Goal: Task Accomplishment & Management: Manage account settings

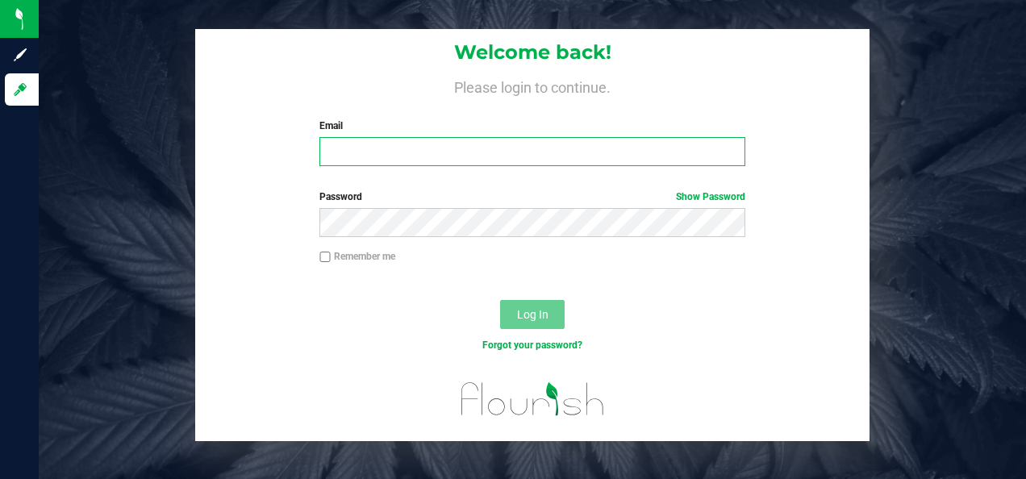
click at [494, 144] on input "Email" at bounding box center [531, 151] width 425 height 29
type input "[EMAIL_ADDRESS][DOMAIN_NAME]"
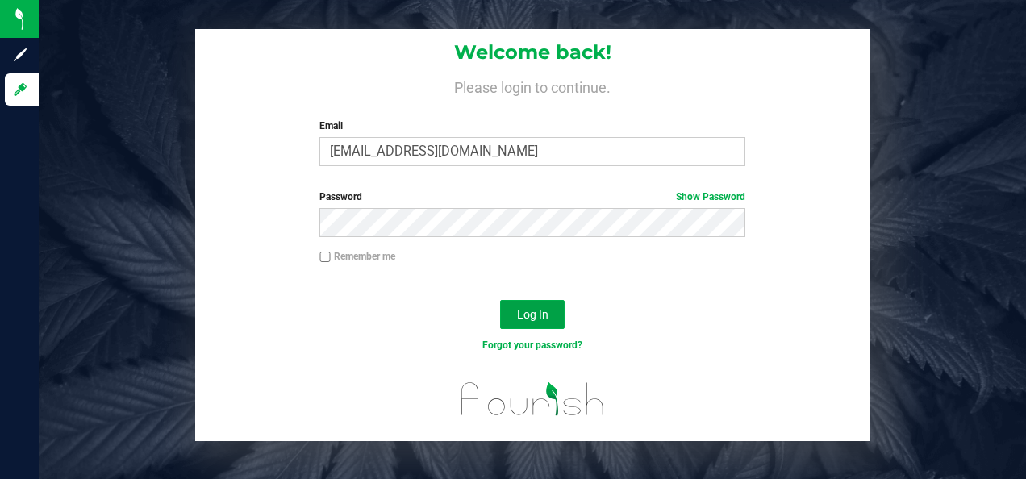
click at [549, 306] on button "Log In" at bounding box center [532, 314] width 65 height 29
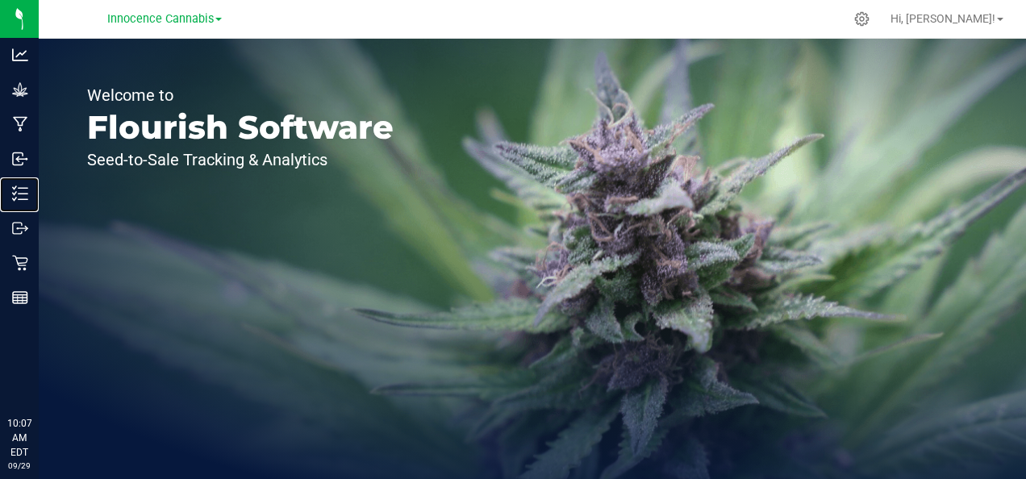
click at [27, 185] on div "Inventory" at bounding box center [22, 193] width 34 height 32
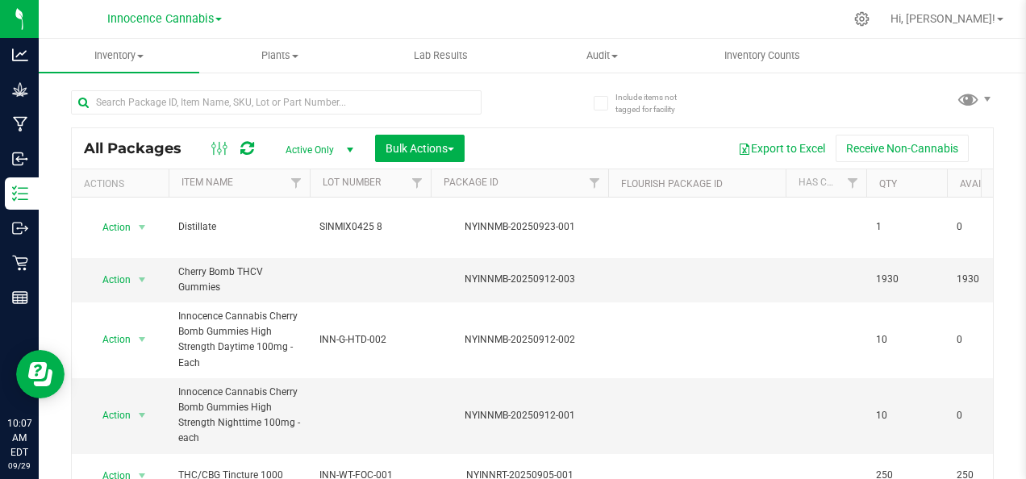
click at [870, 19] on icon at bounding box center [861, 18] width 15 height 15
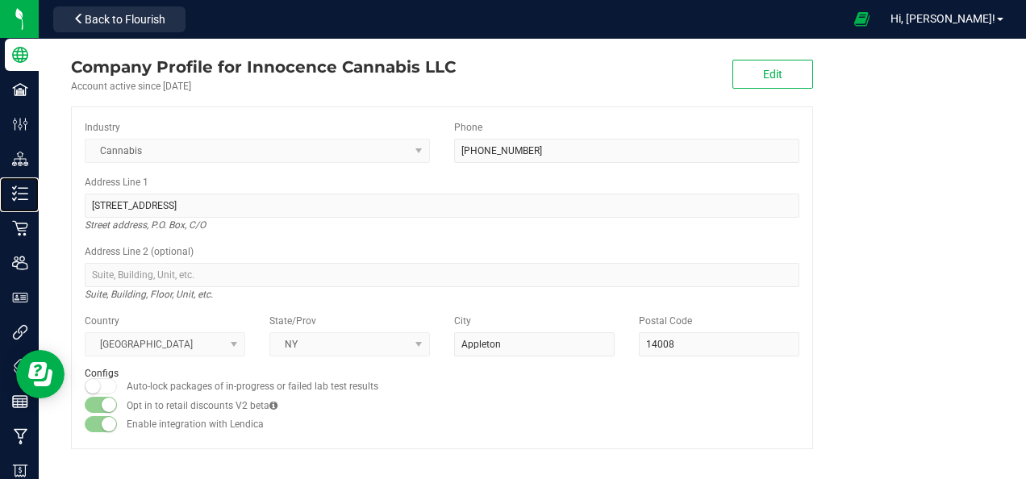
click at [23, 198] on icon at bounding box center [20, 194] width 16 height 16
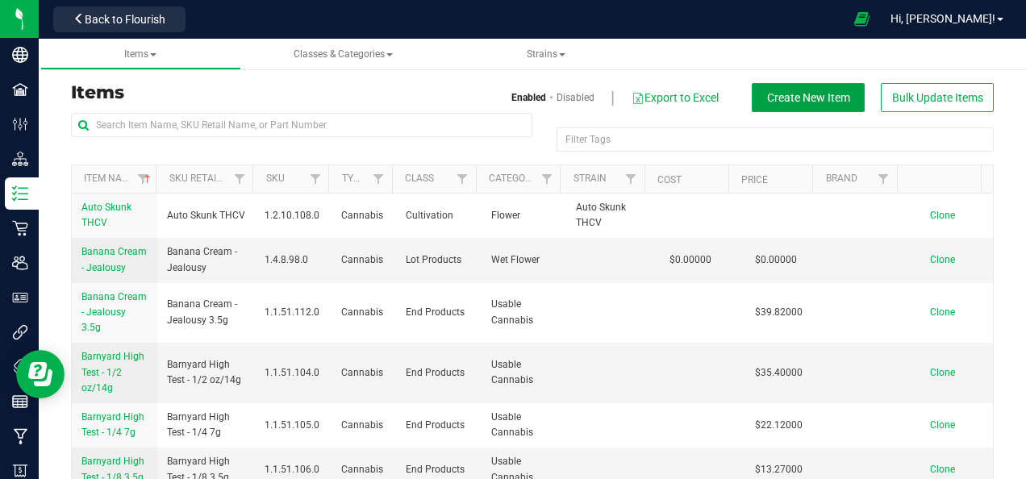
click at [767, 103] on span "Create New Item" at bounding box center [808, 97] width 83 height 13
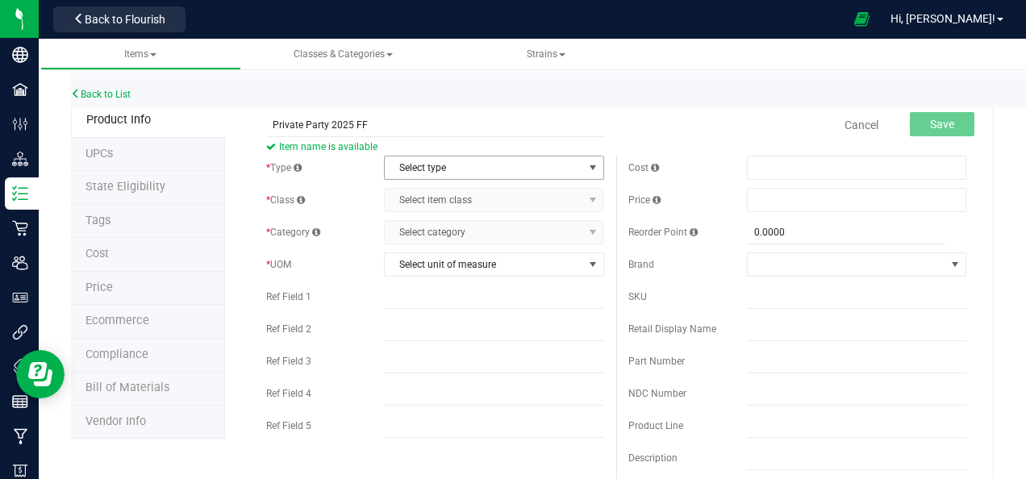
type input "Private Party 2025 FF"
click at [589, 166] on span "select" at bounding box center [593, 167] width 13 height 13
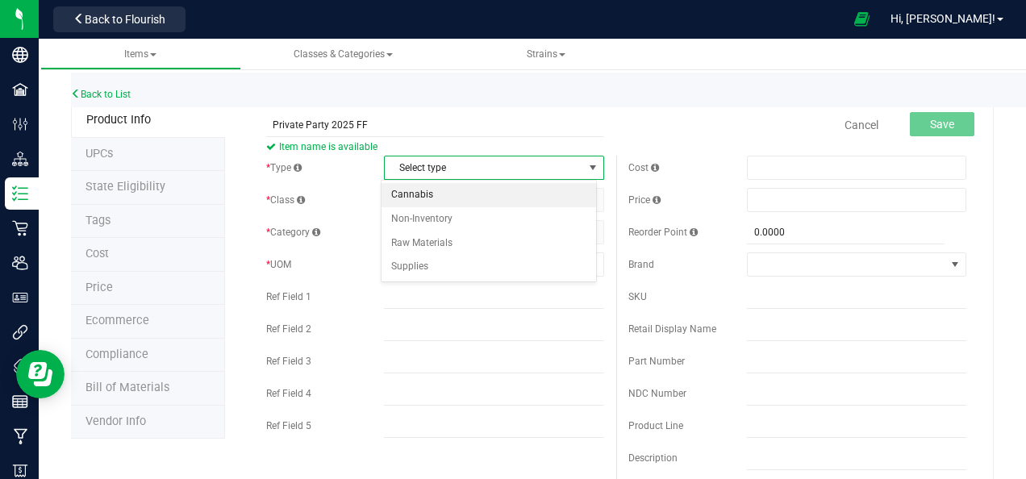
click at [527, 190] on li "Cannabis" at bounding box center [489, 195] width 215 height 24
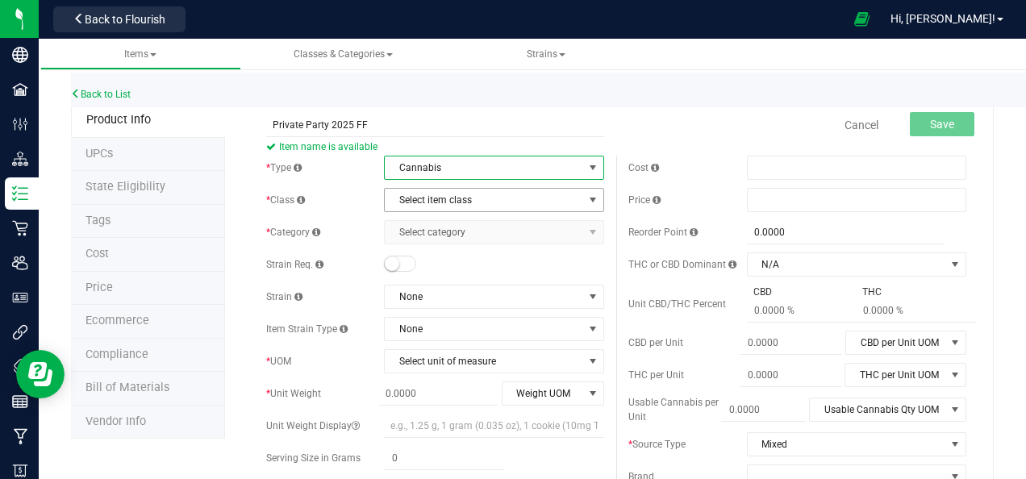
click at [532, 202] on span "Select item class" at bounding box center [484, 200] width 198 height 23
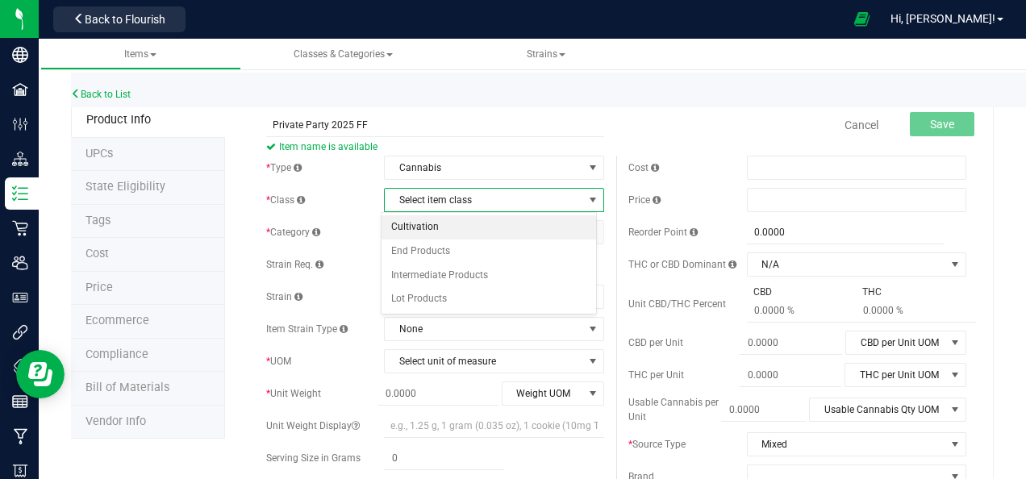
click at [524, 230] on li "Cultivation" at bounding box center [489, 227] width 215 height 24
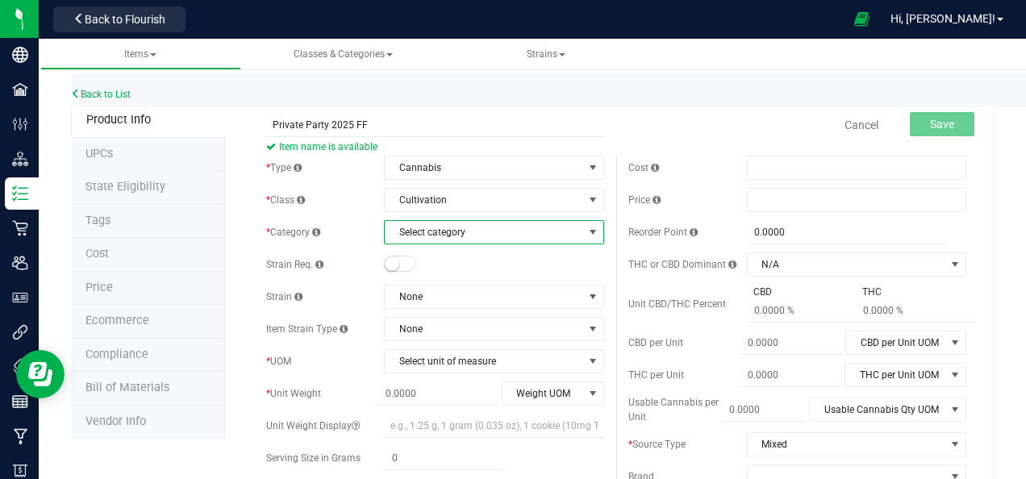
click at [525, 239] on span "Select category" at bounding box center [484, 232] width 198 height 23
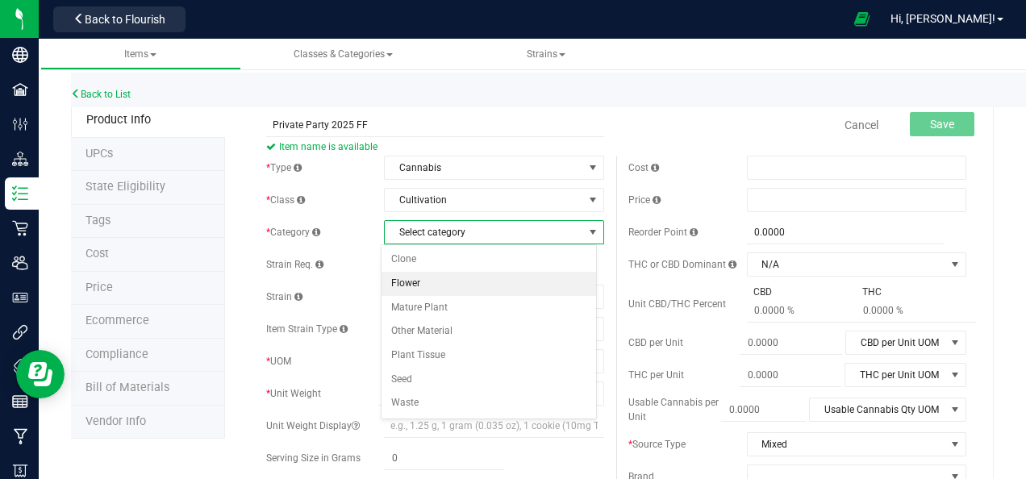
click at [503, 283] on li "Flower" at bounding box center [489, 284] width 215 height 24
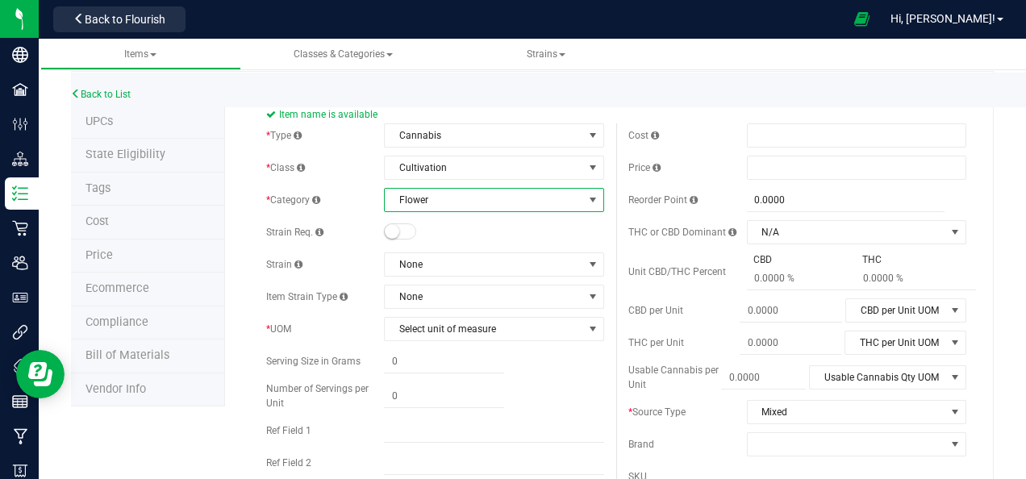
scroll to position [33, 0]
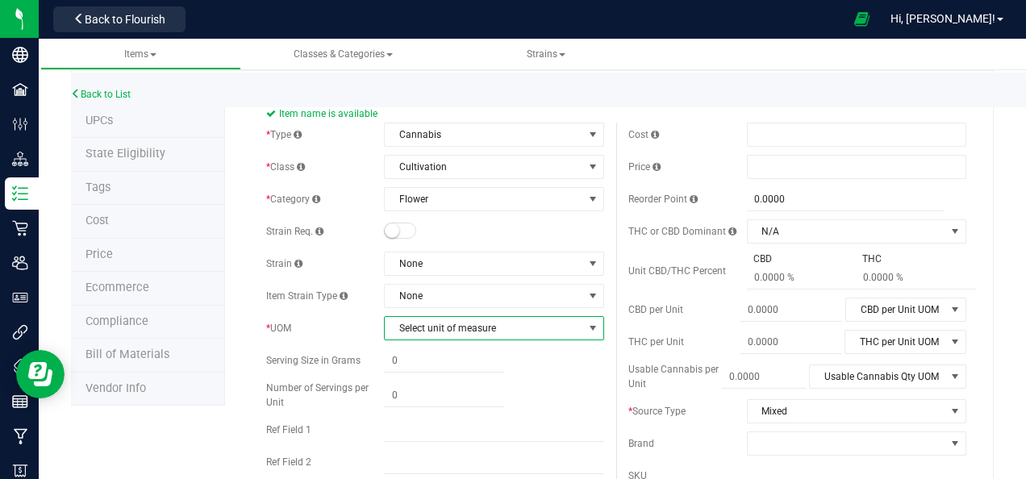
click at [520, 332] on span "Select unit of measure" at bounding box center [484, 328] width 198 height 23
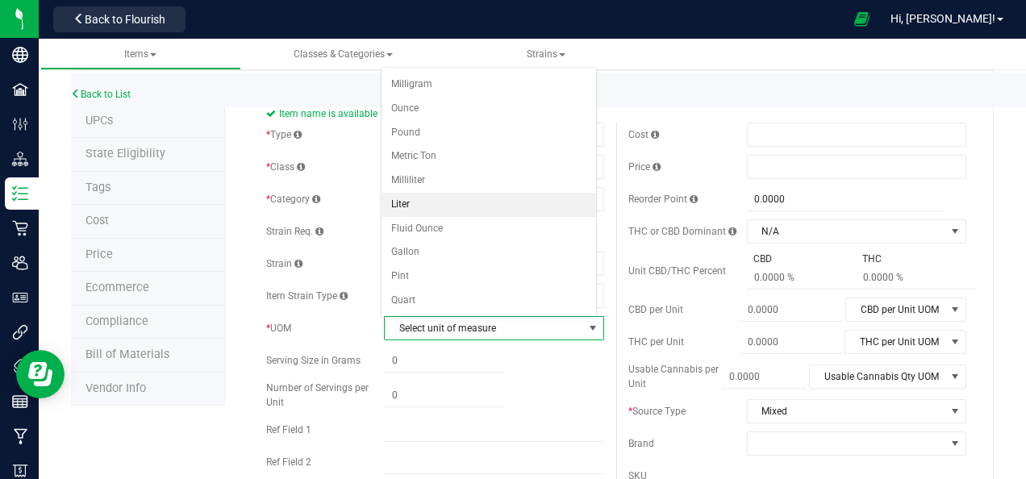
scroll to position [0, 0]
click at [467, 201] on li "Pound" at bounding box center [489, 202] width 215 height 24
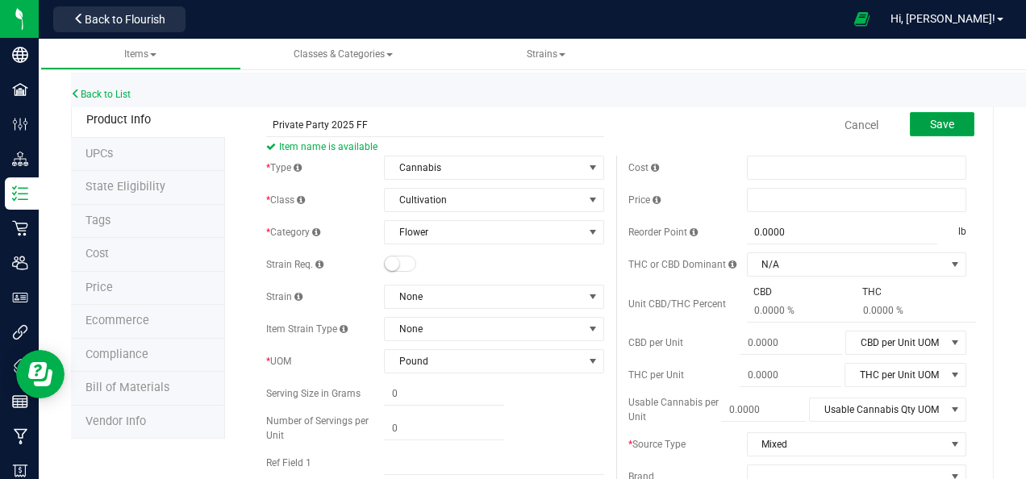
click at [930, 123] on span "Save" at bounding box center [942, 124] width 24 height 13
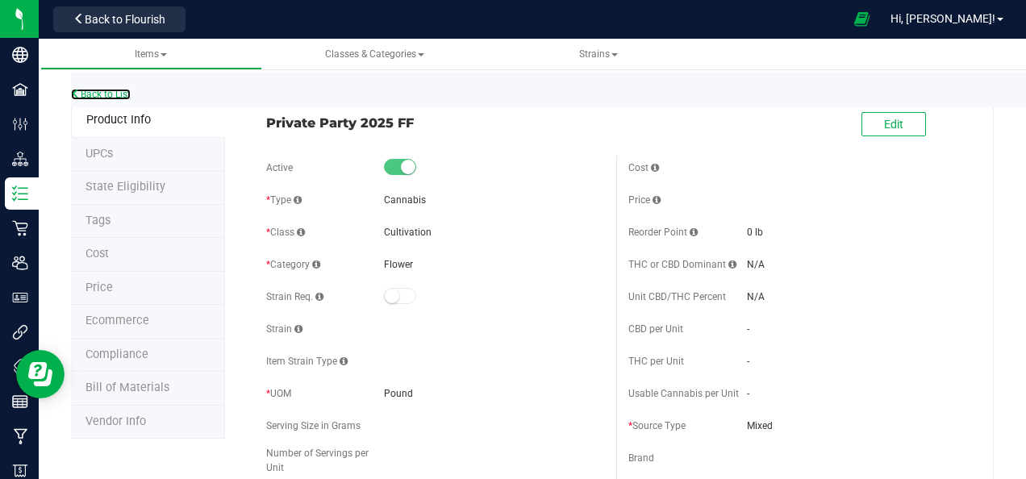
click at [106, 93] on link "Back to List" at bounding box center [101, 94] width 60 height 11
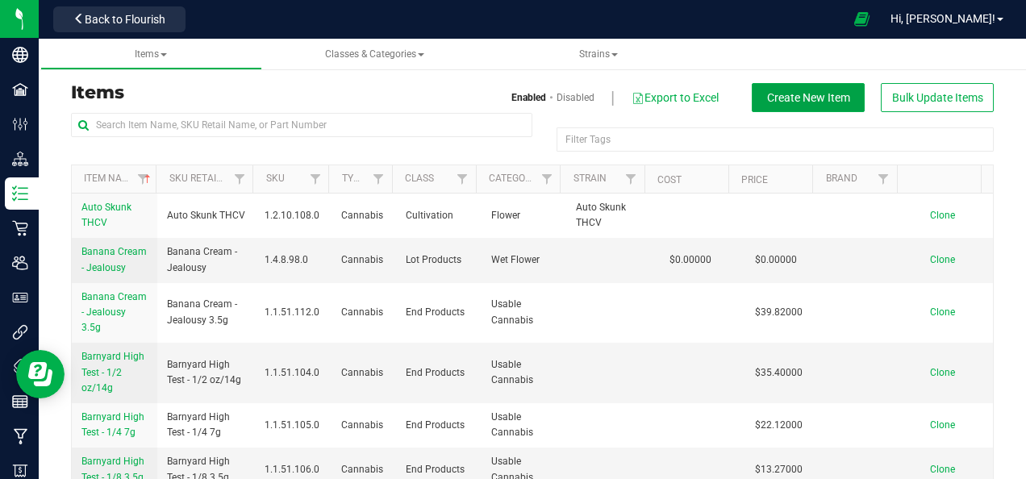
click at [779, 101] on span "Create New Item" at bounding box center [808, 97] width 83 height 13
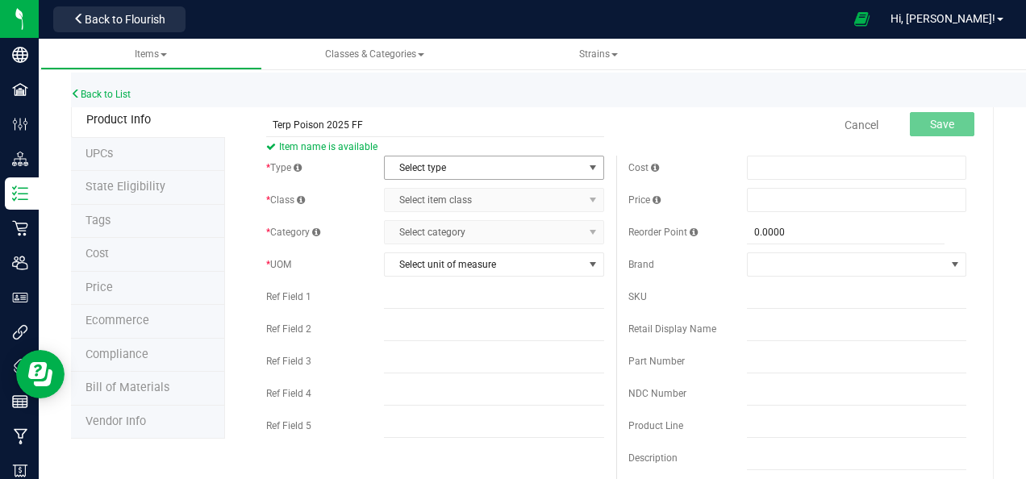
type input "Terp Poison 2025 FF"
click at [587, 169] on span "select" at bounding box center [593, 167] width 13 height 13
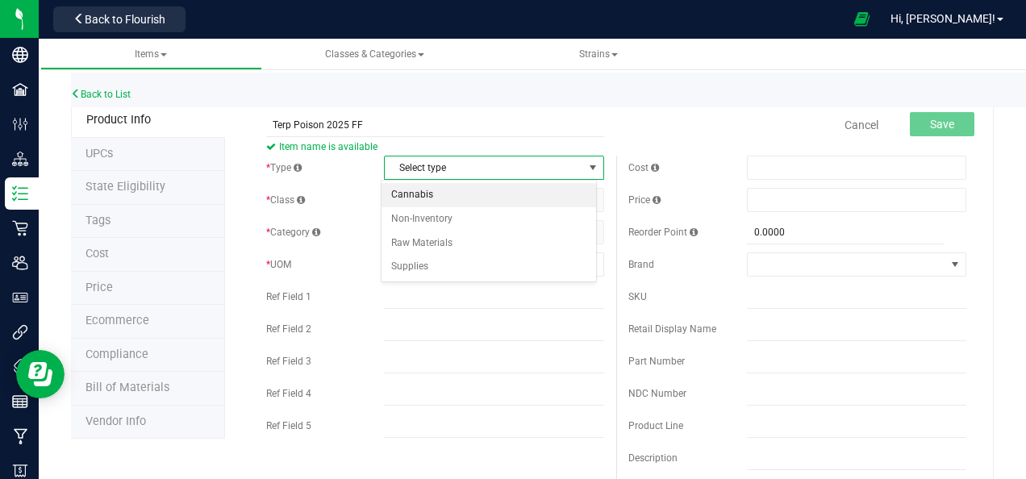
click at [493, 194] on li "Cannabis" at bounding box center [489, 195] width 215 height 24
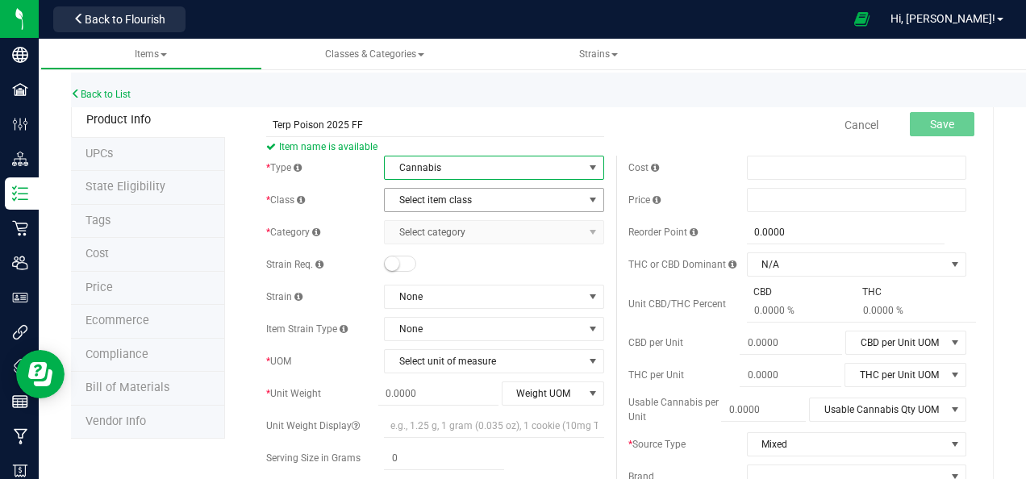
click at [528, 207] on span "Select item class" at bounding box center [484, 200] width 198 height 23
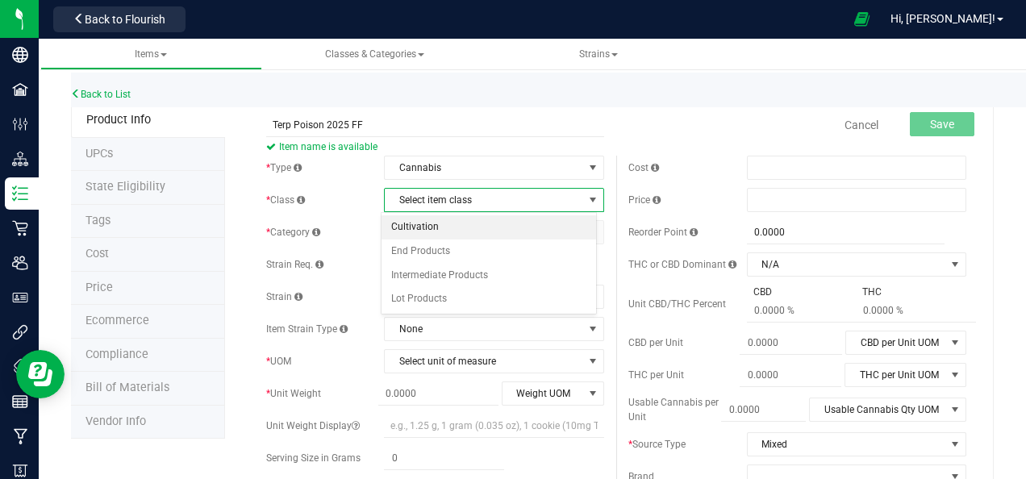
click at [497, 230] on li "Cultivation" at bounding box center [489, 227] width 215 height 24
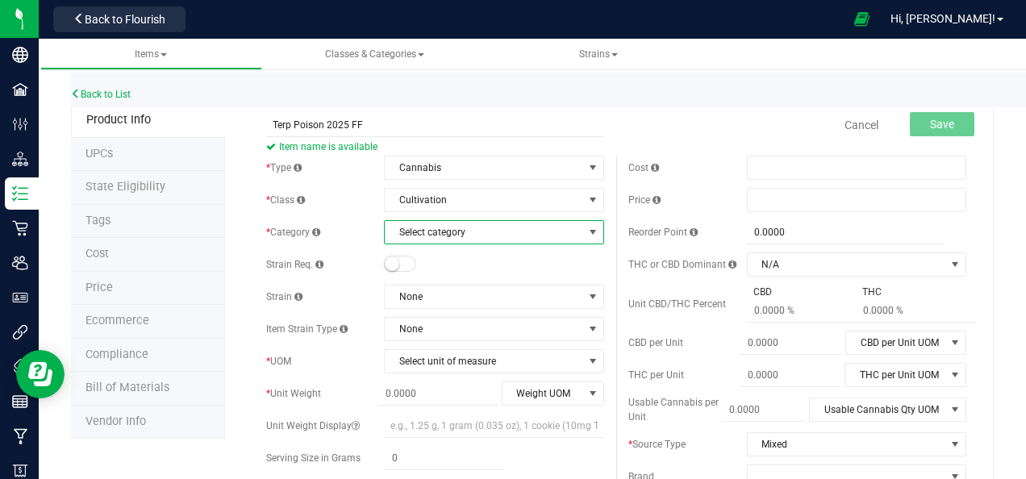
click at [505, 241] on span "Select category" at bounding box center [484, 232] width 198 height 23
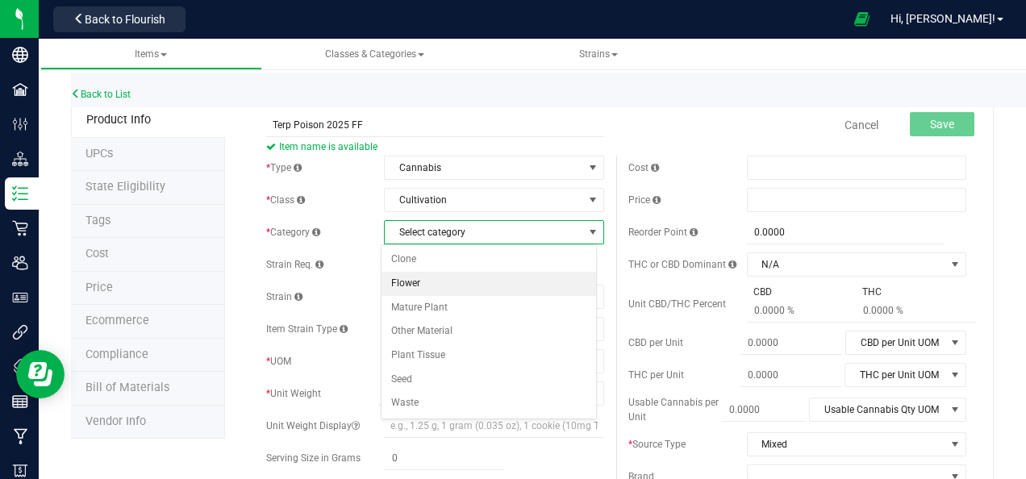
click at [471, 293] on li "Flower" at bounding box center [489, 284] width 215 height 24
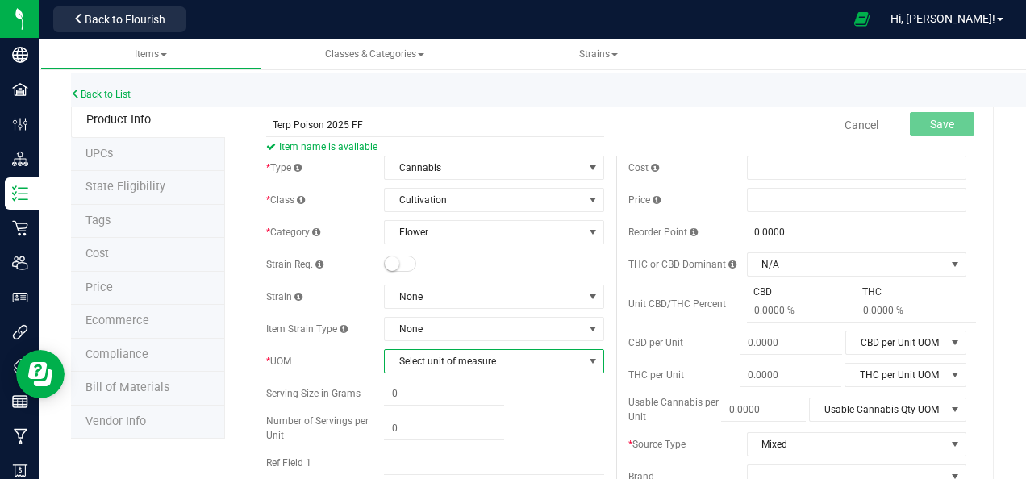
click at [475, 357] on span "Select unit of measure" at bounding box center [484, 361] width 198 height 23
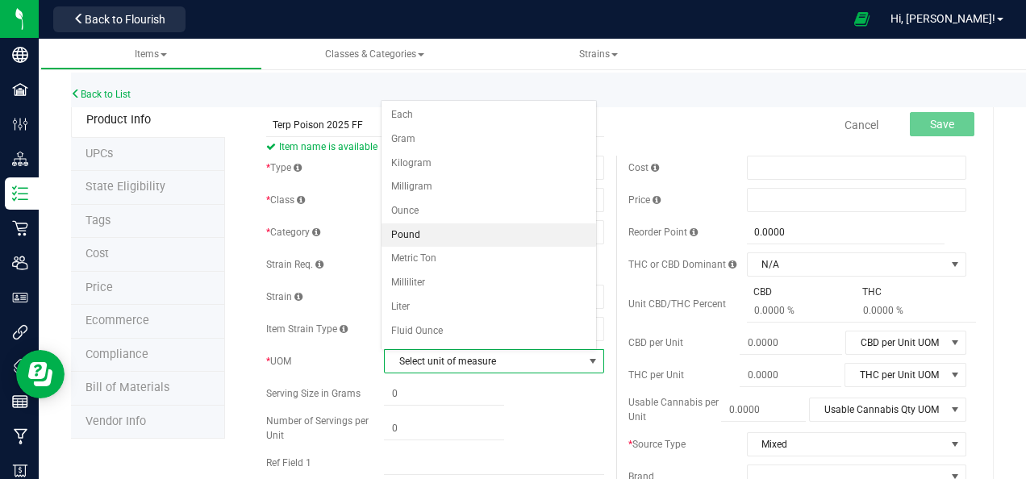
click at [466, 232] on li "Pound" at bounding box center [489, 235] width 215 height 24
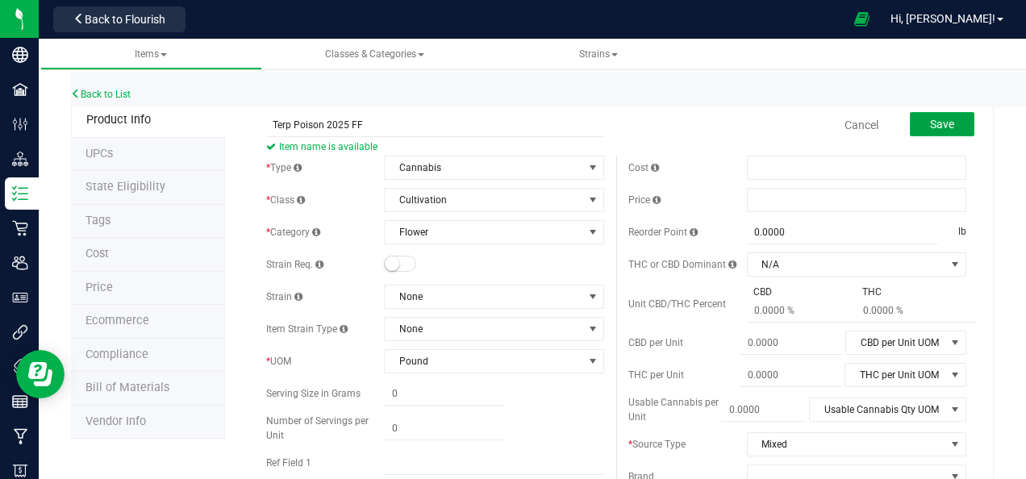
click at [929, 115] on button "Save" at bounding box center [942, 124] width 65 height 24
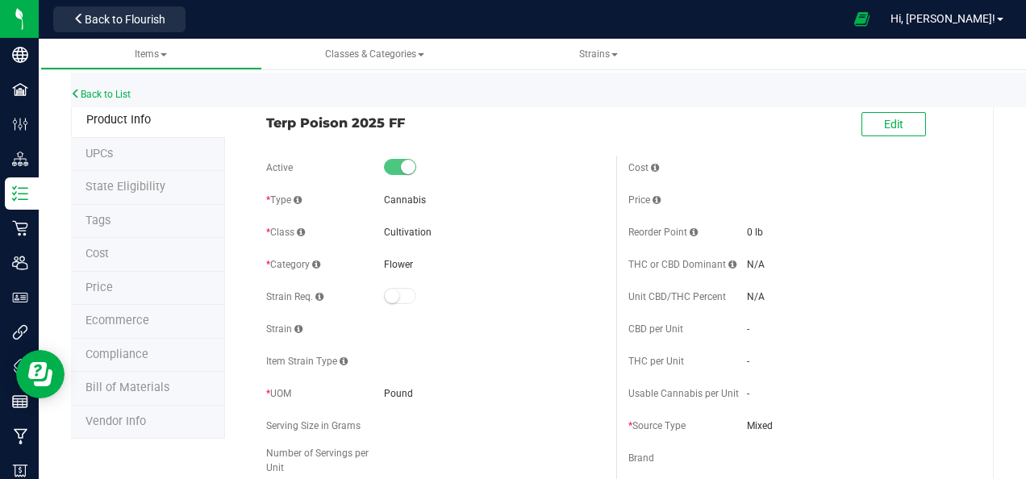
click at [94, 28] on button "Back to Flourish" at bounding box center [119, 19] width 132 height 26
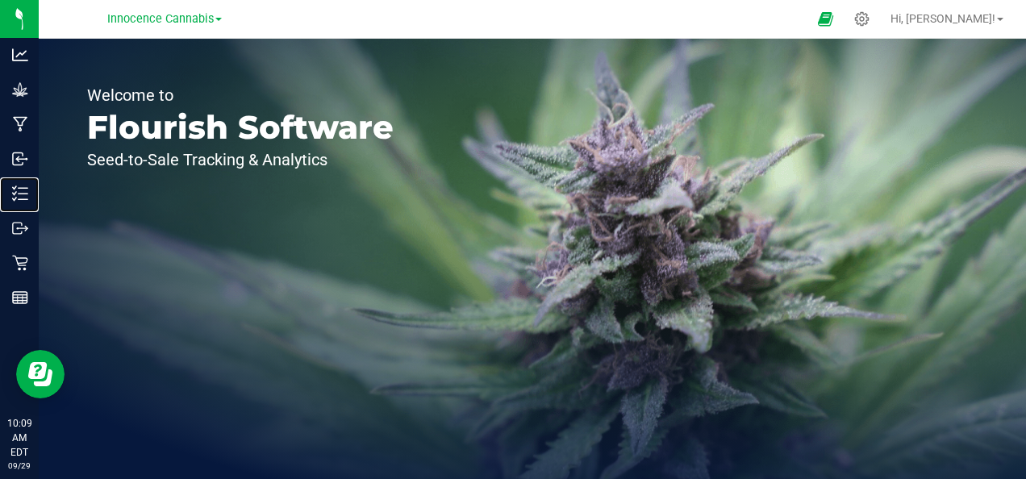
click at [0, 0] on p "Inventory" at bounding box center [0, 0] width 0 height 0
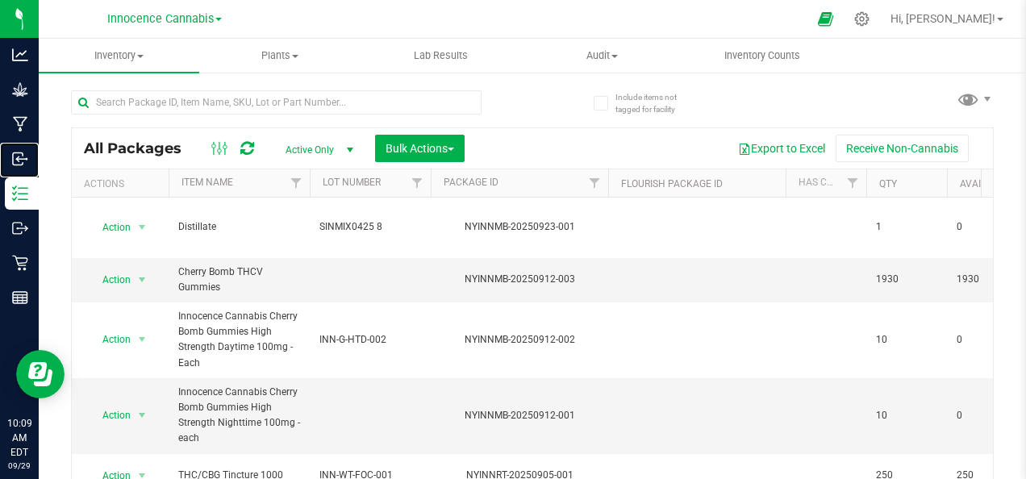
click at [0, 0] on p "Inbound" at bounding box center [0, 0] width 0 height 0
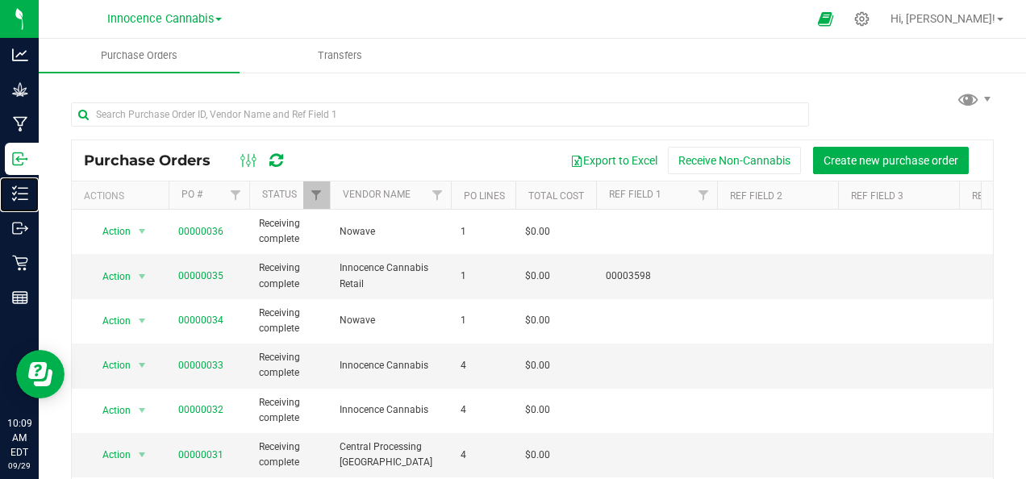
click at [0, 0] on p "Inventory" at bounding box center [0, 0] width 0 height 0
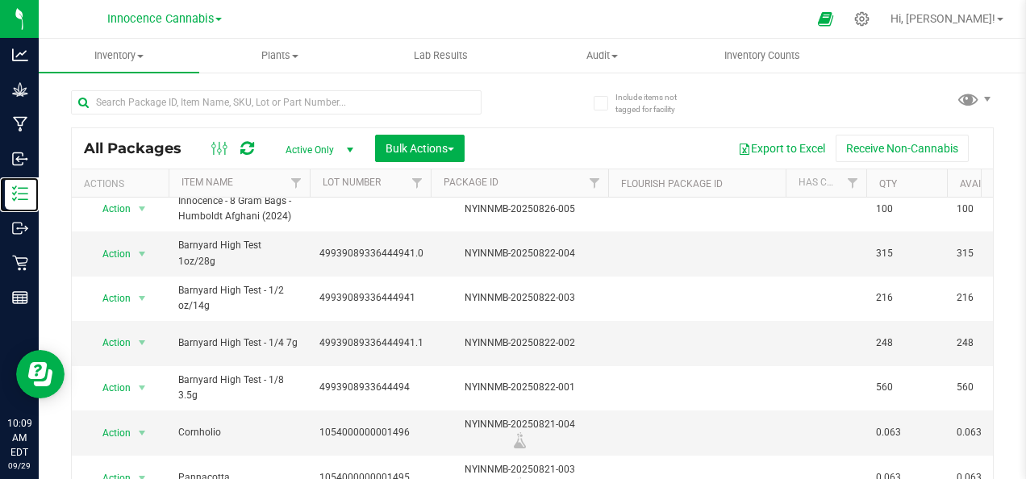
scroll to position [683, 0]
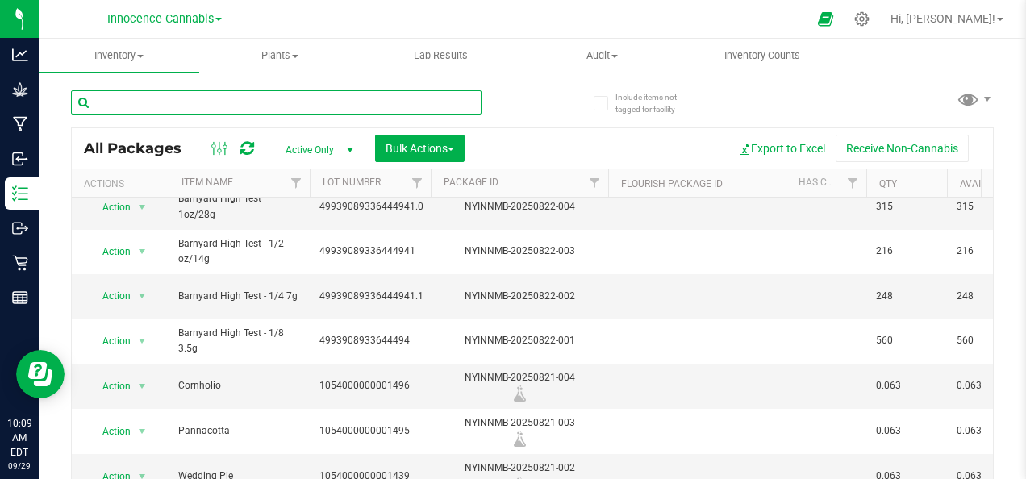
click at [191, 92] on input "text" at bounding box center [276, 102] width 411 height 24
type input "private party"
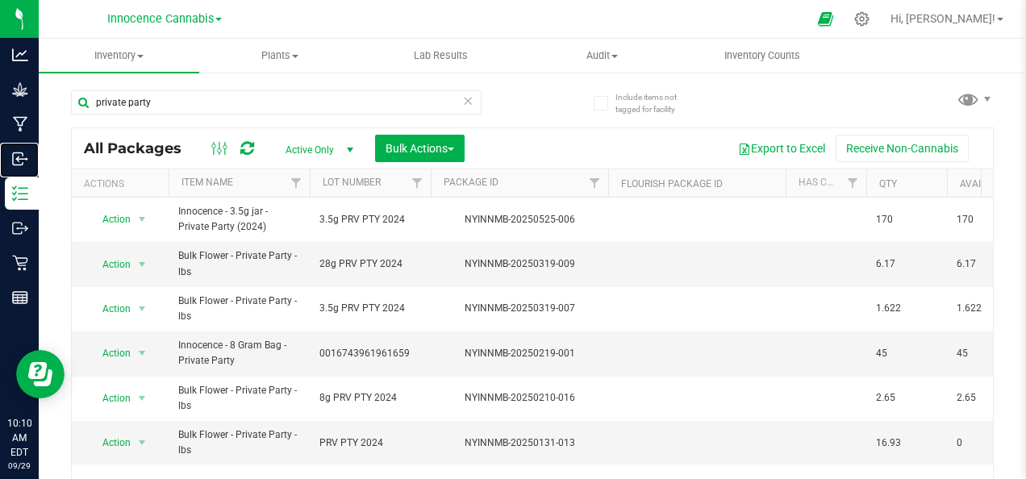
click at [0, 0] on p "Inbound" at bounding box center [0, 0] width 0 height 0
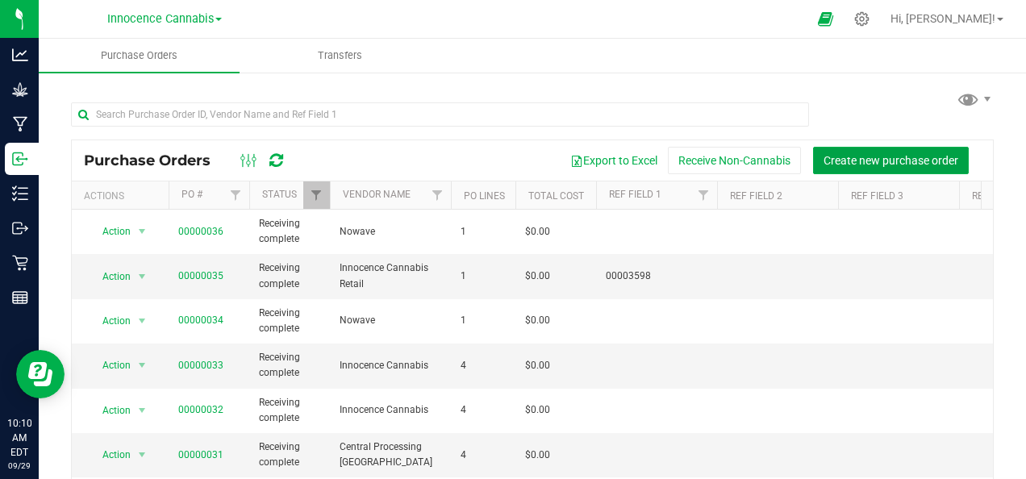
click at [908, 158] on span "Create new purchase order" at bounding box center [891, 160] width 135 height 13
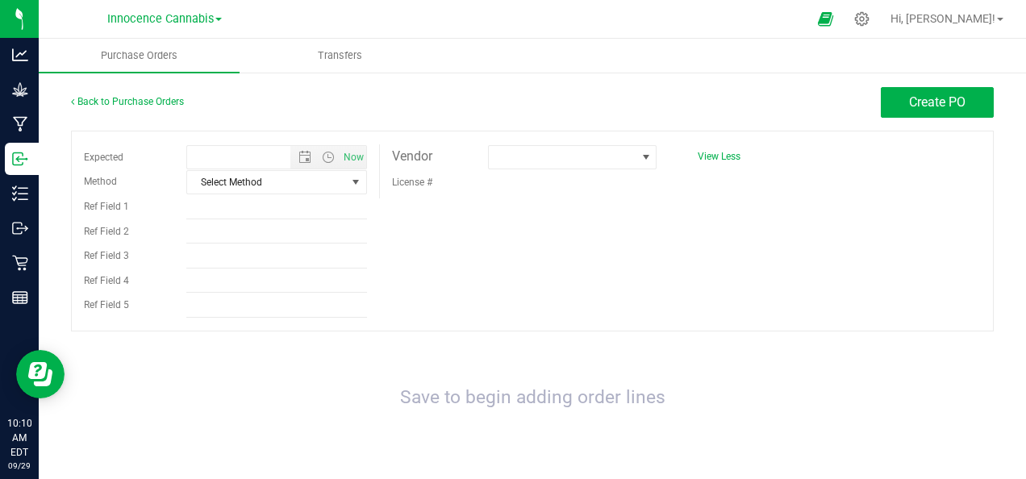
type input "[DATE] 10:10 AM"
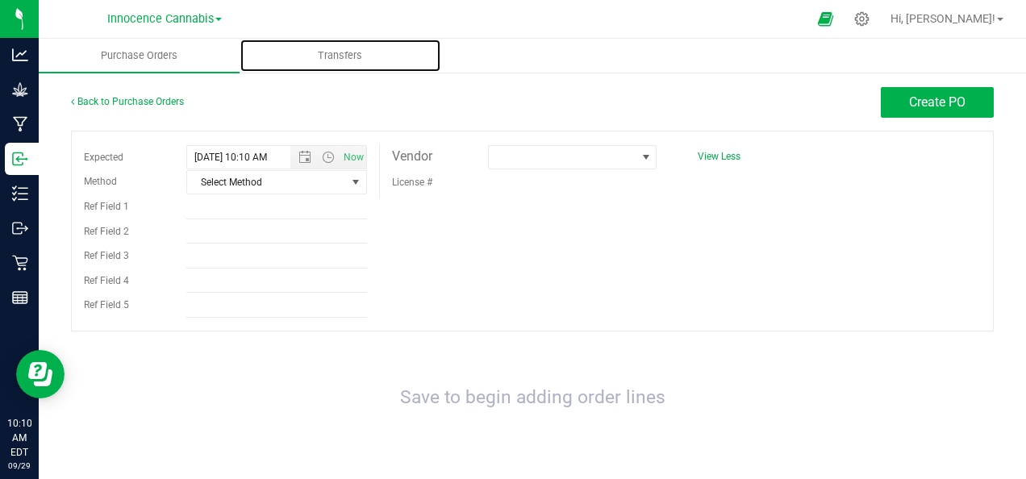
click at [346, 57] on span "Transfers" at bounding box center [340, 55] width 88 height 15
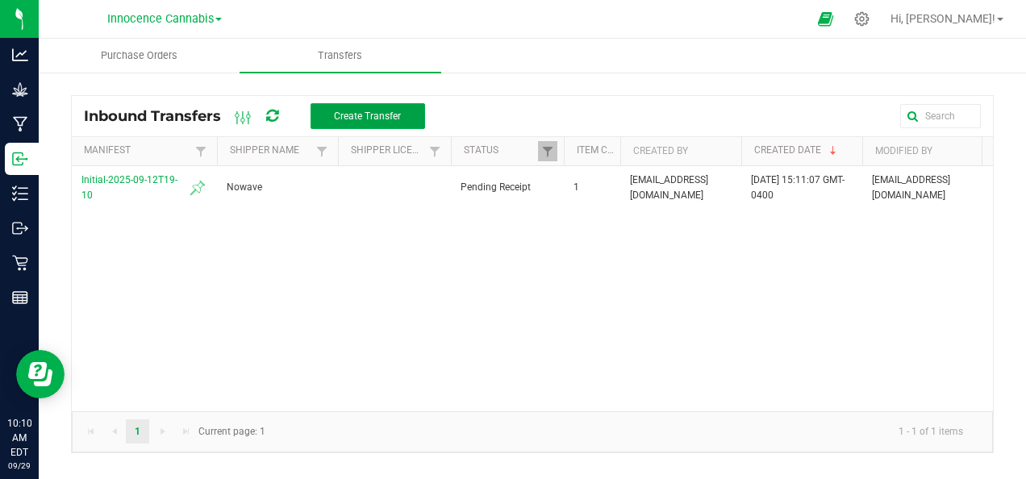
click at [327, 111] on button "Create Transfer" at bounding box center [368, 116] width 115 height 26
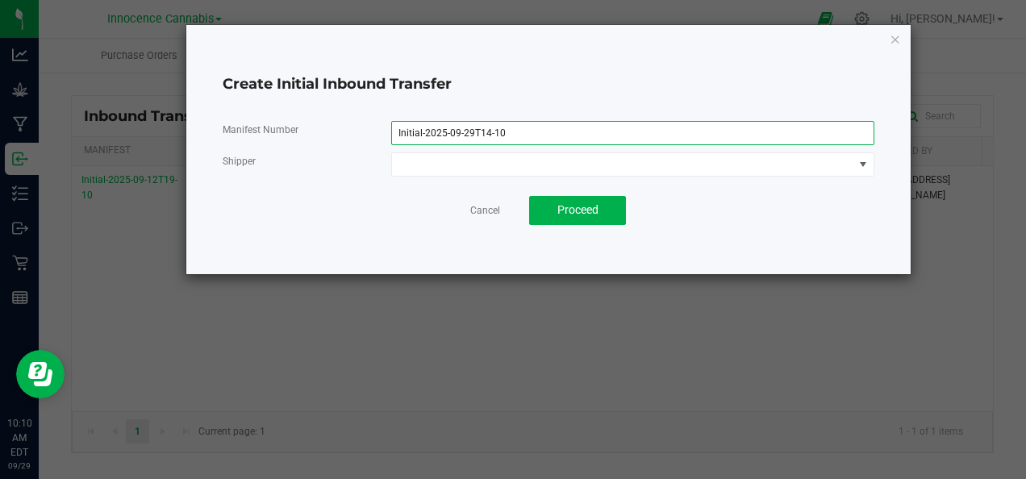
click at [512, 136] on input "Initial-2025-09-29T14-10" at bounding box center [632, 133] width 483 height 24
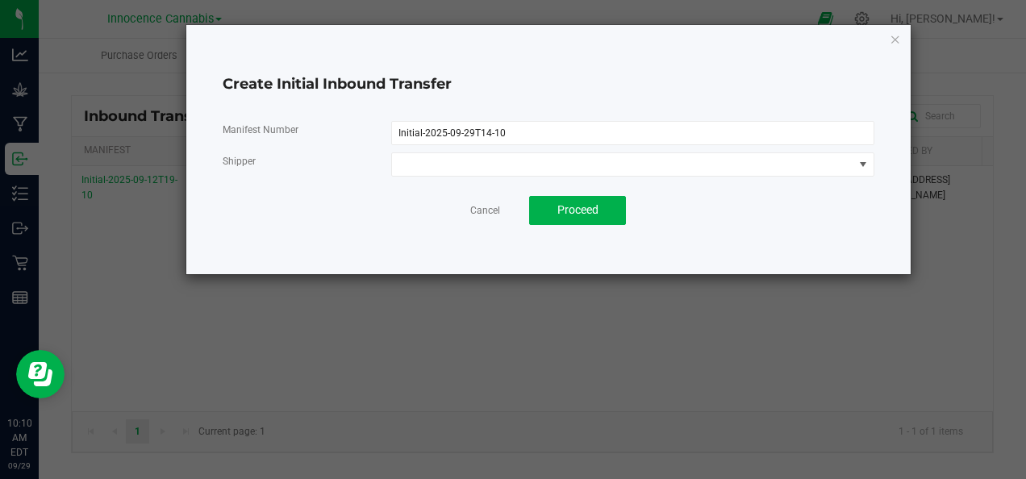
click at [485, 206] on link "Cancel" at bounding box center [485, 211] width 30 height 14
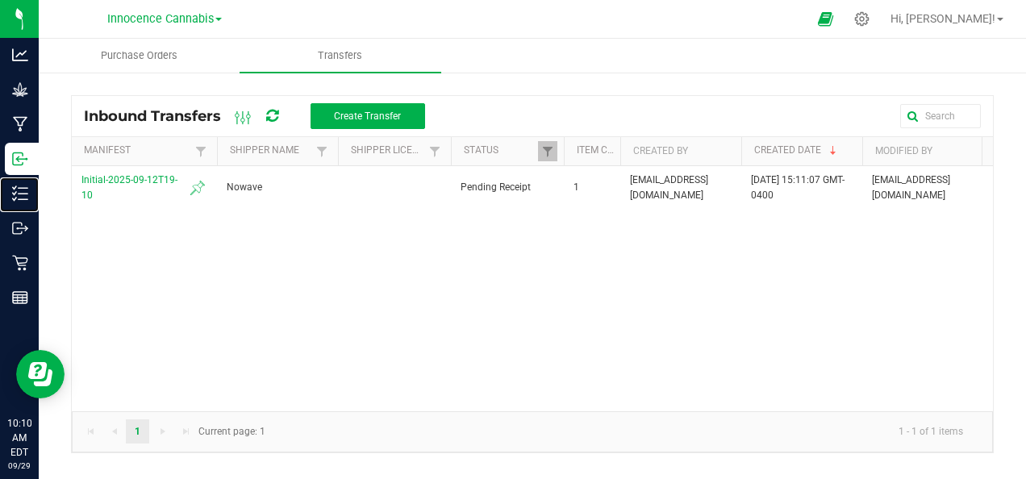
click at [15, 186] on icon at bounding box center [20, 194] width 16 height 16
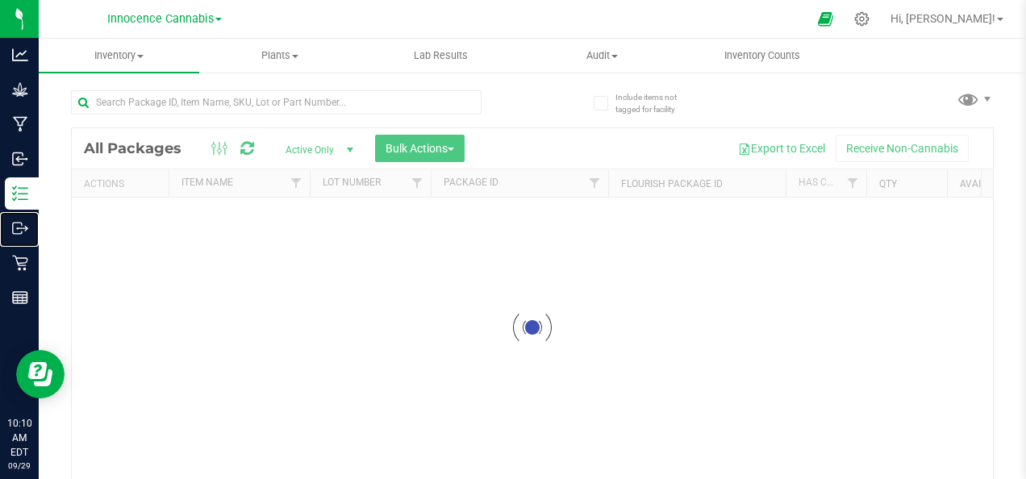
click at [0, 0] on p "Outbound" at bounding box center [0, 0] width 0 height 0
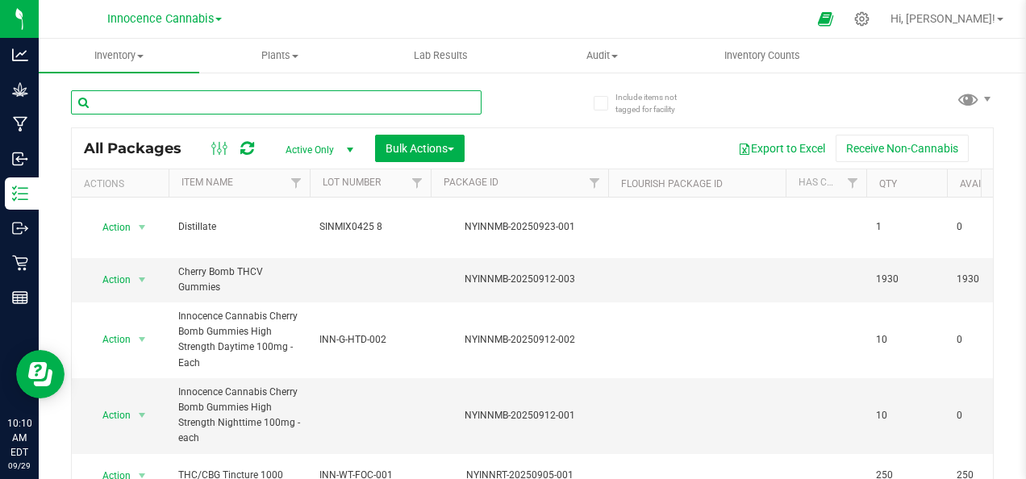
click at [270, 102] on input "text" at bounding box center [276, 102] width 411 height 24
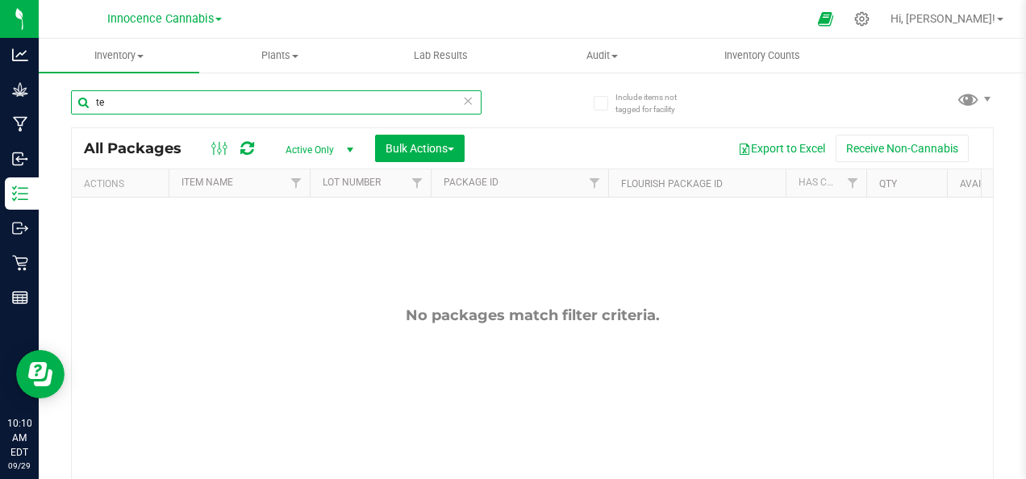
type input "t"
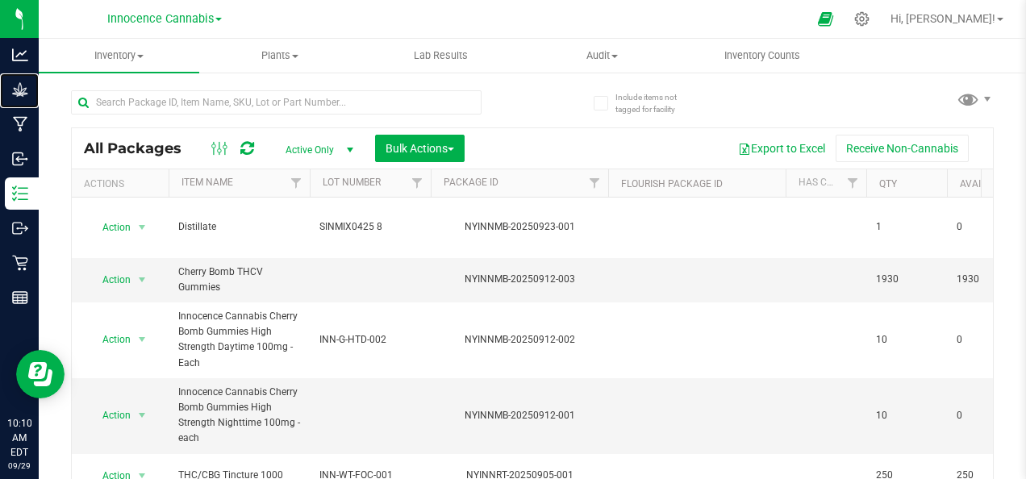
click at [0, 0] on p "Grow" at bounding box center [0, 0] width 0 height 0
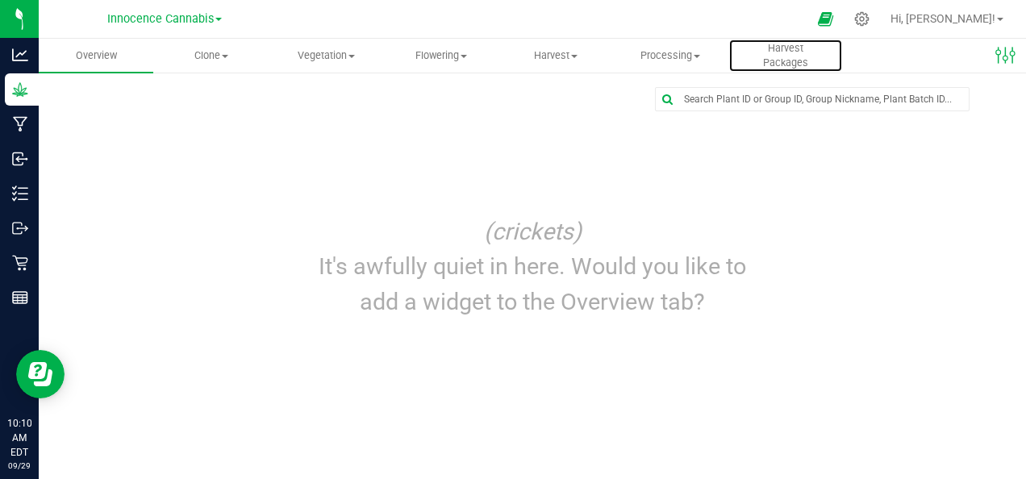
click at [786, 55] on span "Harvest Packages" at bounding box center [785, 55] width 113 height 29
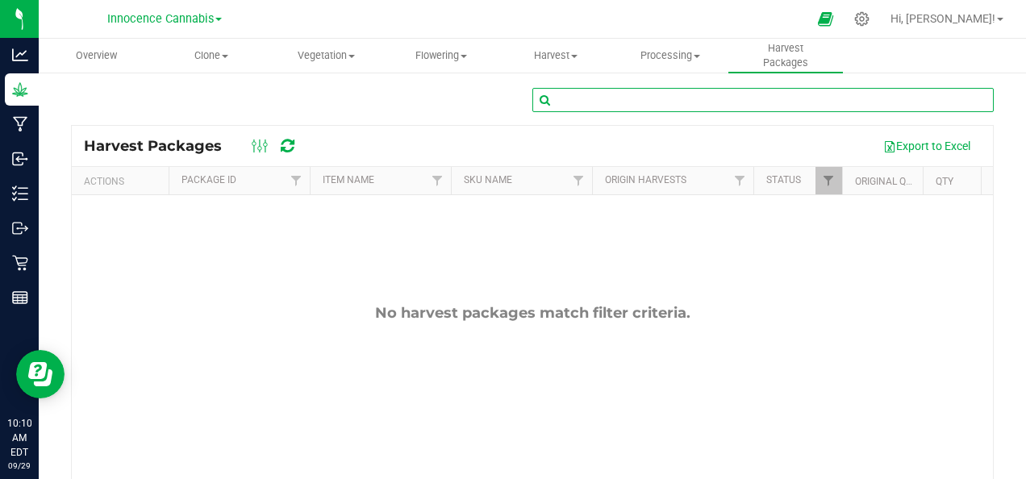
click at [618, 106] on input "text" at bounding box center [762, 100] width 461 height 24
type input "terp"
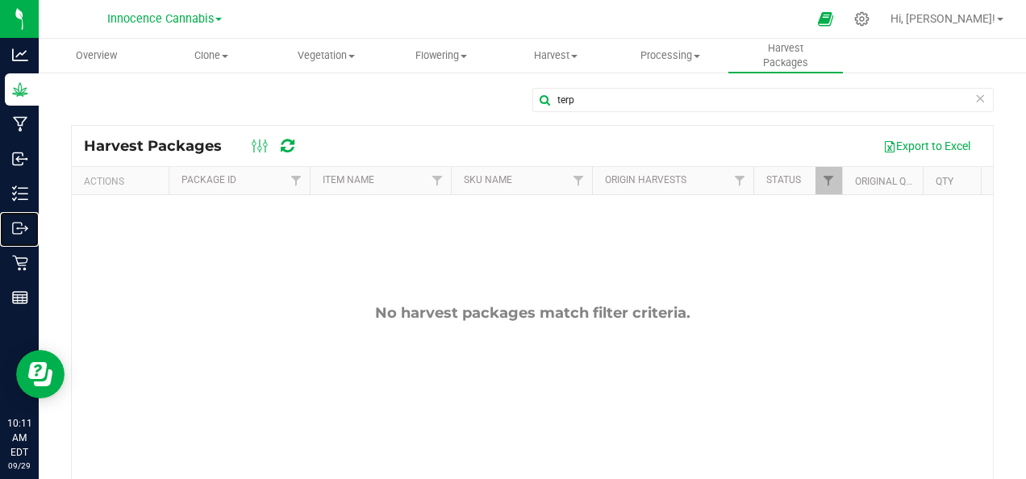
click at [0, 0] on p "Outbound" at bounding box center [0, 0] width 0 height 0
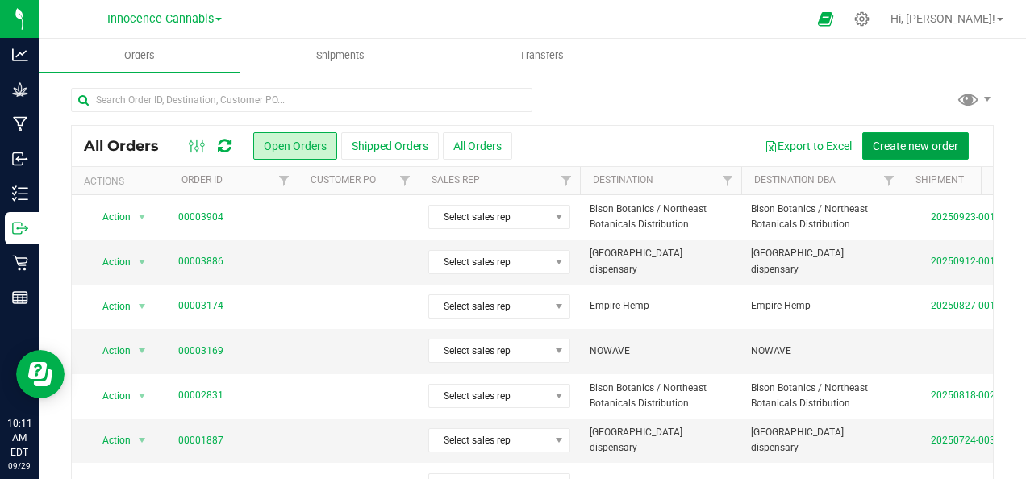
click at [875, 152] on span "Create new order" at bounding box center [916, 146] width 86 height 13
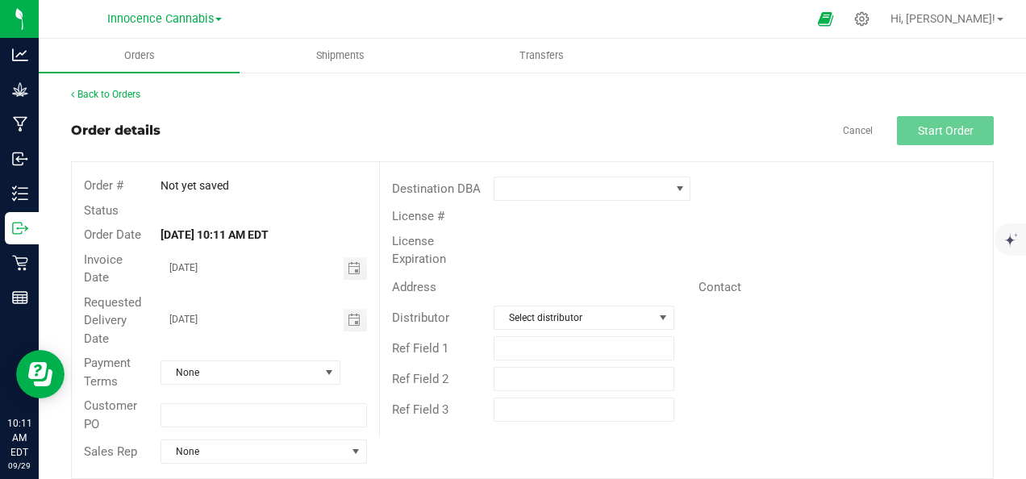
scroll to position [17, 0]
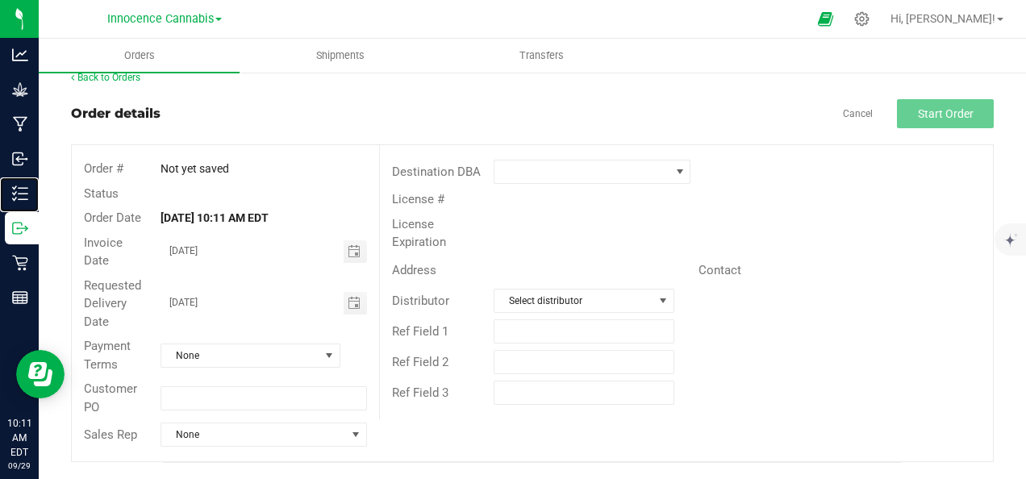
click at [15, 190] on icon at bounding box center [20, 194] width 16 height 16
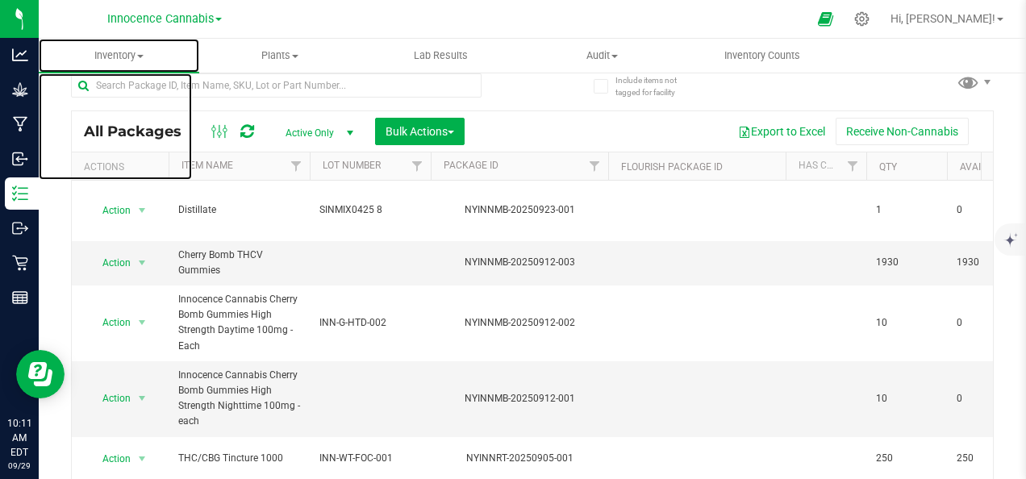
click at [140, 53] on span "Inventory" at bounding box center [119, 55] width 161 height 15
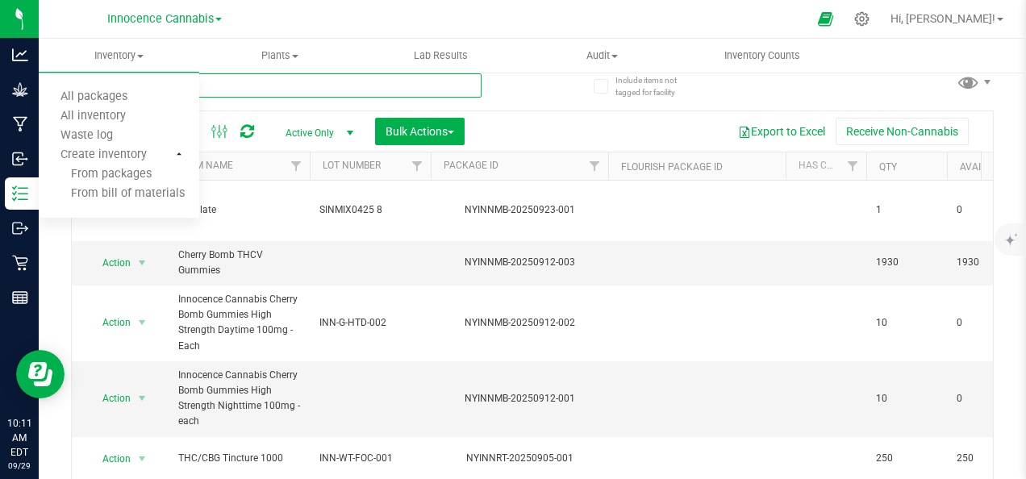
click at [431, 76] on input "text" at bounding box center [276, 85] width 411 height 24
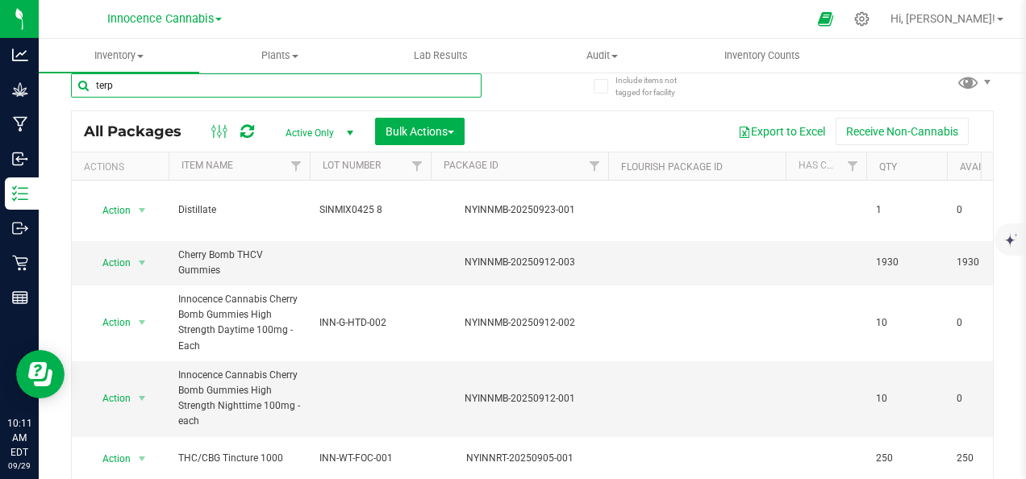
type input "terp"
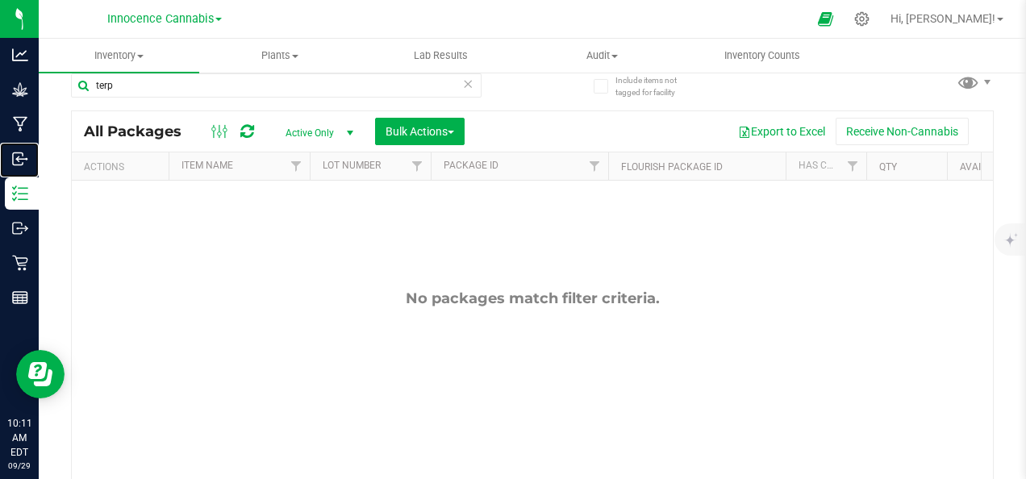
click at [21, 154] on icon at bounding box center [20, 159] width 16 height 16
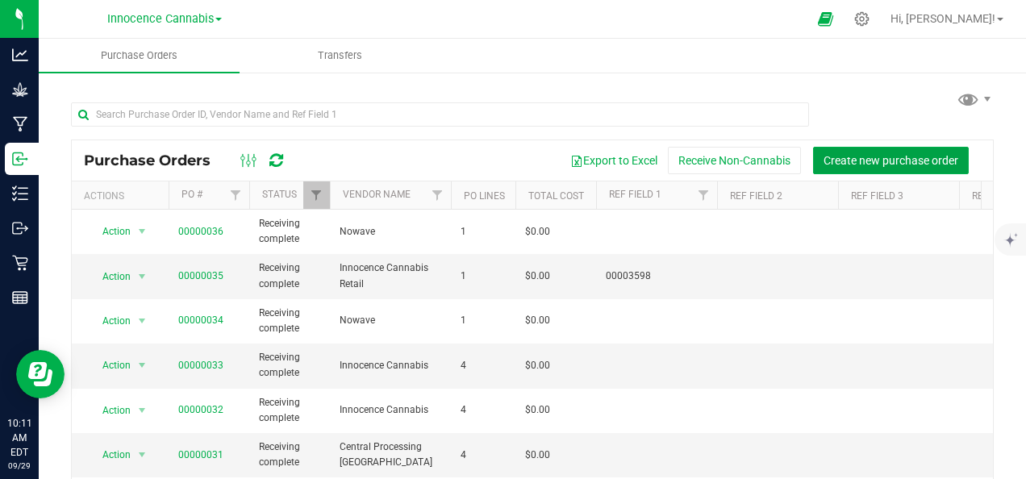
click at [875, 161] on span "Create new purchase order" at bounding box center [891, 160] width 135 height 13
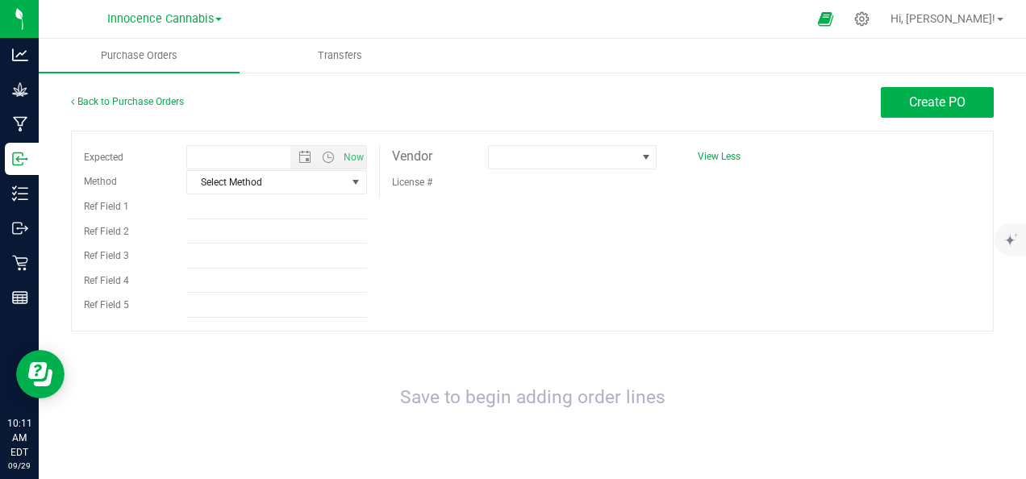
type input "[DATE] 10:11 AM"
click at [360, 164] on span "Now" at bounding box center [353, 157] width 27 height 23
click at [342, 157] on span "Now" at bounding box center [353, 157] width 27 height 23
click at [353, 179] on span "select" at bounding box center [355, 182] width 13 height 13
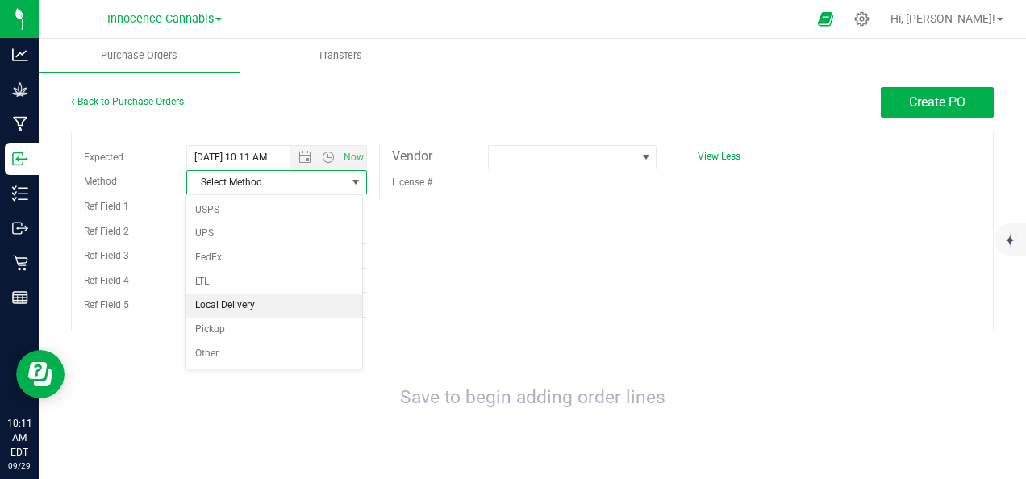
click at [283, 312] on li "Local Delivery" at bounding box center [274, 306] width 177 height 24
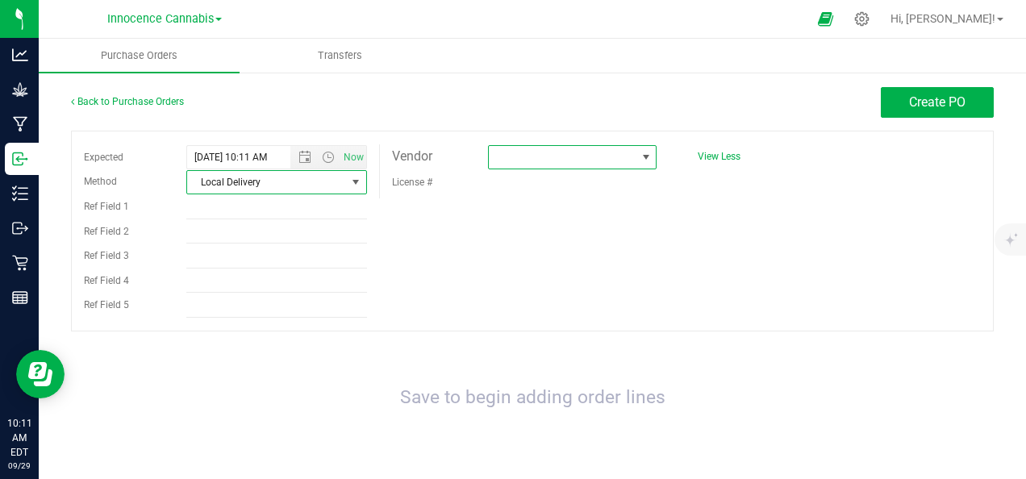
click at [636, 159] on span at bounding box center [646, 157] width 20 height 23
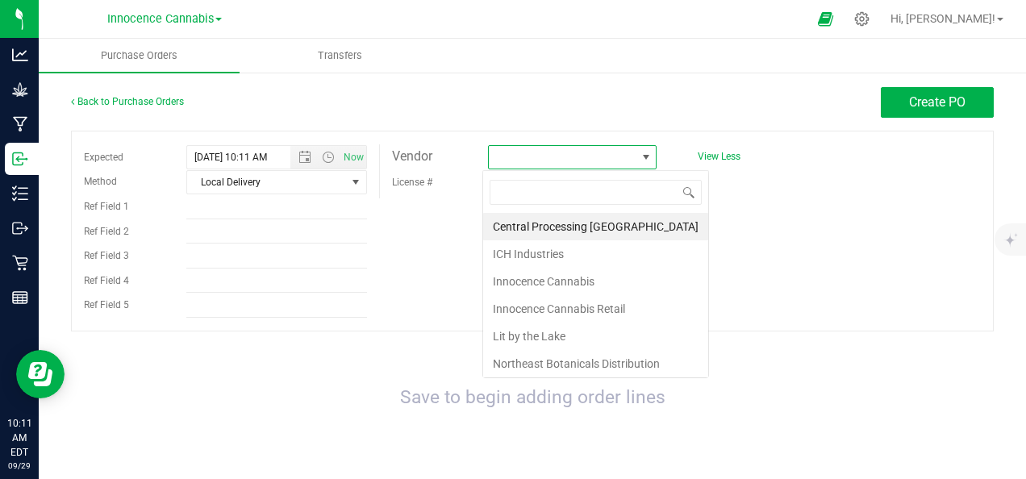
scroll to position [24, 166]
click at [593, 286] on li "Innocence Cannabis" at bounding box center [595, 281] width 225 height 27
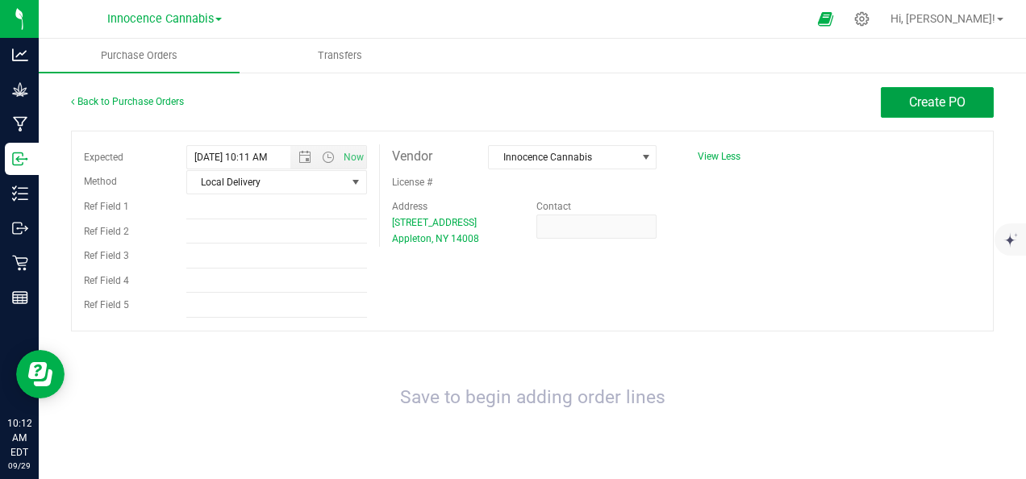
click at [881, 115] on button "Create PO" at bounding box center [937, 102] width 113 height 31
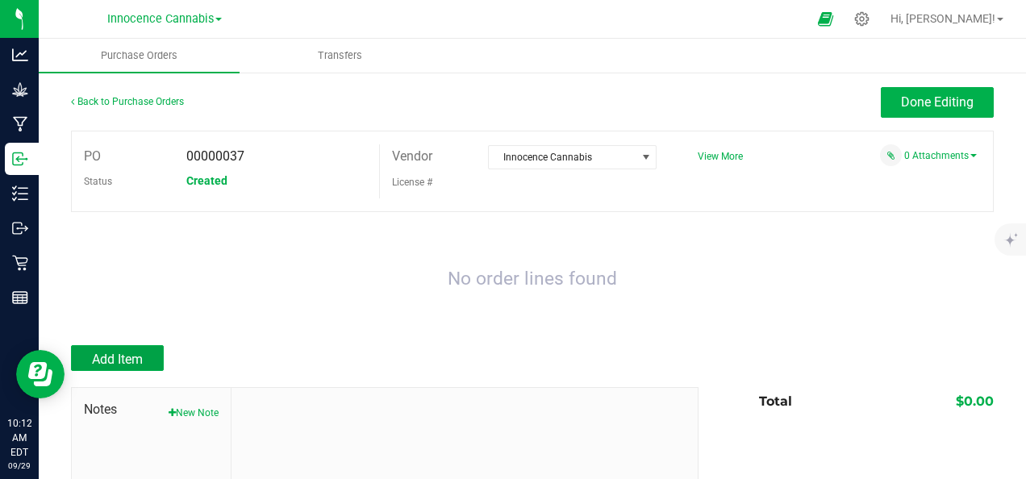
click at [133, 361] on span "Add Item" at bounding box center [117, 359] width 51 height 15
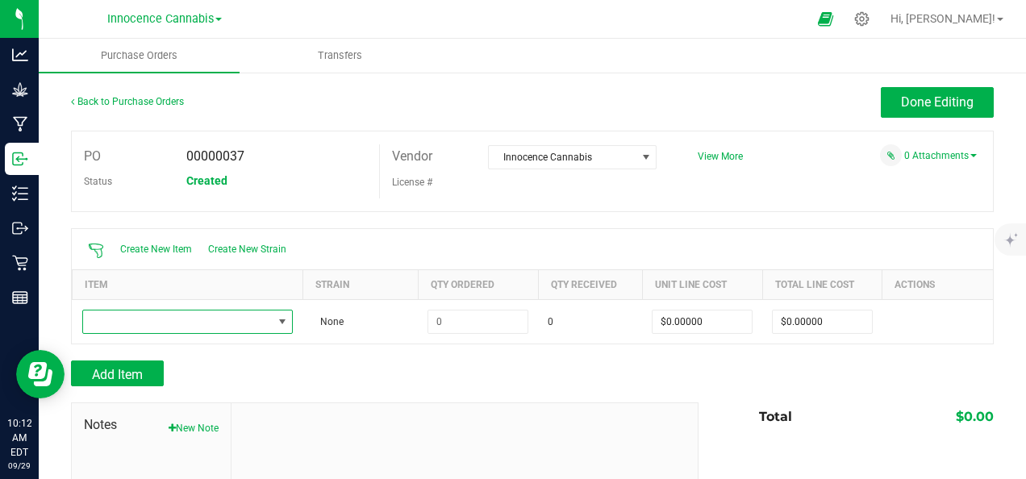
click at [207, 317] on span "NO DATA FOUND" at bounding box center [178, 322] width 190 height 23
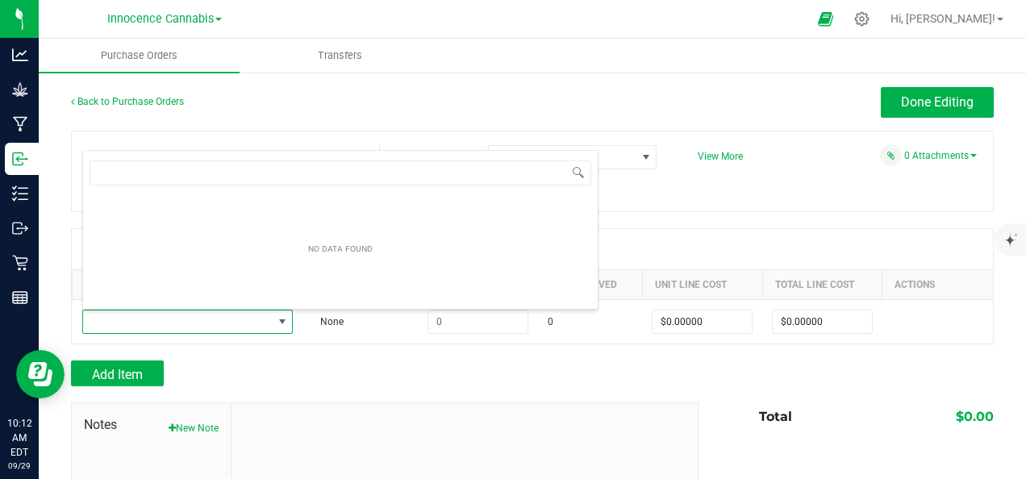
scroll to position [24, 205]
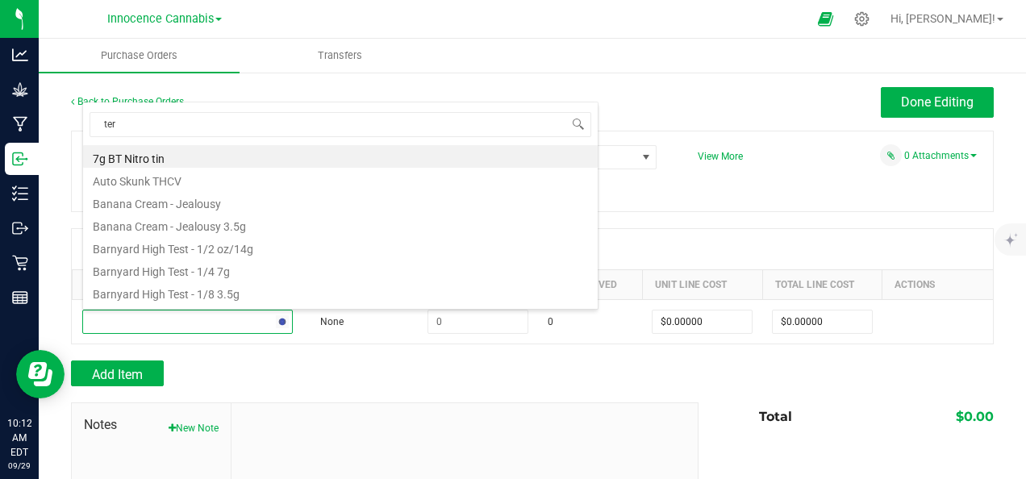
type input "terp"
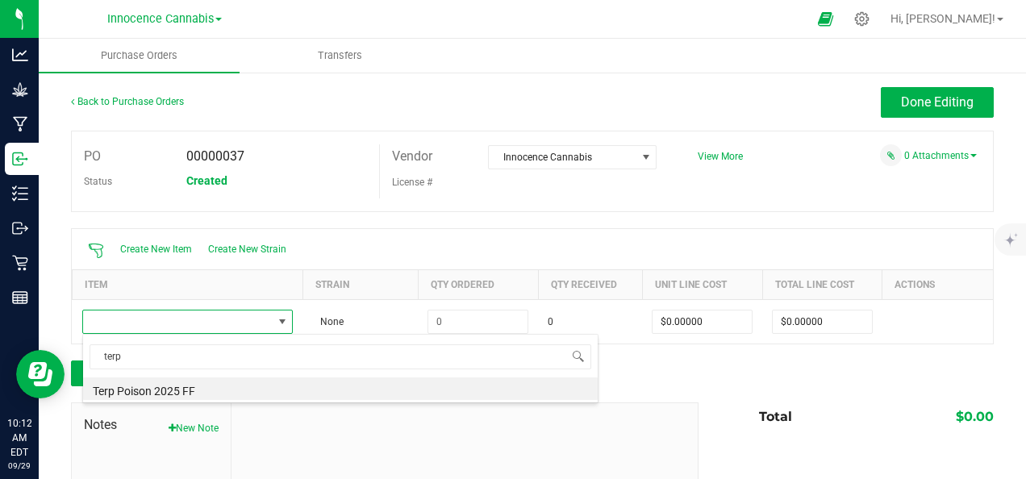
click at [165, 389] on li "Terp Poison 2025 FF" at bounding box center [340, 389] width 515 height 23
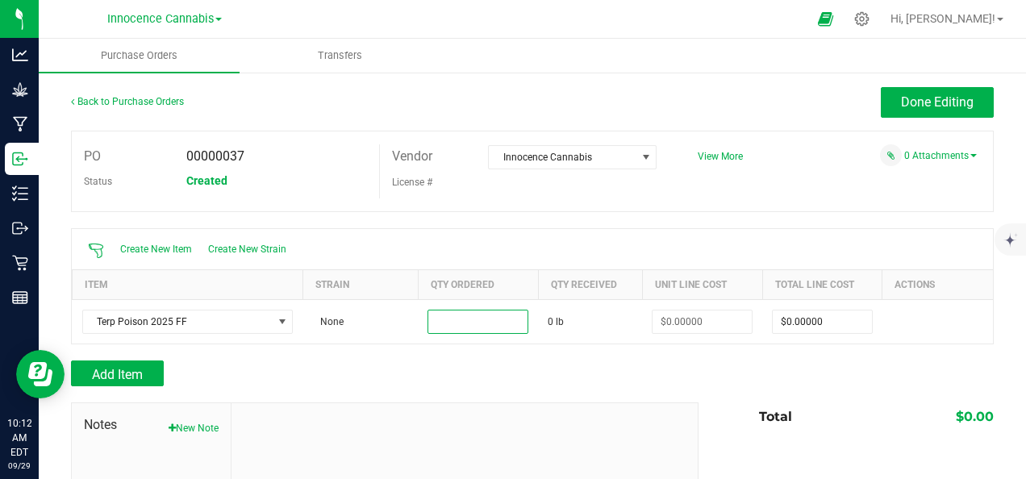
click at [468, 325] on input at bounding box center [477, 322] width 99 height 23
type input "95.3800 lb"
click at [627, 367] on div "Add Item" at bounding box center [379, 374] width 616 height 26
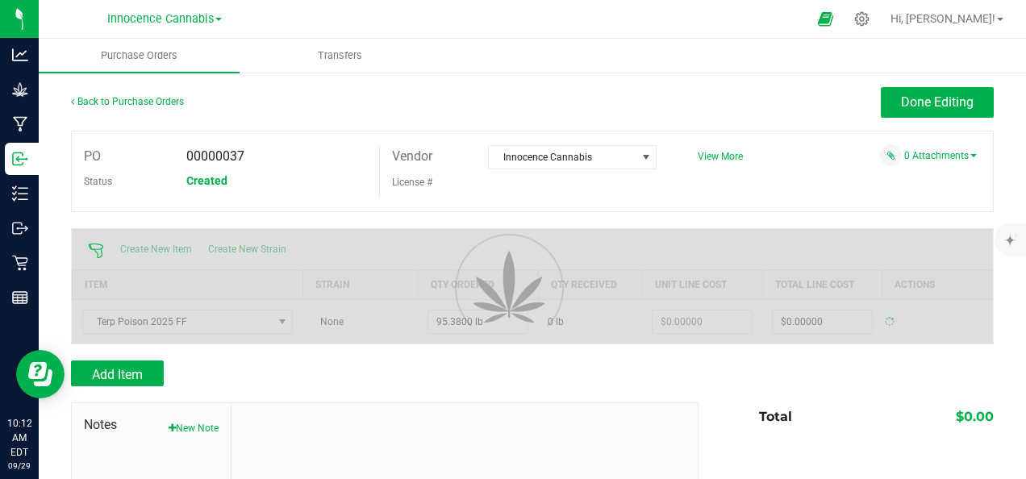
type input "$0.00000"
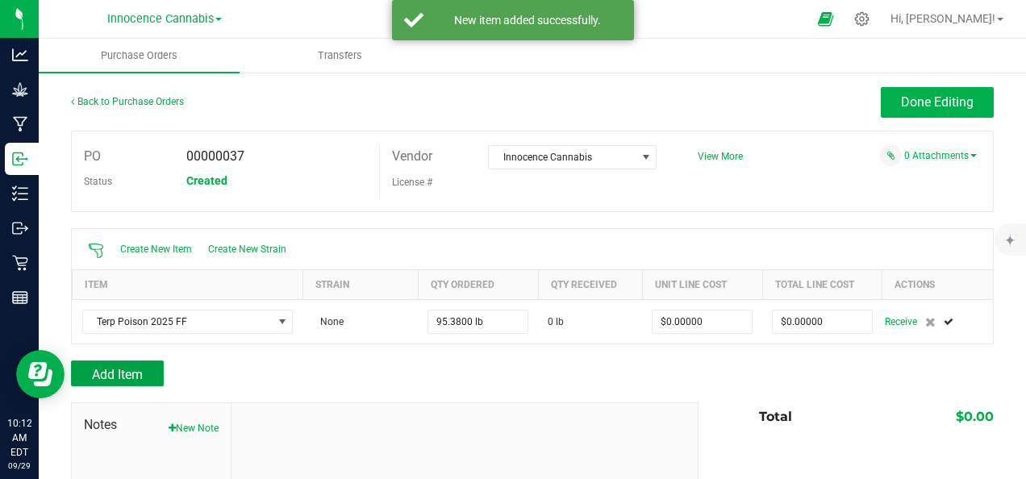
click at [150, 373] on button "Add Item" at bounding box center [117, 374] width 93 height 26
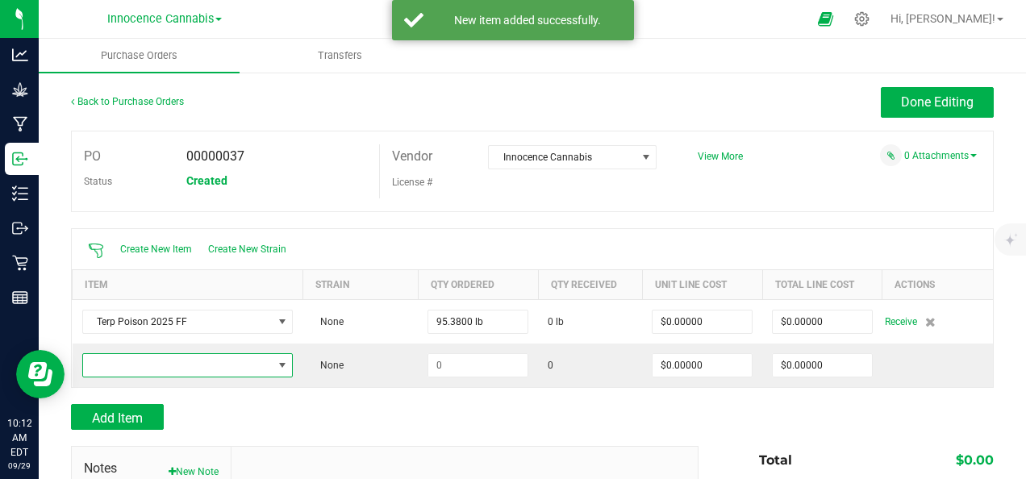
click at [157, 373] on span "NO DATA FOUND" at bounding box center [178, 365] width 190 height 23
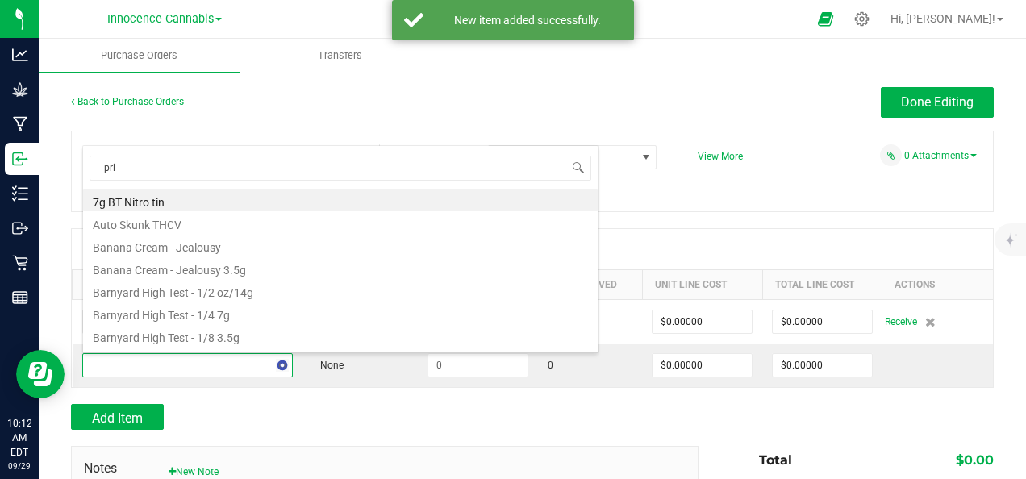
type input "priv"
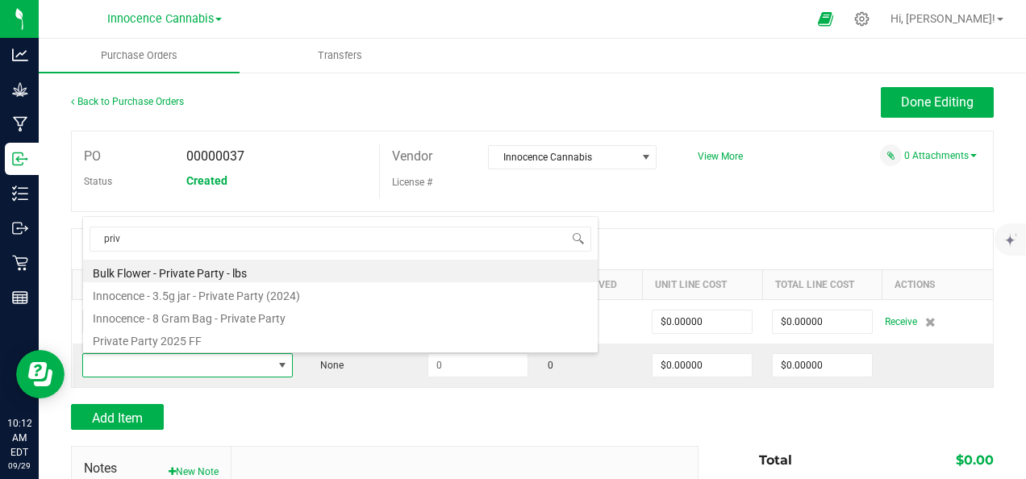
click at [154, 340] on li "Private Party 2025 FF" at bounding box center [340, 339] width 515 height 23
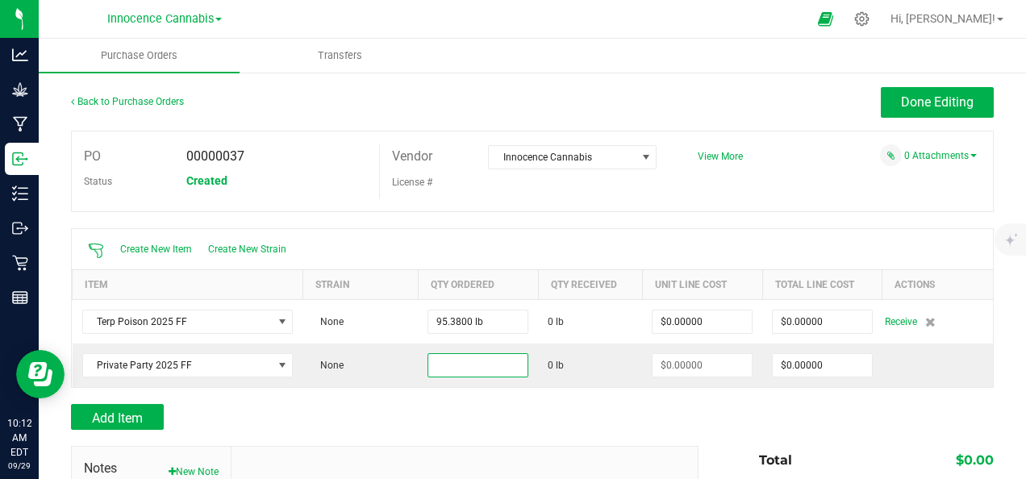
click at [451, 358] on input at bounding box center [477, 365] width 99 height 23
type input "302.6900 lb"
click at [597, 368] on span "0 lb" at bounding box center [590, 365] width 85 height 15
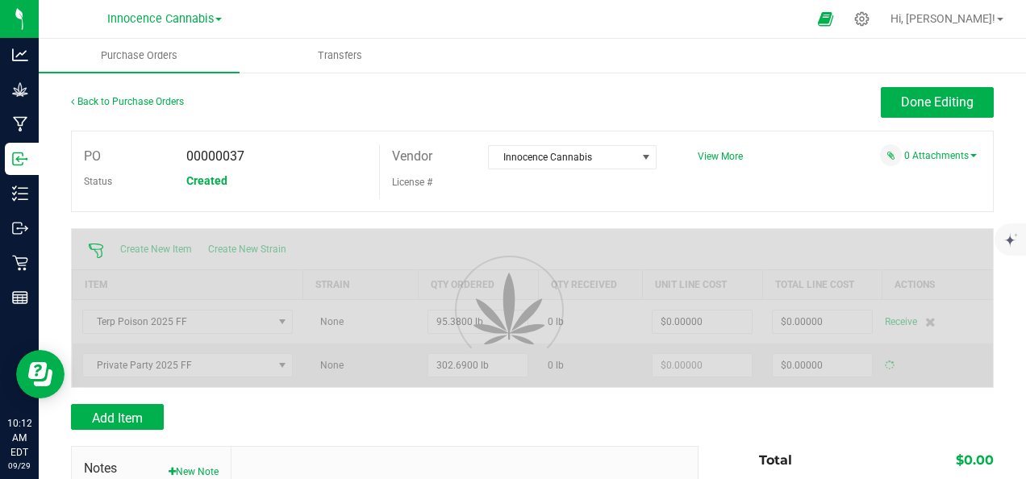
type input "$0.00000"
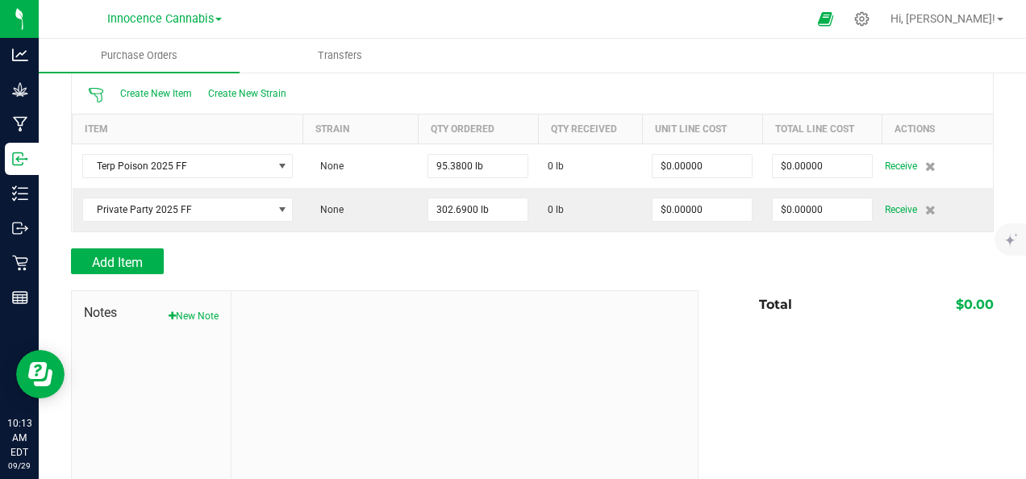
scroll to position [0, 0]
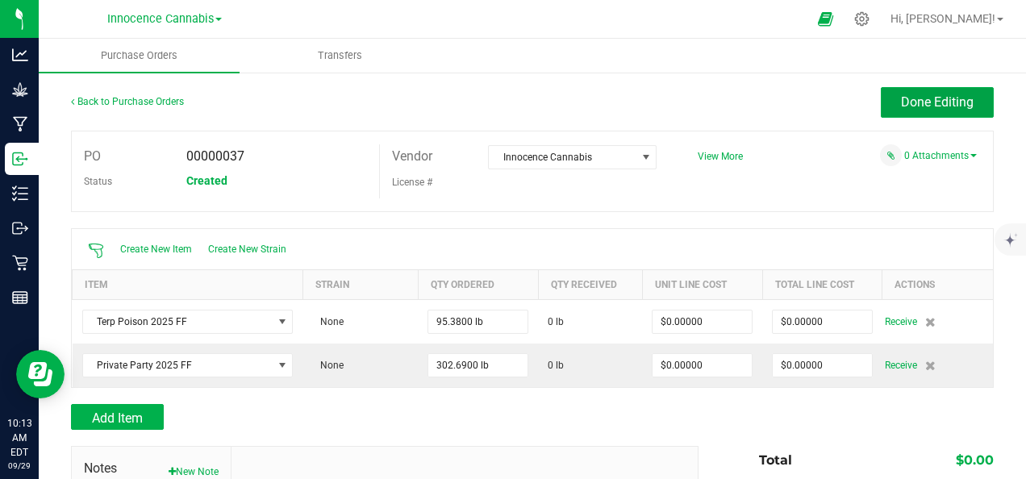
click at [921, 106] on span "Done Editing" at bounding box center [937, 101] width 73 height 15
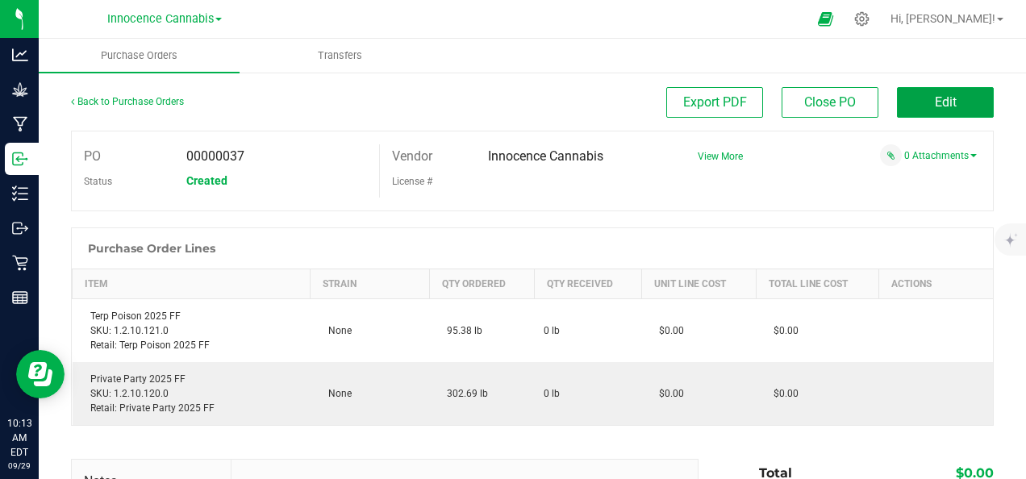
click at [950, 94] on button "Edit" at bounding box center [945, 102] width 97 height 31
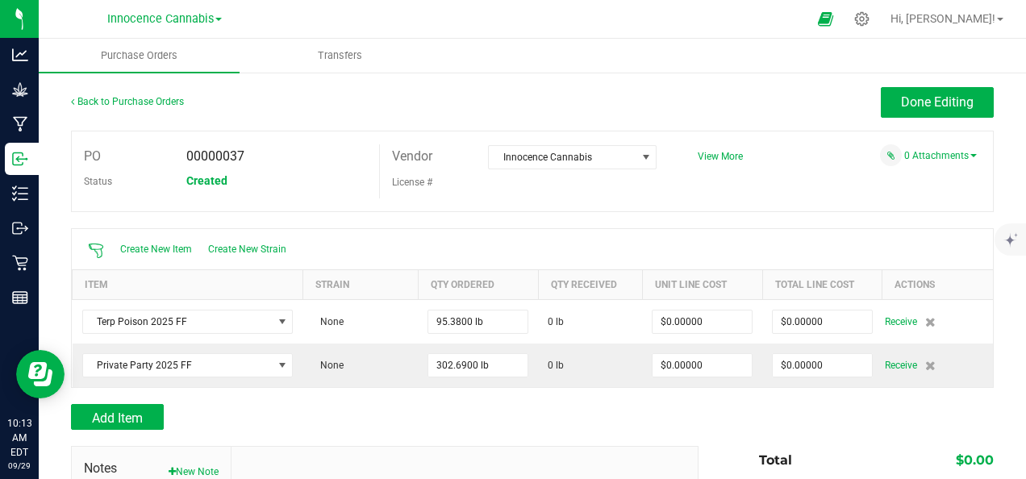
click at [887, 323] on span "Receive" at bounding box center [901, 321] width 32 height 19
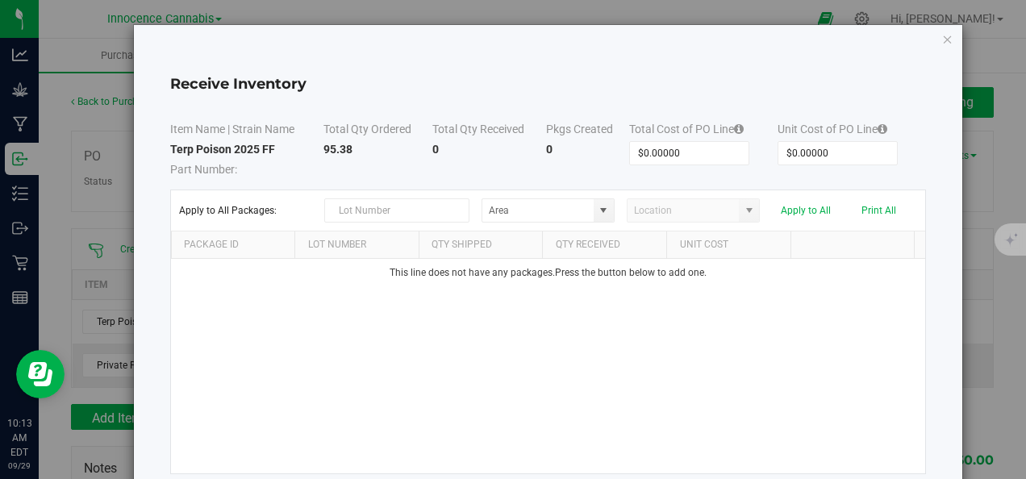
click at [813, 214] on button "Apply to All" at bounding box center [806, 210] width 50 height 11
click at [942, 39] on icon "Close modal" at bounding box center [947, 38] width 11 height 19
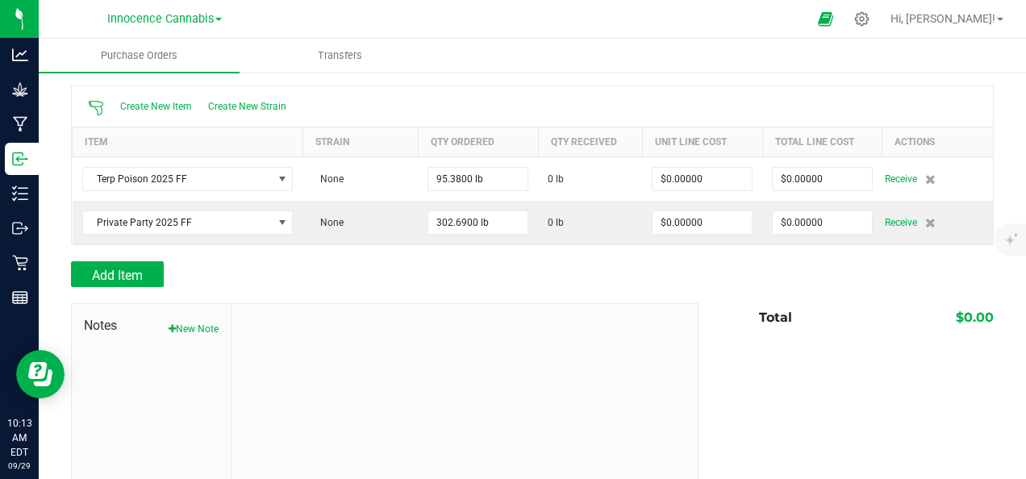
scroll to position [144, 0]
click at [885, 177] on span "Receive" at bounding box center [901, 178] width 32 height 19
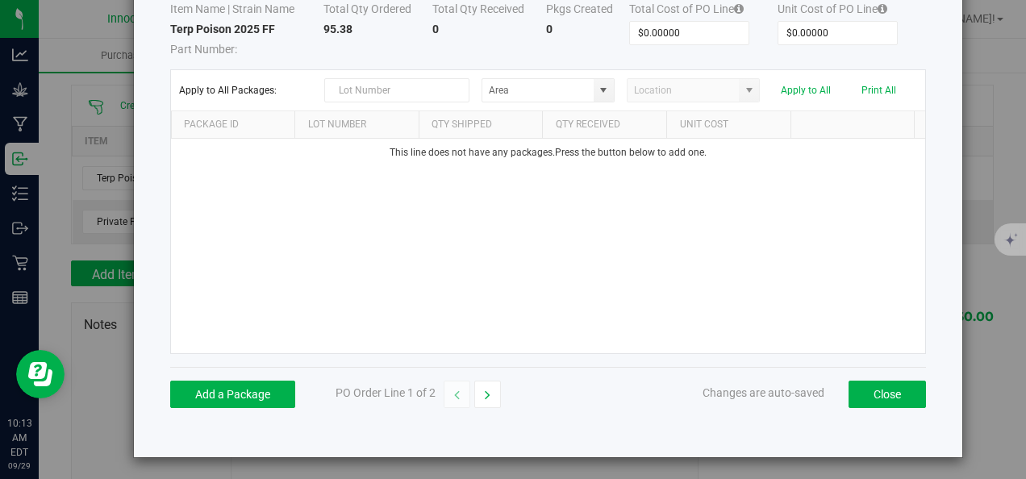
scroll to position [109, 0]
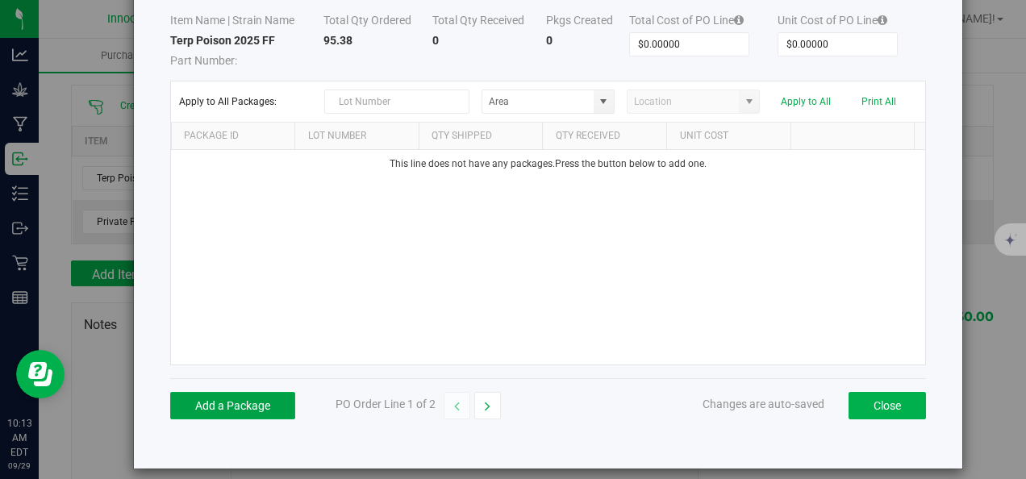
click at [233, 413] on button "Add a Package" at bounding box center [232, 405] width 125 height 27
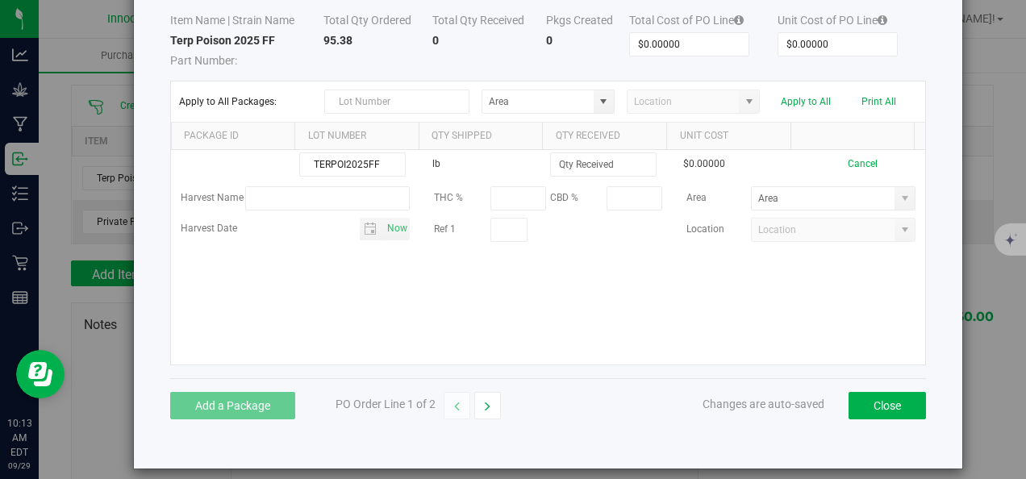
type input "TERPOI2025FF"
click at [604, 170] on input at bounding box center [603, 164] width 105 height 23
click at [899, 201] on span at bounding box center [905, 198] width 13 height 13
type input "95.3800 lb"
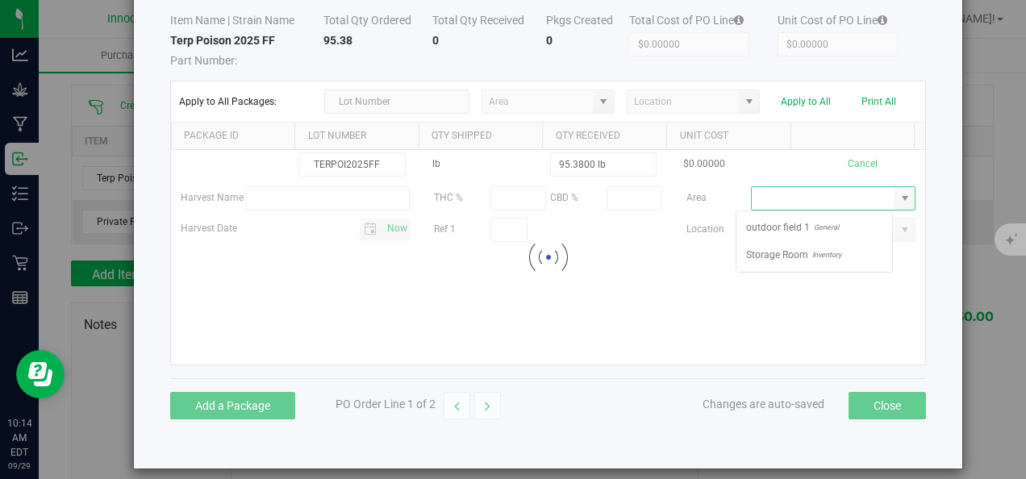
scroll to position [24, 157]
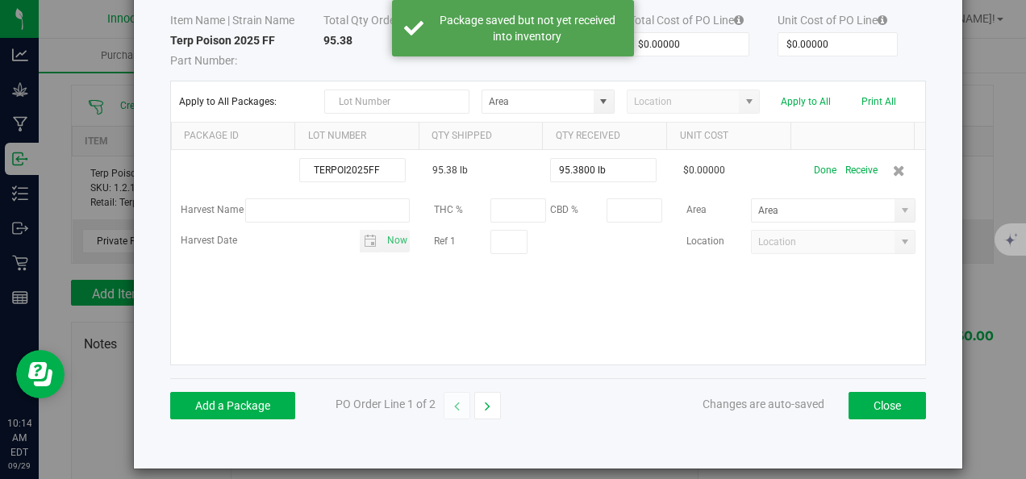
click at [899, 204] on span at bounding box center [905, 210] width 13 height 13
click at [827, 264] on span "Inventory" at bounding box center [824, 267] width 33 height 24
type input "Storage Room"
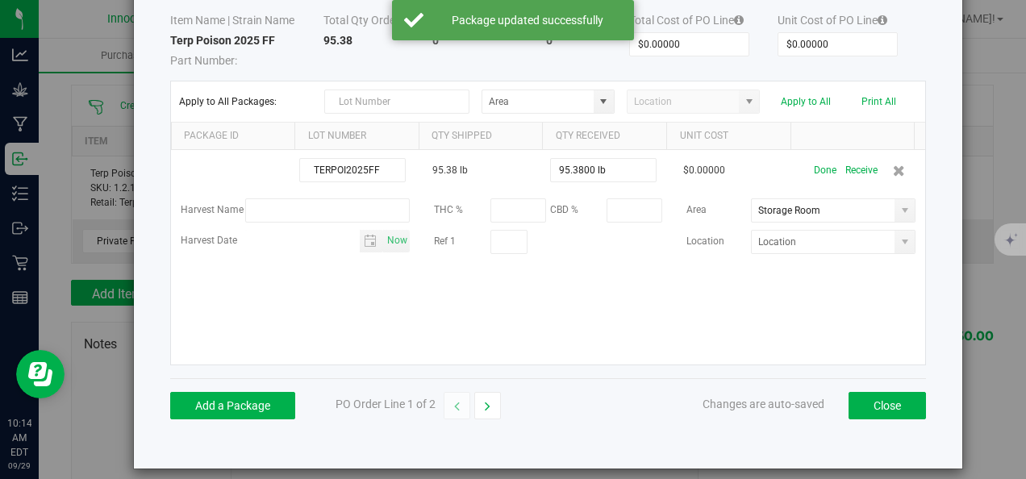
click at [850, 173] on button "Receive" at bounding box center [862, 171] width 32 height 28
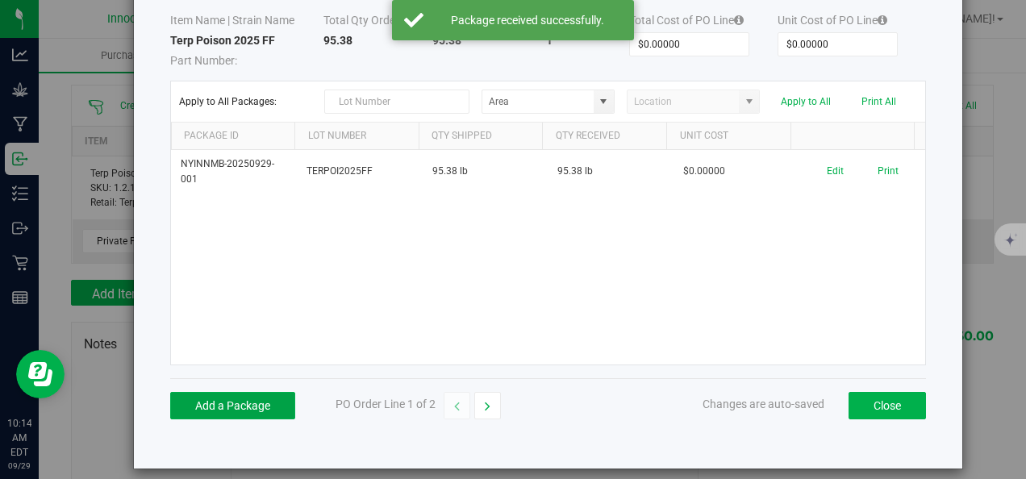
click at [278, 408] on button "Add a Package" at bounding box center [232, 405] width 125 height 27
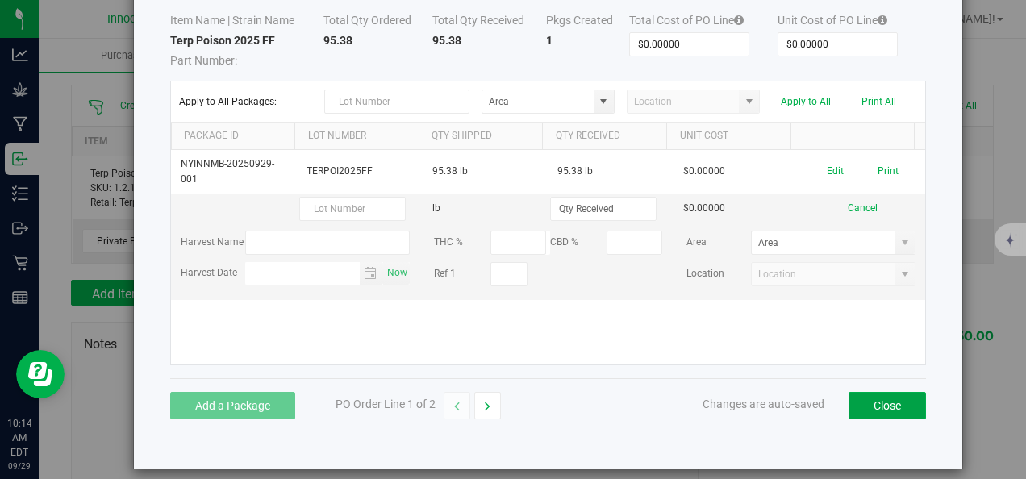
click at [857, 399] on button "Close" at bounding box center [887, 405] width 77 height 27
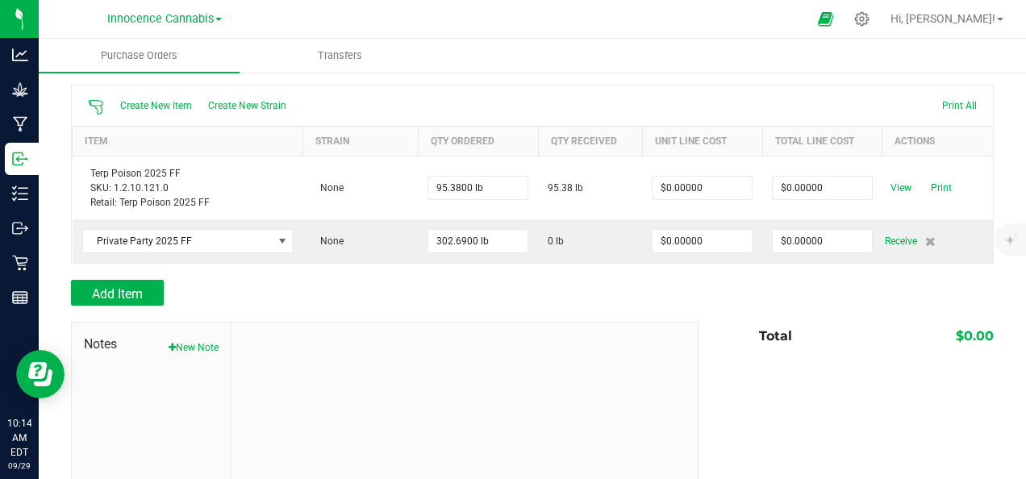
click at [896, 232] on span "Receive" at bounding box center [901, 241] width 32 height 19
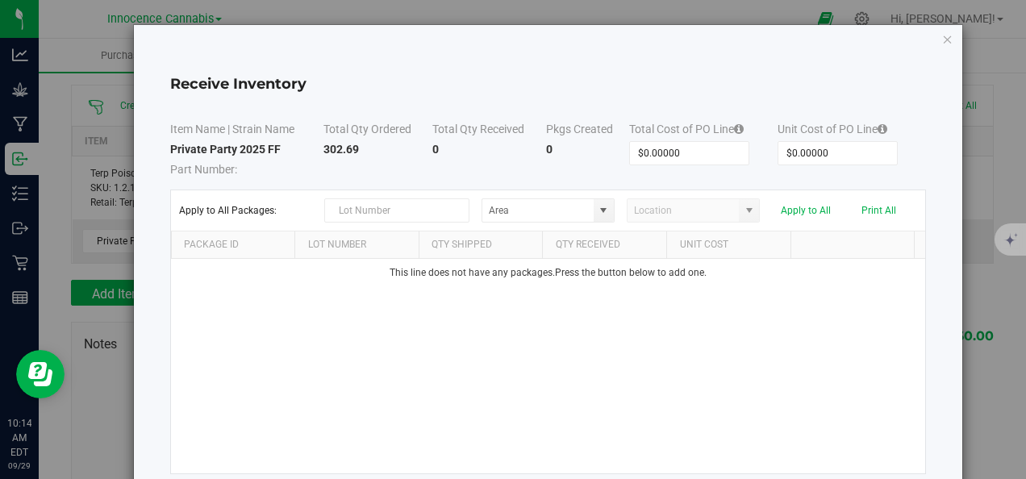
scroll to position [121, 0]
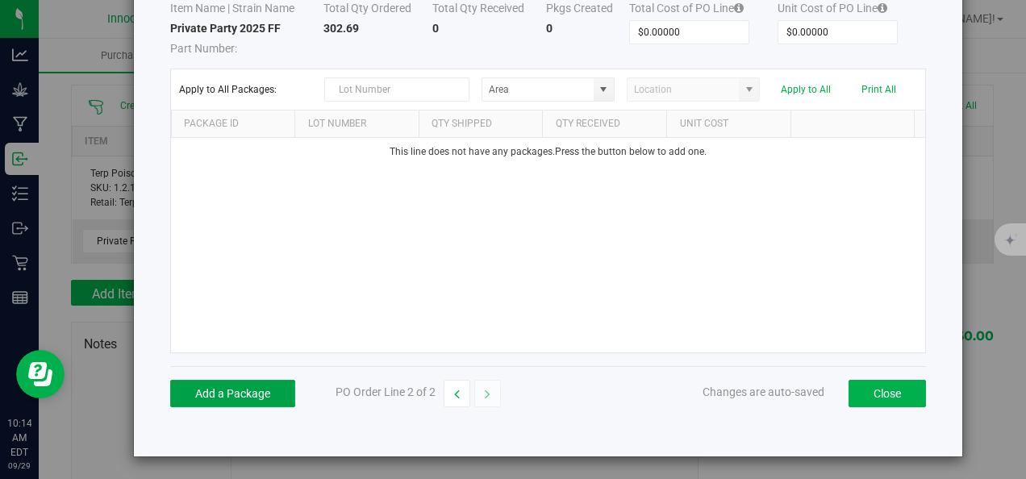
click at [249, 384] on button "Add a Package" at bounding box center [232, 393] width 125 height 27
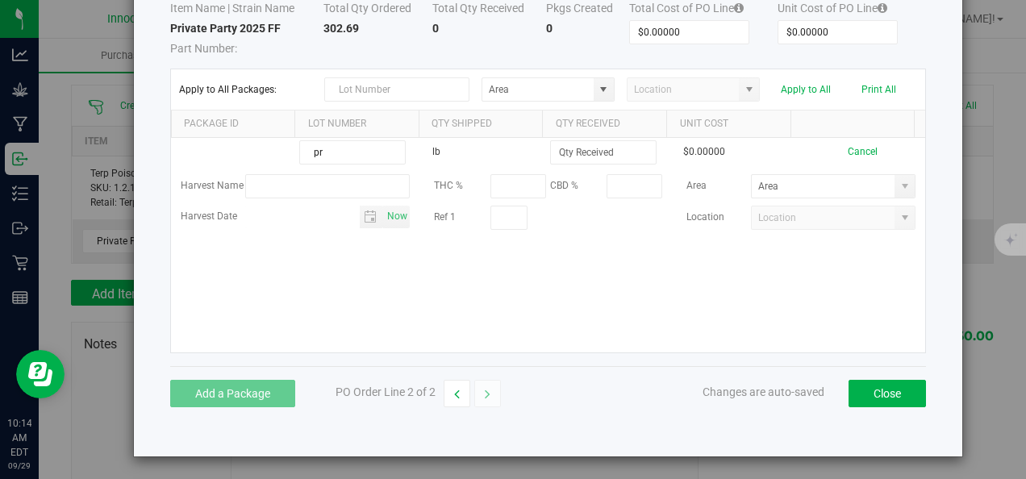
type input "p"
type input "PRIVPARTY2025FF"
click at [598, 152] on input at bounding box center [603, 152] width 105 height 23
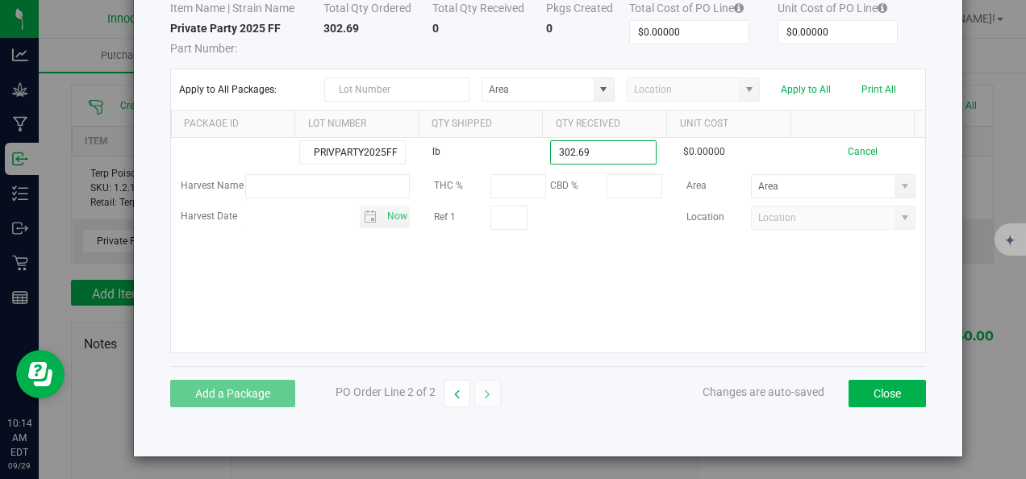
type input "302.6900 lb"
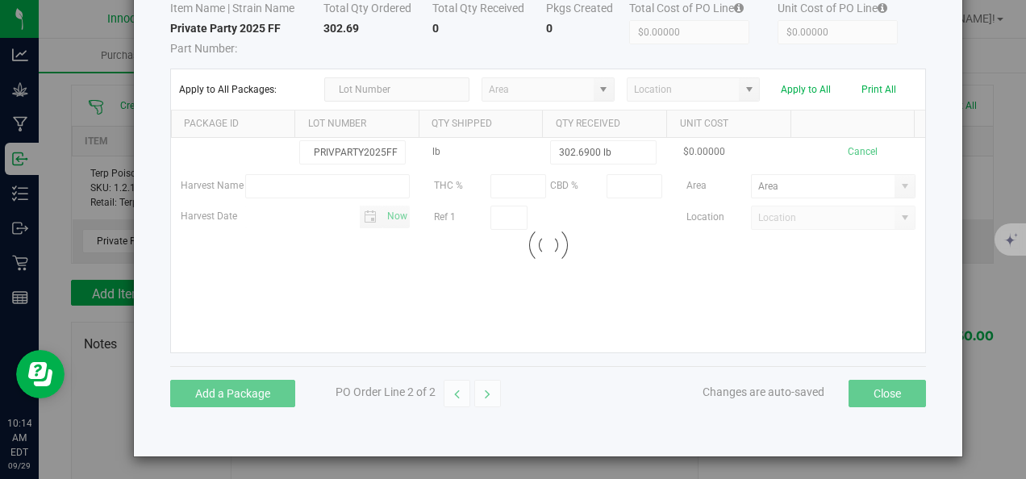
click at [575, 266] on kendo-grid-list "PRIVPARTY2025FF lb 302.6900 lb $0.00000 Cancel Harvest Name THC % CBD % Area Ha…" at bounding box center [548, 245] width 755 height 215
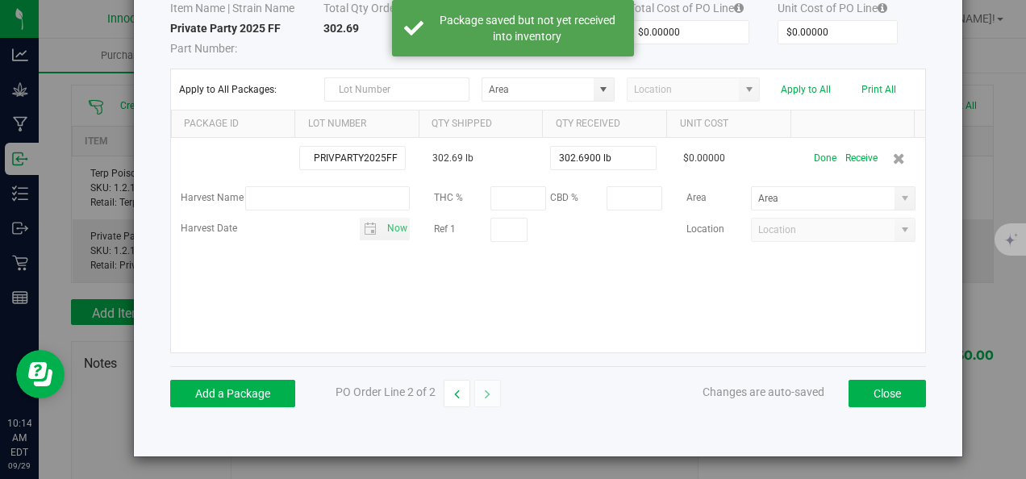
click at [847, 161] on button "Receive" at bounding box center [862, 158] width 32 height 28
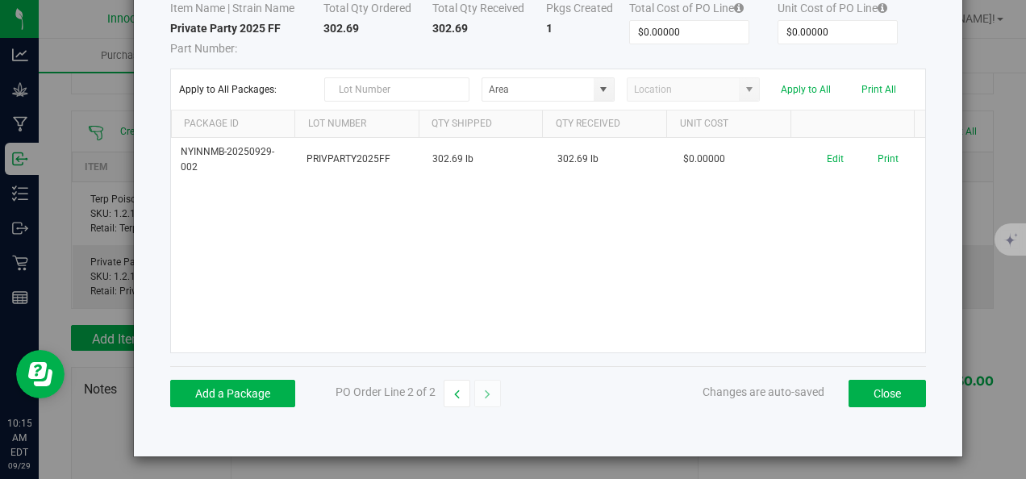
click at [842, 377] on div "Add a Package PO Order Line 2 of 2 Changes are auto-saved Close" at bounding box center [548, 393] width 757 height 54
click at [857, 393] on button "Close" at bounding box center [887, 393] width 77 height 27
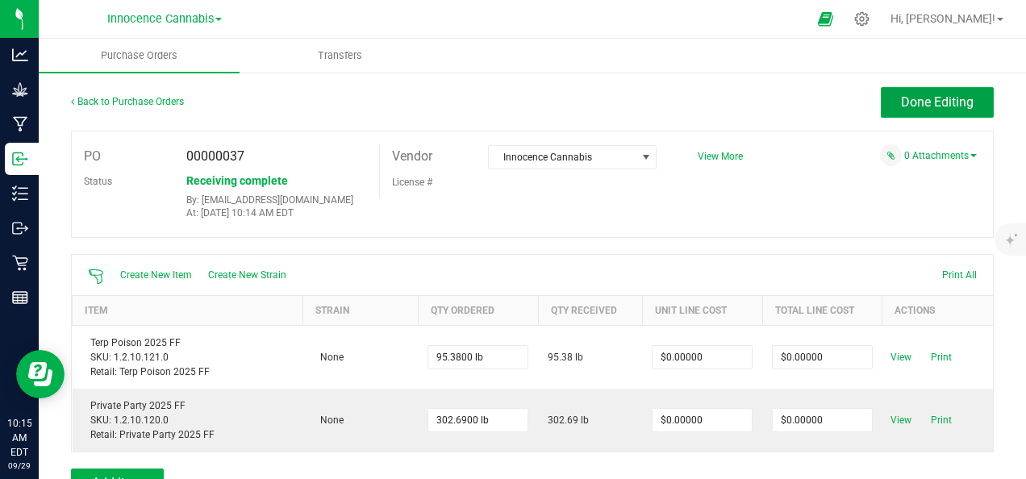
click at [934, 116] on button "Done Editing" at bounding box center [937, 102] width 113 height 31
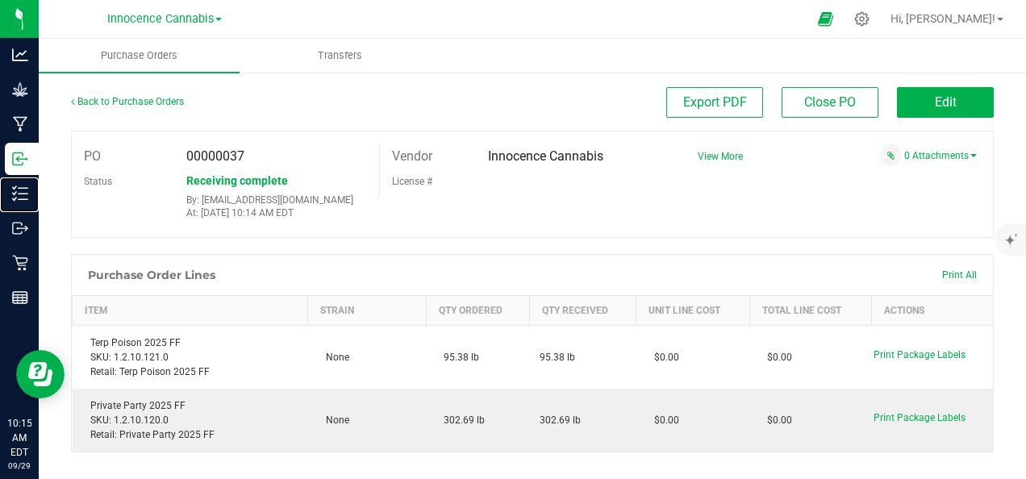
click at [0, 0] on p "Inventory" at bounding box center [0, 0] width 0 height 0
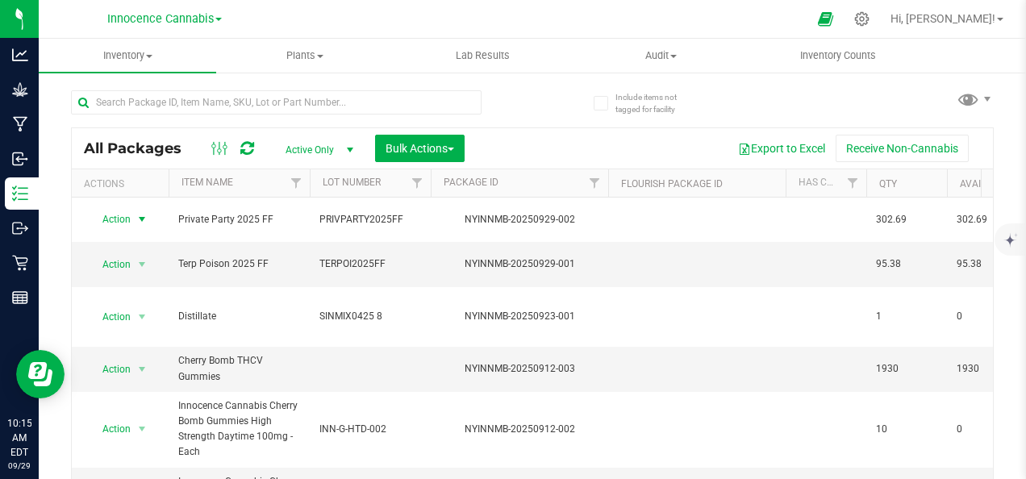
click at [144, 213] on span "select" at bounding box center [142, 219] width 13 height 13
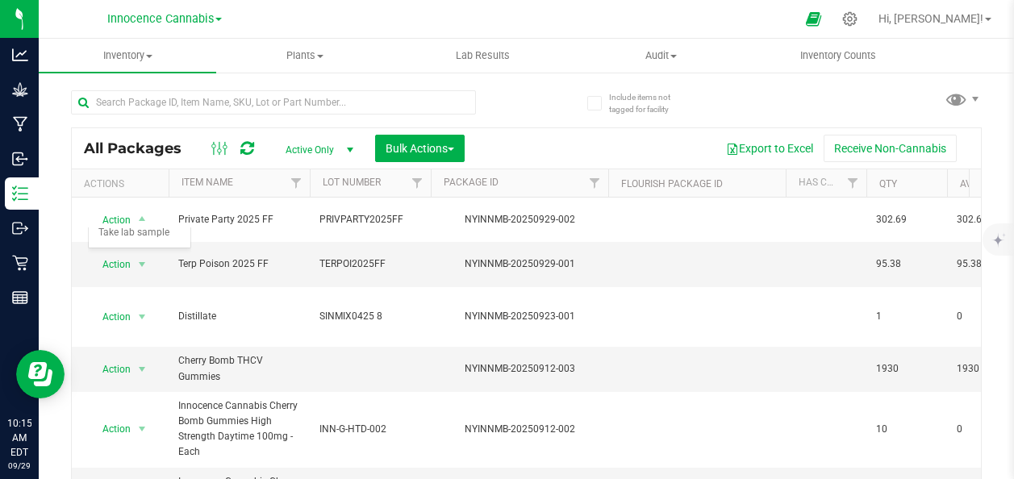
click at [359, 349] on td at bounding box center [370, 369] width 121 height 44
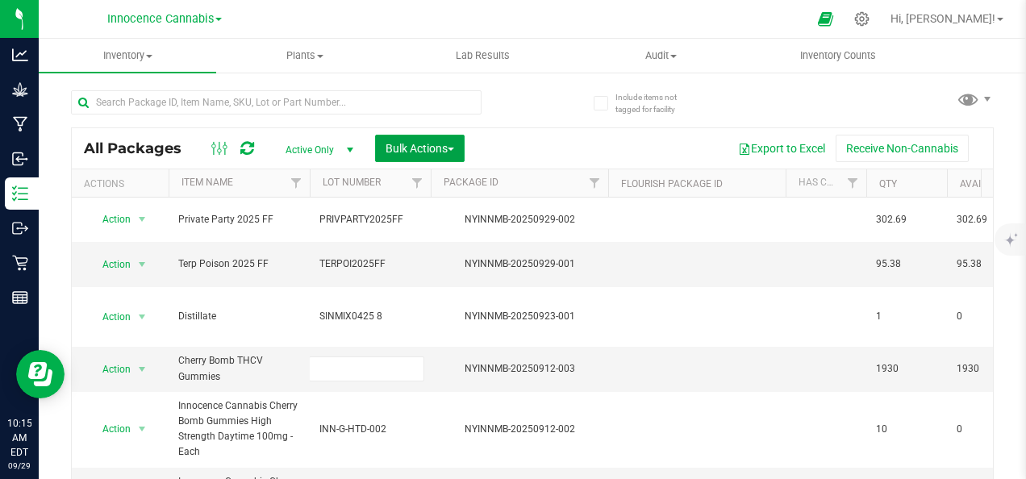
click at [409, 150] on span "Bulk Actions" at bounding box center [420, 148] width 69 height 13
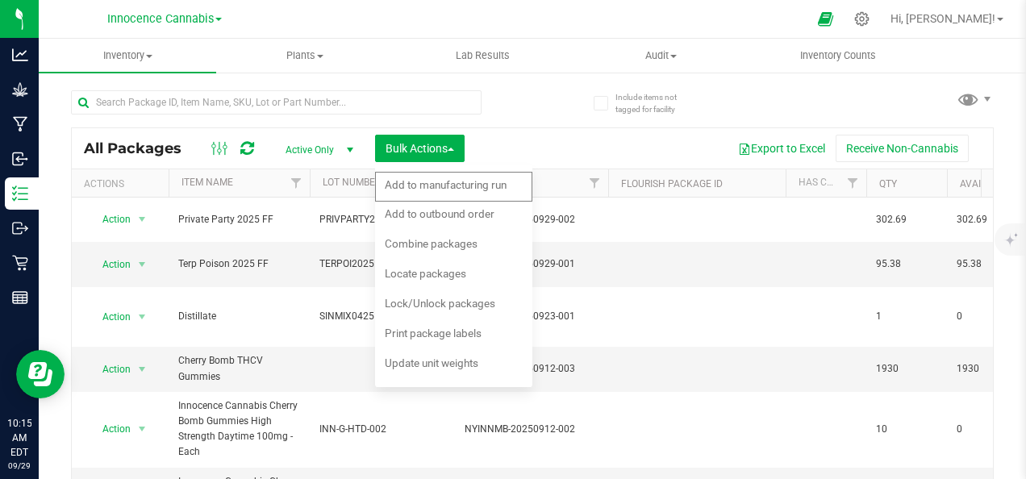
click at [432, 223] on div "Add to outbound order" at bounding box center [451, 216] width 132 height 26
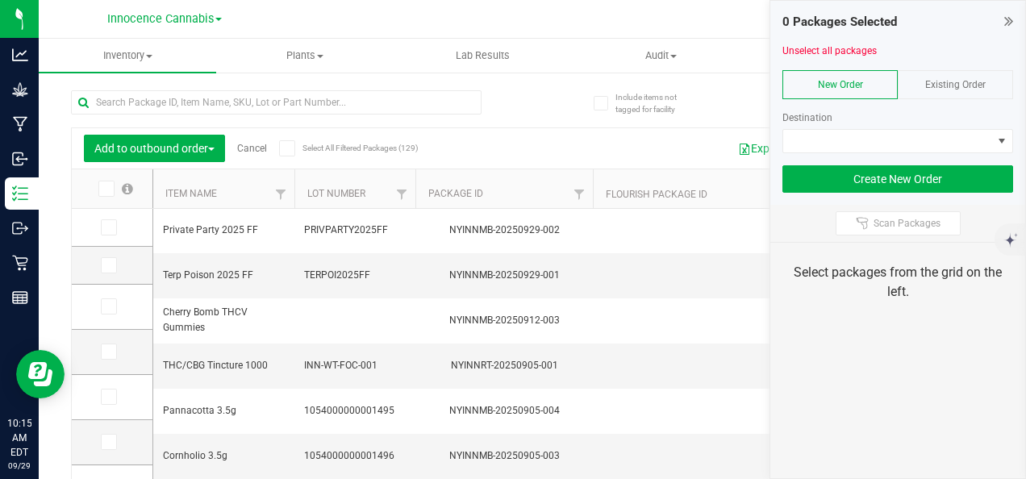
click at [109, 228] on icon at bounding box center [107, 228] width 10 height 0
click at [0, 0] on input "checkbox" at bounding box center [0, 0] width 0 height 0
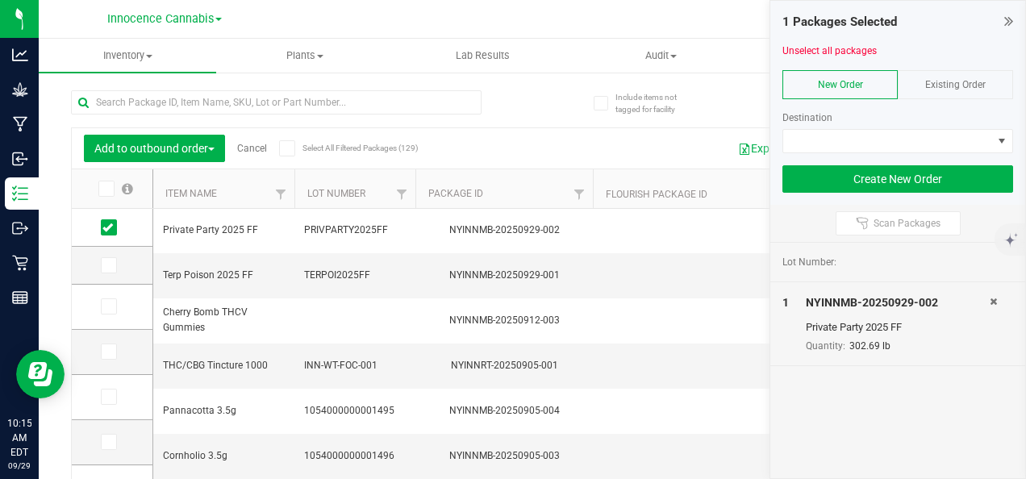
click at [111, 257] on span at bounding box center [109, 265] width 16 height 16
click at [0, 0] on input "checkbox" at bounding box center [0, 0] width 0 height 0
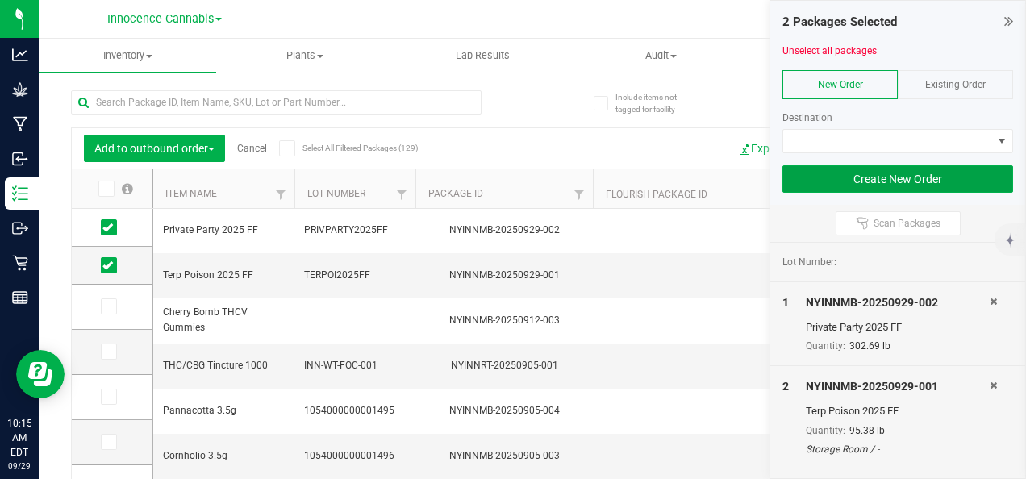
click at [900, 179] on button "Create New Order" at bounding box center [898, 178] width 231 height 27
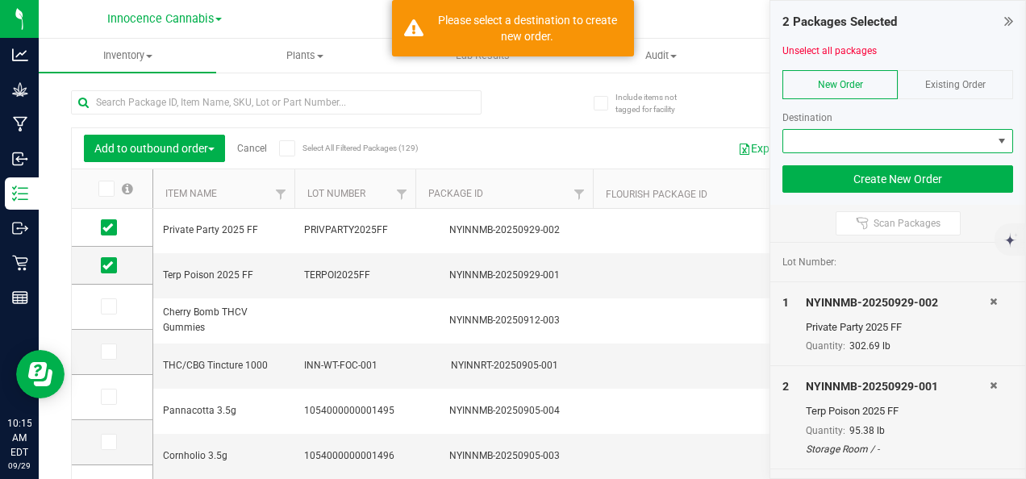
click at [914, 145] on span at bounding box center [887, 141] width 209 height 23
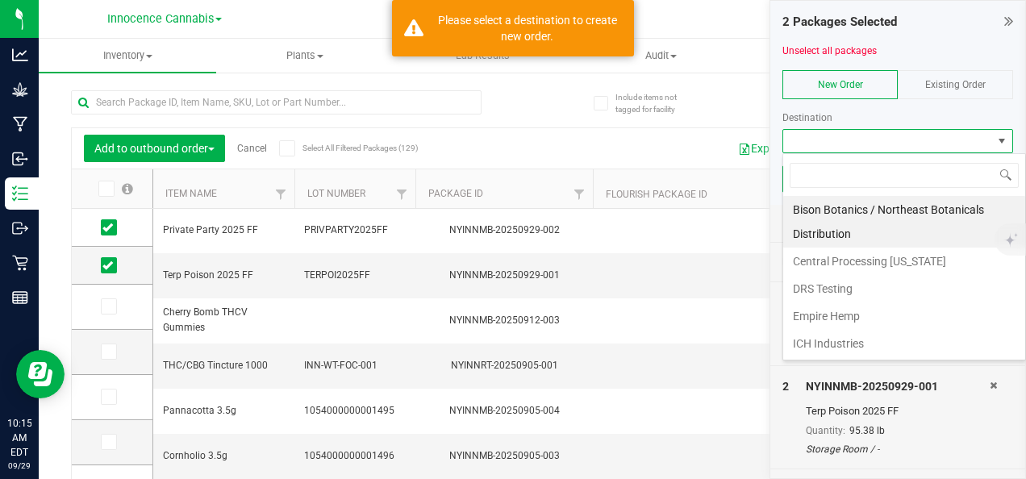
scroll to position [165, 0]
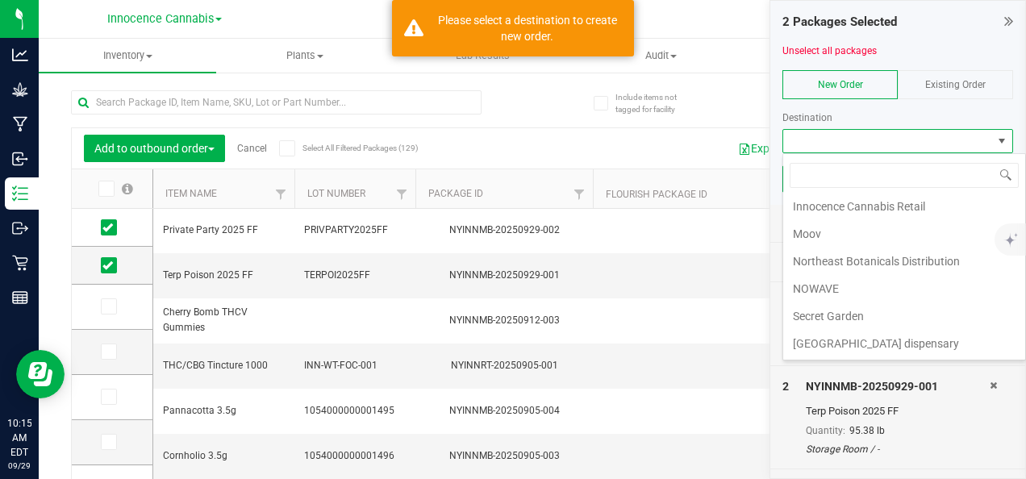
click at [827, 287] on li "NOWAVE" at bounding box center [904, 288] width 242 height 27
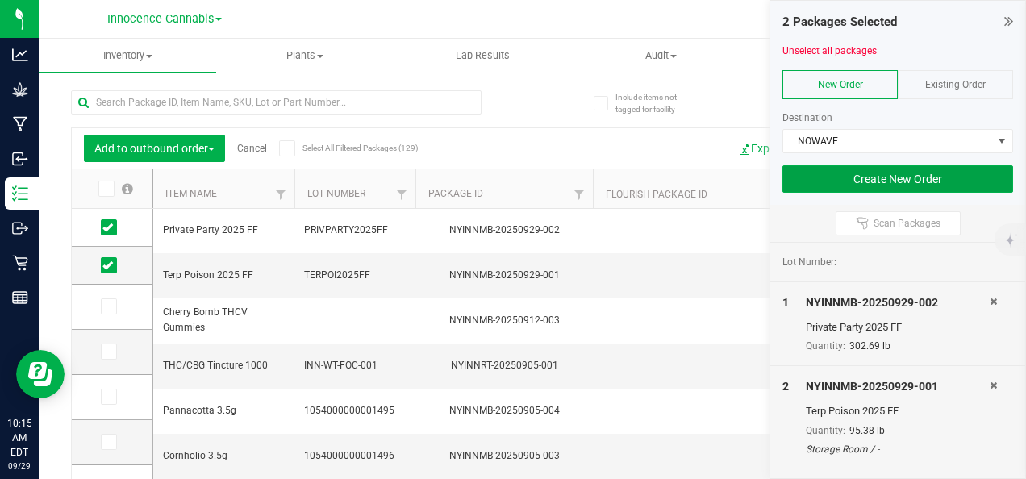
click at [898, 176] on button "Create New Order" at bounding box center [898, 178] width 231 height 27
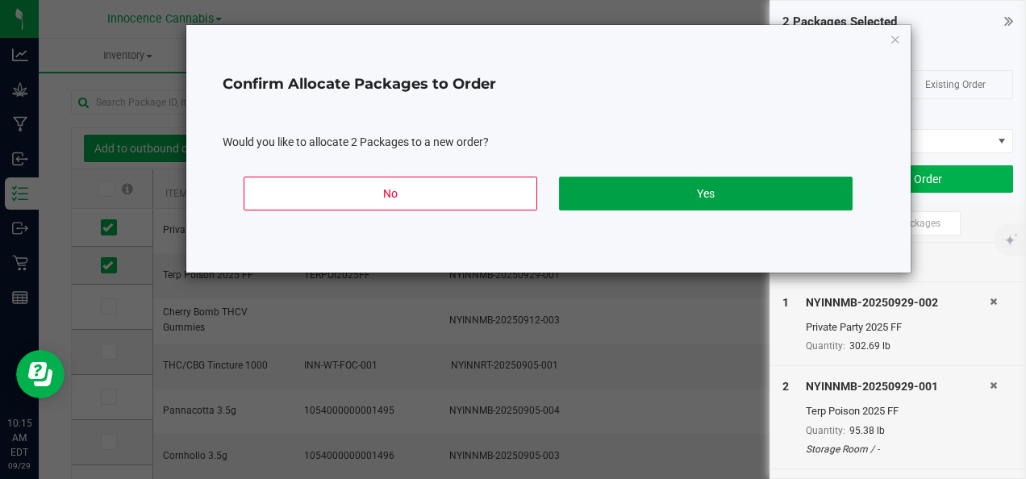
click at [653, 201] on button "Yes" at bounding box center [706, 194] width 294 height 34
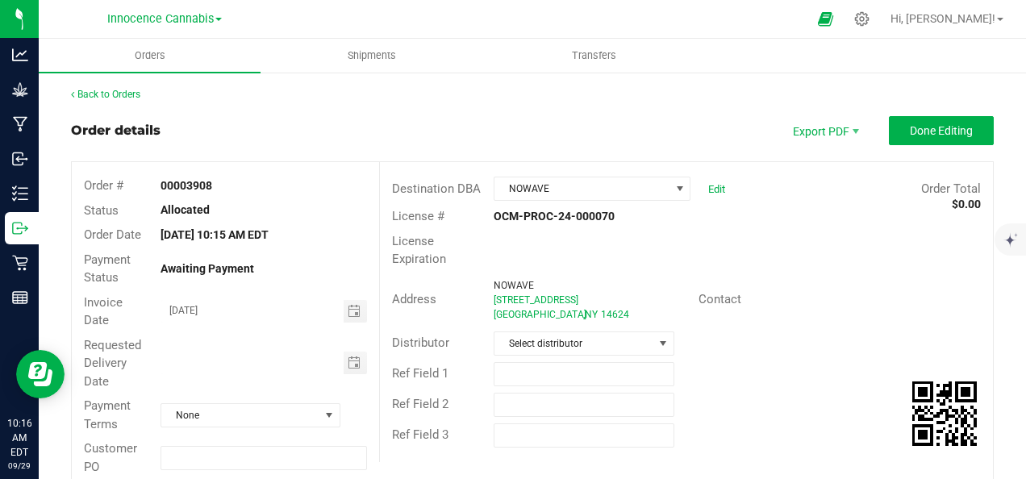
scroll to position [177, 0]
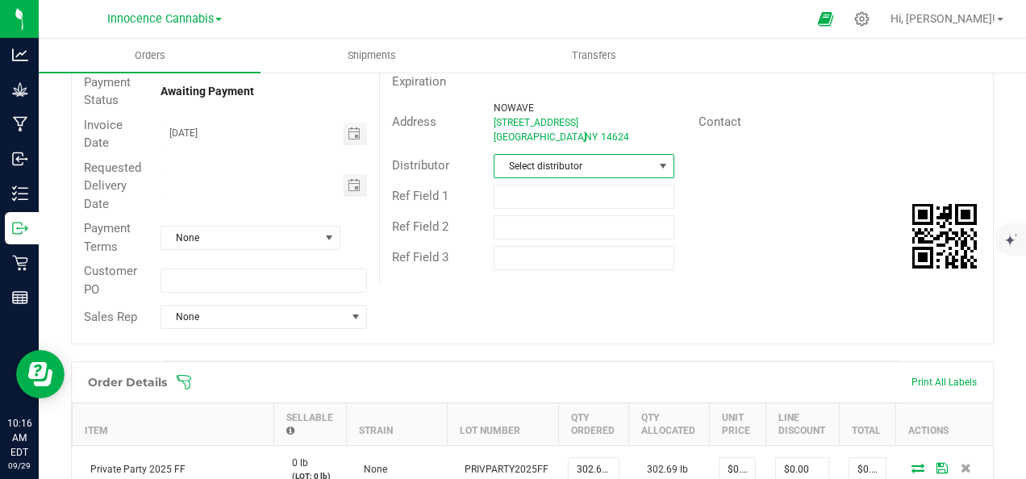
click at [661, 164] on span at bounding box center [663, 166] width 13 height 13
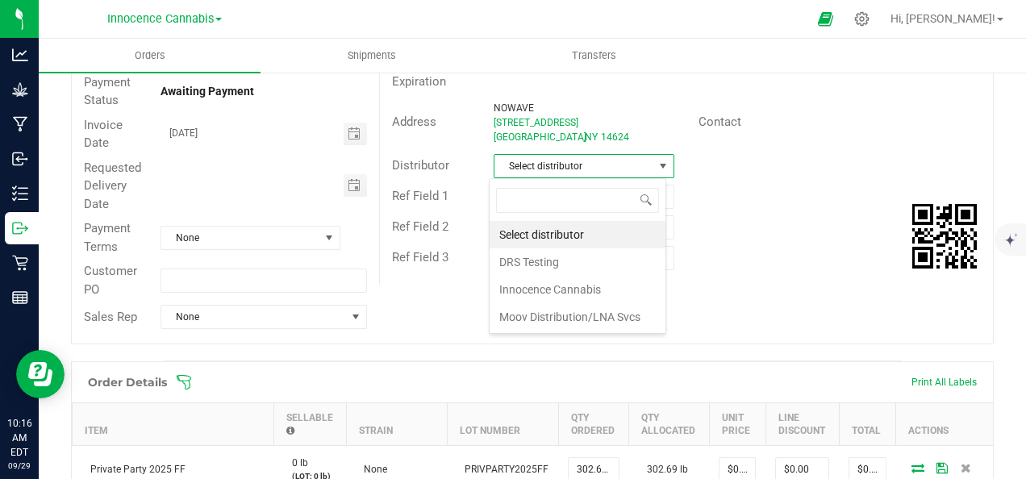
scroll to position [24, 177]
click at [566, 287] on li "Innocence Cannabis" at bounding box center [578, 289] width 176 height 27
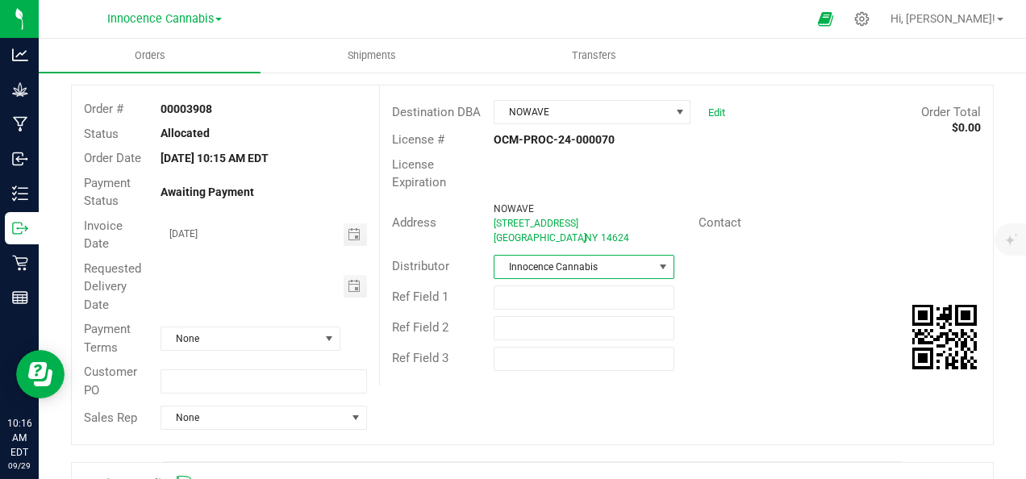
scroll to position [0, 0]
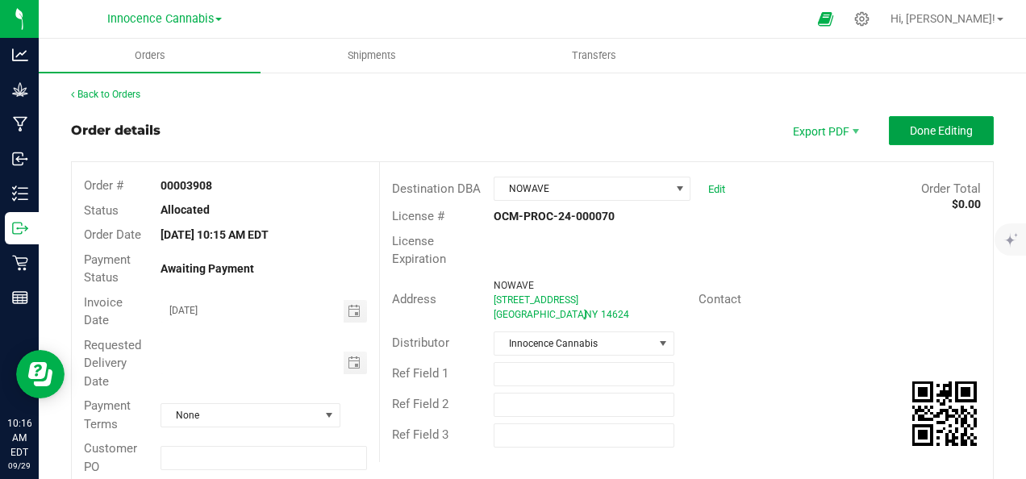
click at [951, 136] on span "Done Editing" at bounding box center [941, 130] width 63 height 13
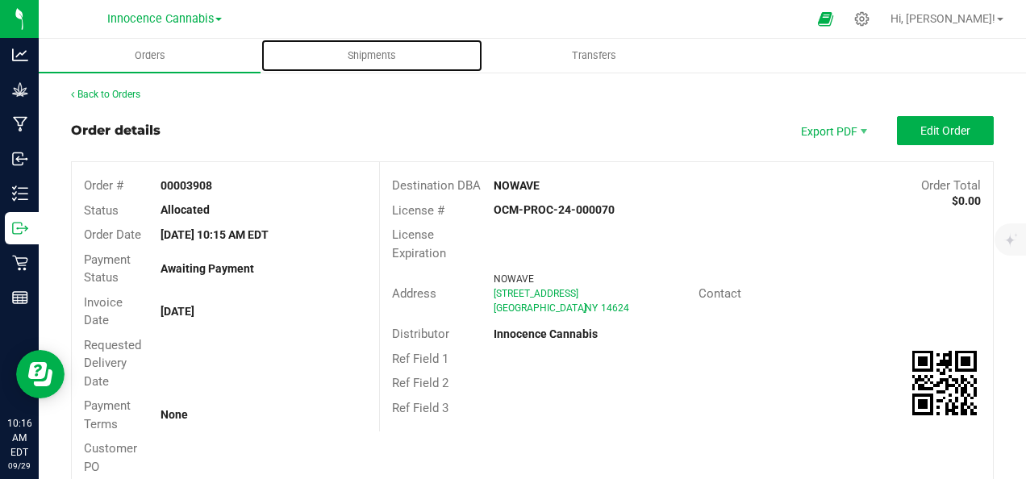
click at [365, 49] on span "Shipments" at bounding box center [372, 55] width 92 height 15
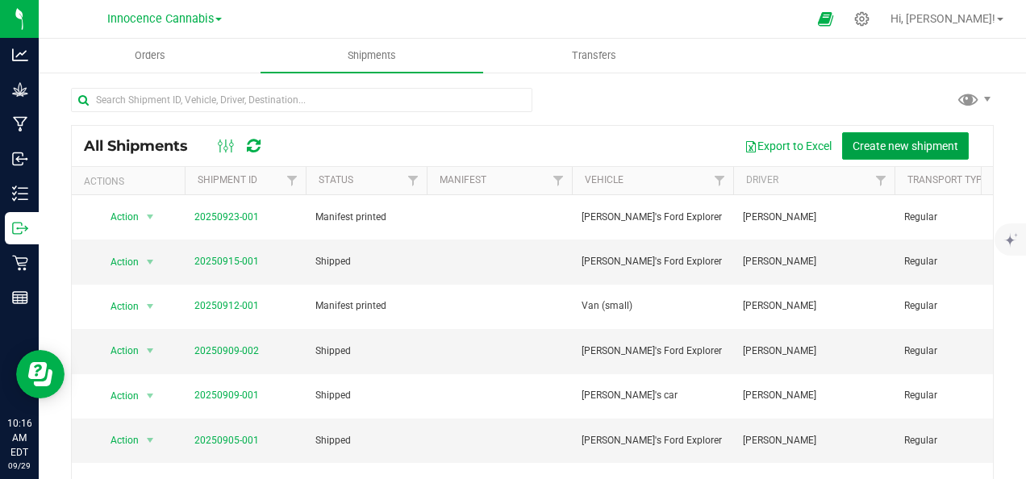
click at [905, 142] on span "Create new shipment" at bounding box center [906, 146] width 106 height 13
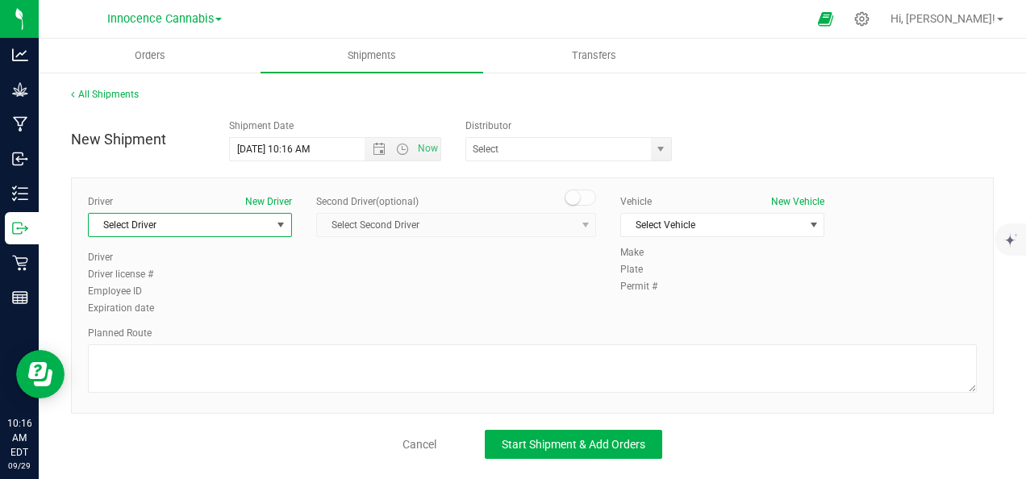
click at [285, 231] on span "select" at bounding box center [280, 225] width 13 height 13
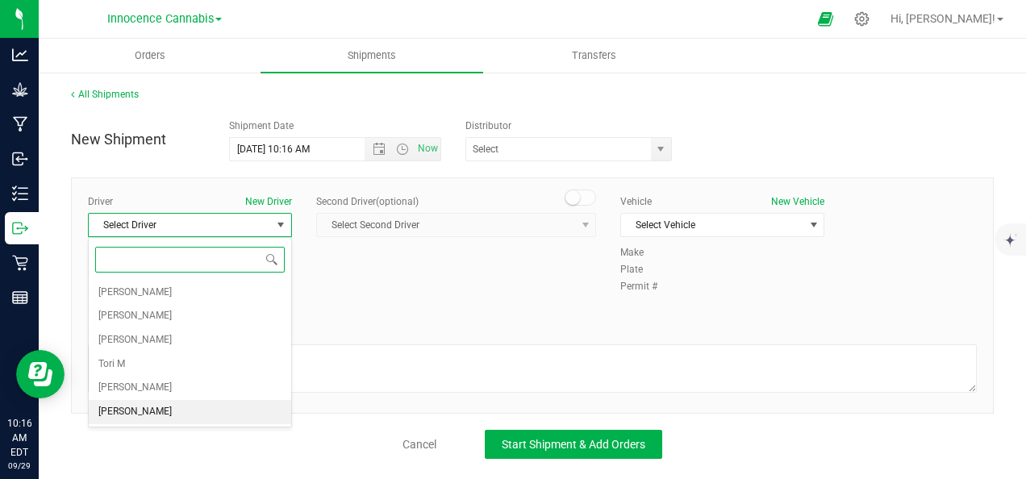
click at [169, 407] on li "[PERSON_NAME]" at bounding box center [190, 412] width 203 height 24
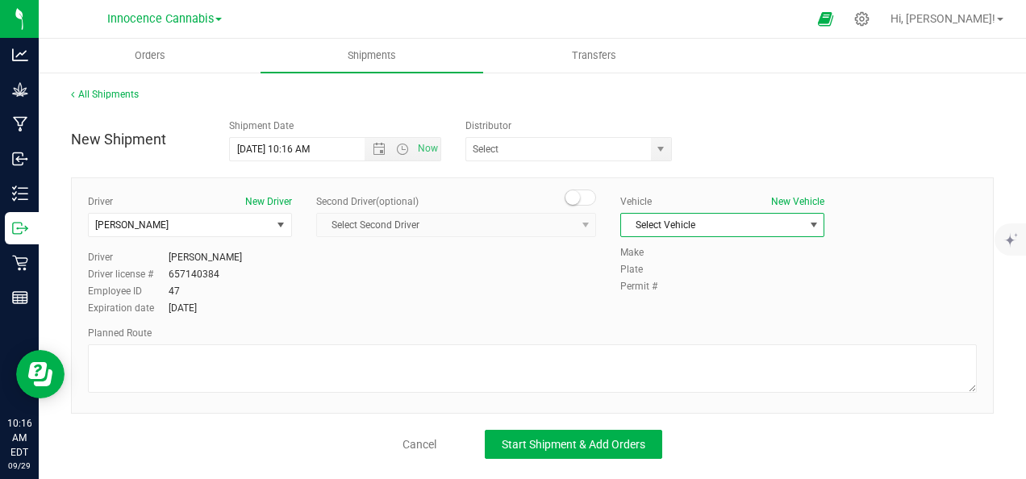
click at [764, 223] on span "Select Vehicle" at bounding box center [712, 225] width 182 height 23
click at [725, 324] on li "Van (small)" at bounding box center [722, 325] width 203 height 24
click at [666, 140] on span "select" at bounding box center [661, 149] width 20 height 23
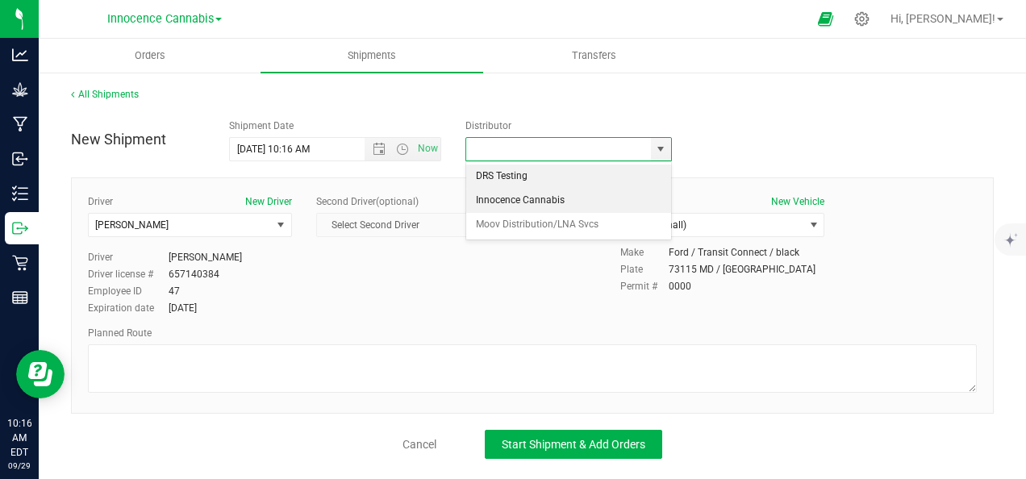
click at [570, 204] on li "Innocence Cannabis" at bounding box center [568, 201] width 205 height 24
type input "Innocence Cannabis"
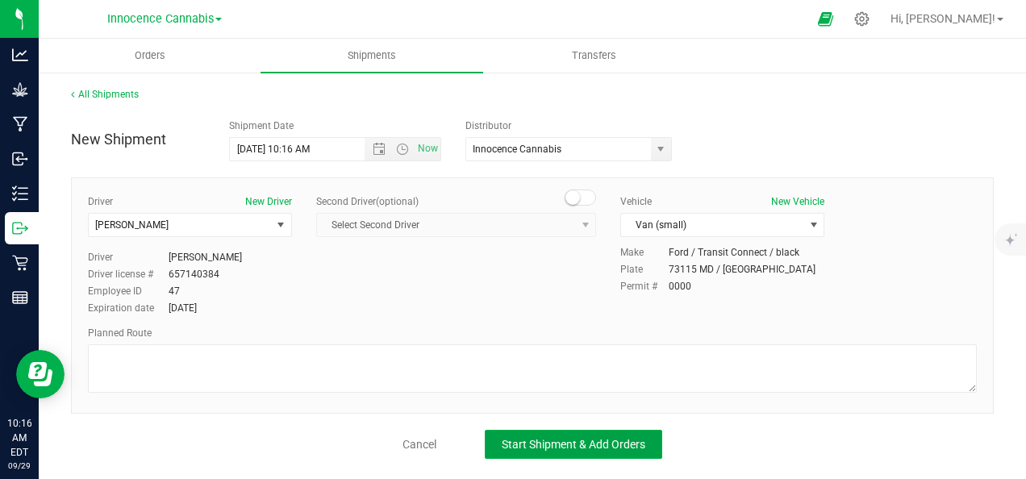
click at [558, 443] on span "Start Shipment & Add Orders" at bounding box center [574, 444] width 144 height 13
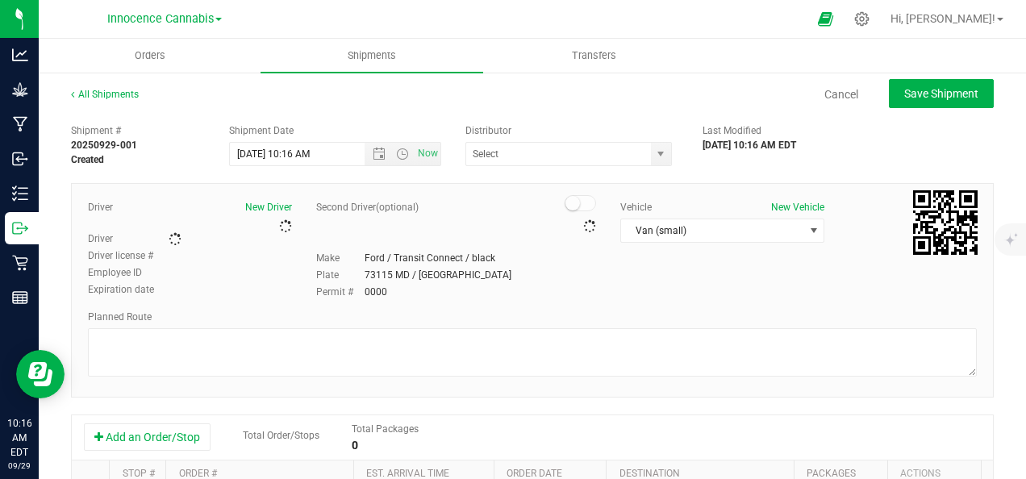
type input "Innocence Cannabis"
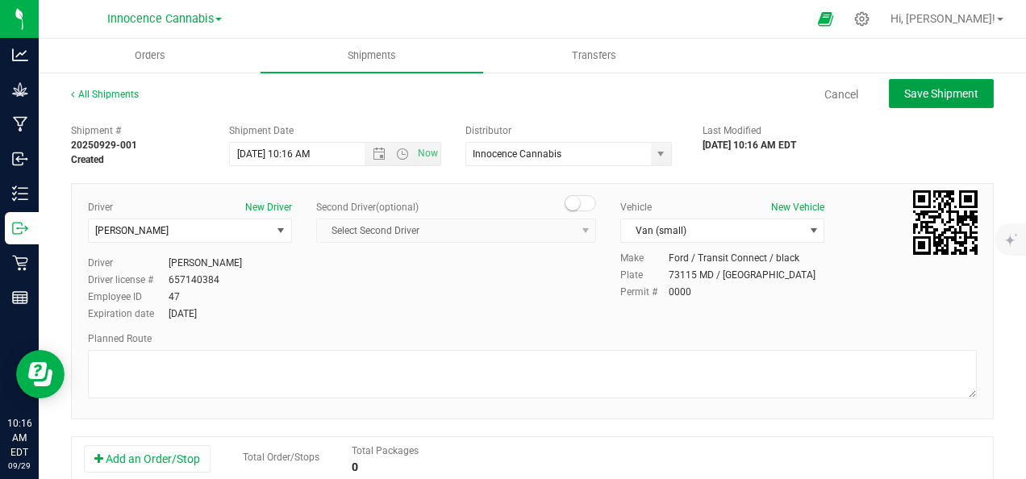
click at [916, 90] on span "Save Shipment" at bounding box center [941, 93] width 74 height 13
type input "[DATE] 2:16 PM"
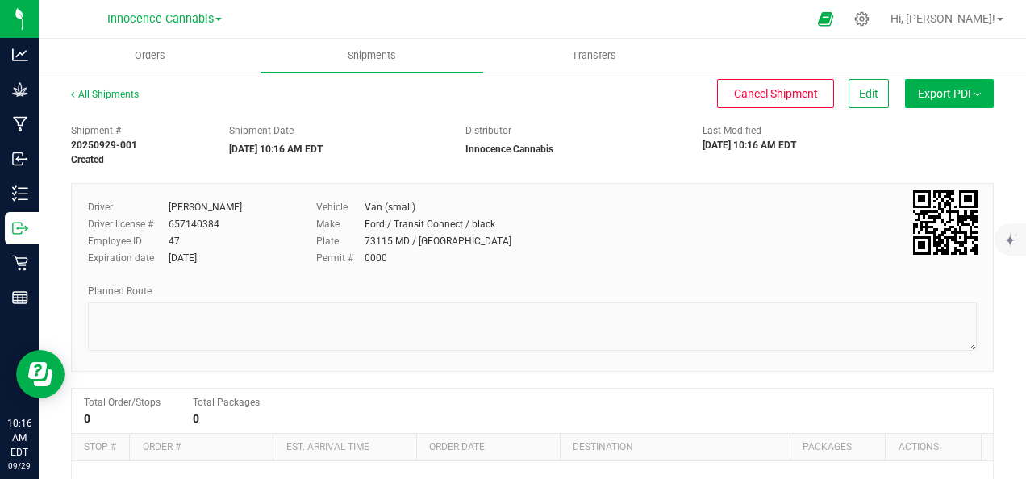
click at [918, 94] on span "Export PDF" at bounding box center [949, 93] width 63 height 13
click at [904, 131] on span "Manifest by Package ID" at bounding box center [926, 128] width 102 height 11
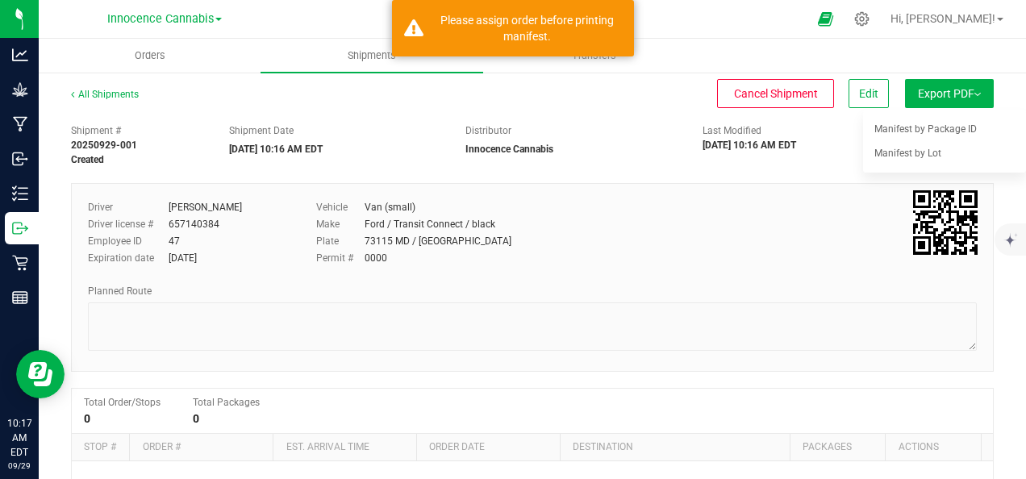
click at [672, 207] on div "Vehicle Van (small) Make Ford / Transit Connect / black Plate 73115 MD / [GEOGR…" at bounding box center [494, 234] width 381 height 68
click at [644, 281] on div "Driver [PERSON_NAME] Driver license # 657140384 Employee ID 47 Expiration date …" at bounding box center [532, 277] width 923 height 189
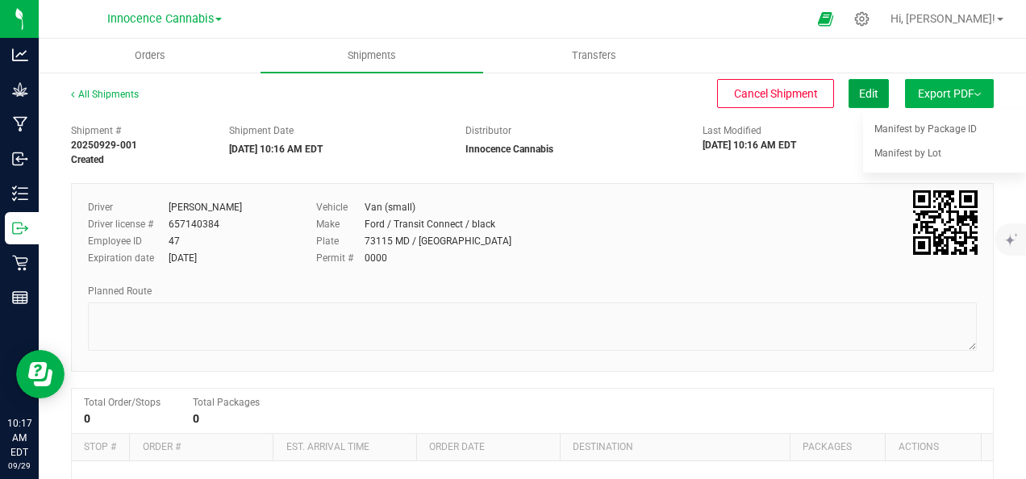
click at [859, 94] on span "Edit" at bounding box center [868, 93] width 19 height 13
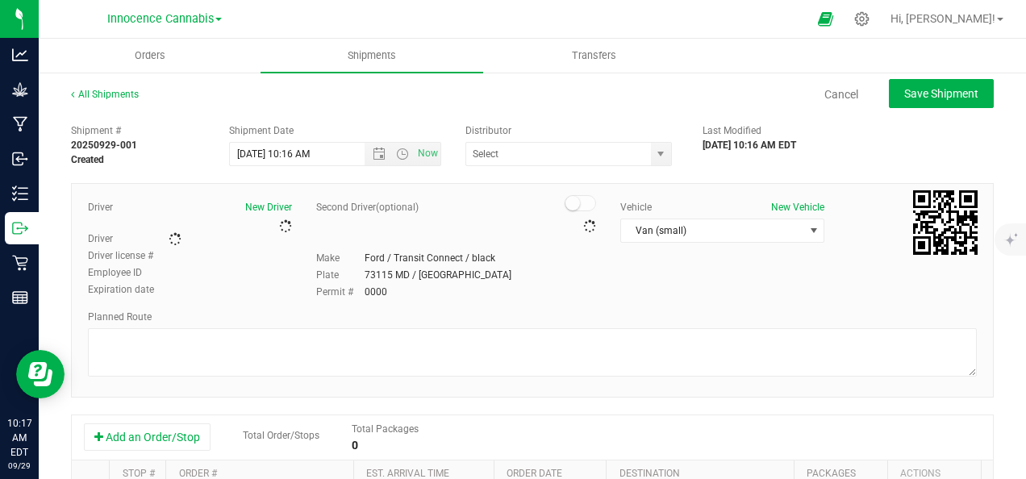
type input "Innocence Cannabis"
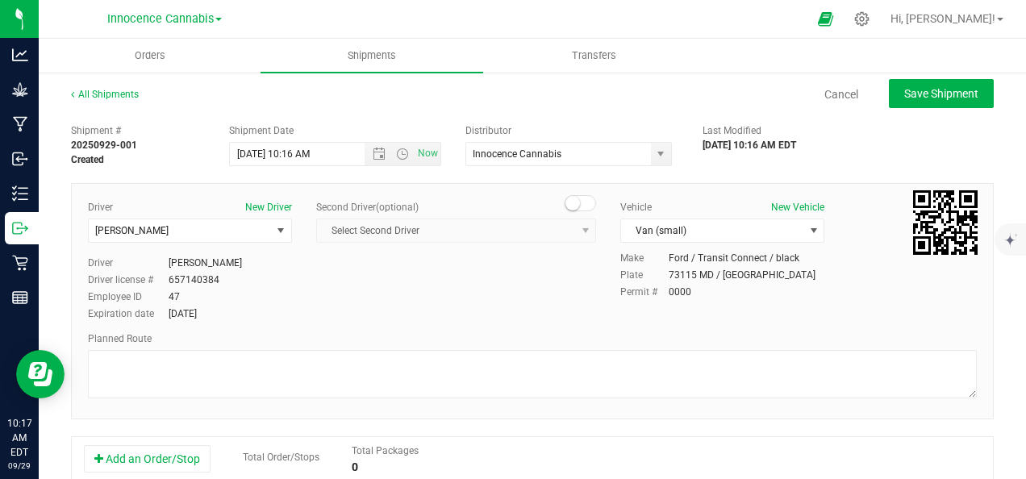
scroll to position [187, 0]
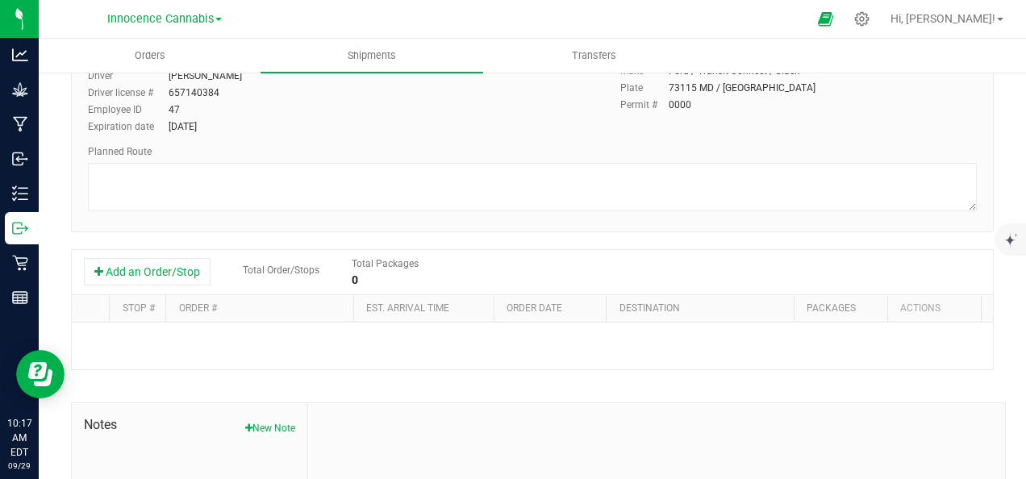
click at [128, 267] on button "Add an Order/Stop" at bounding box center [147, 271] width 127 height 27
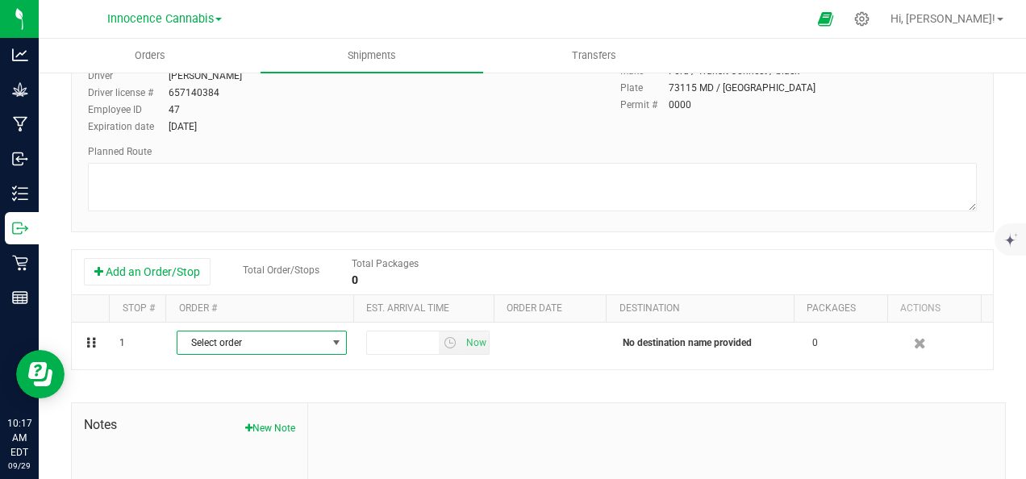
click at [330, 340] on span "select" at bounding box center [336, 342] width 13 height 13
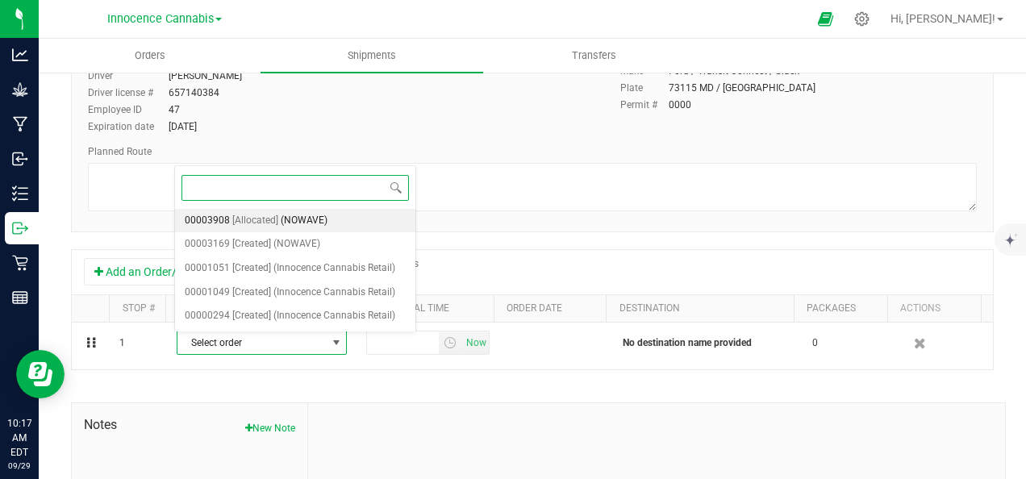
click at [326, 219] on li "00003908 [Allocated] (NOWAVE)" at bounding box center [295, 221] width 240 height 24
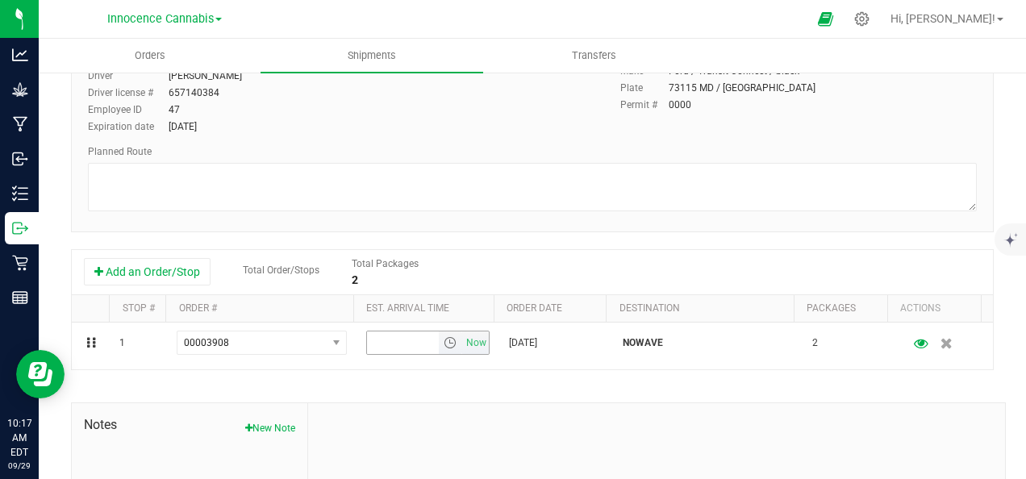
click at [469, 342] on span "Now" at bounding box center [475, 343] width 27 height 23
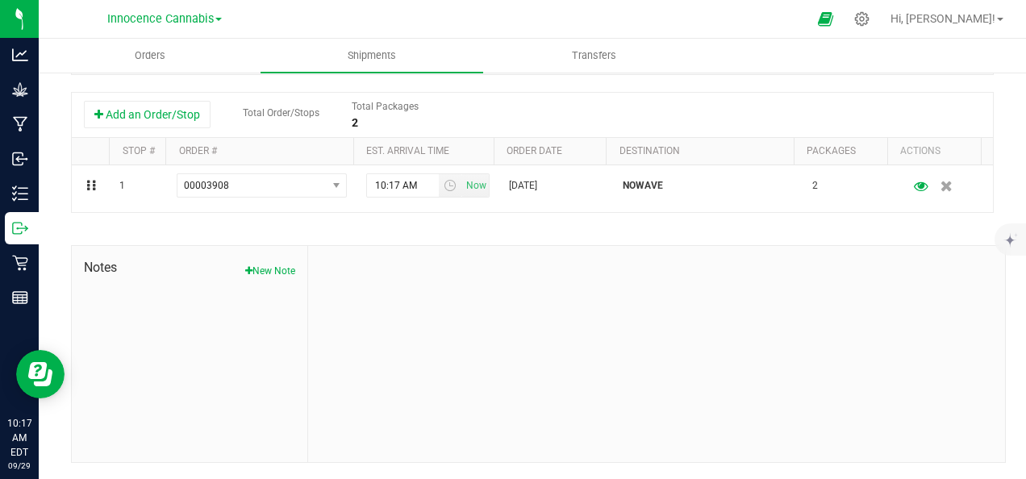
scroll to position [0, 0]
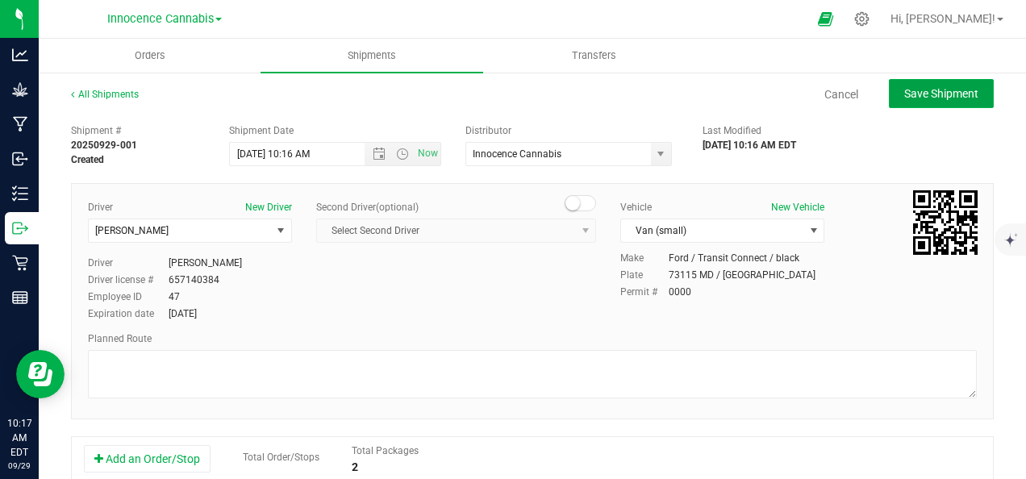
click at [917, 96] on span "Save Shipment" at bounding box center [941, 93] width 74 height 13
type input "[DATE] 2:16 PM"
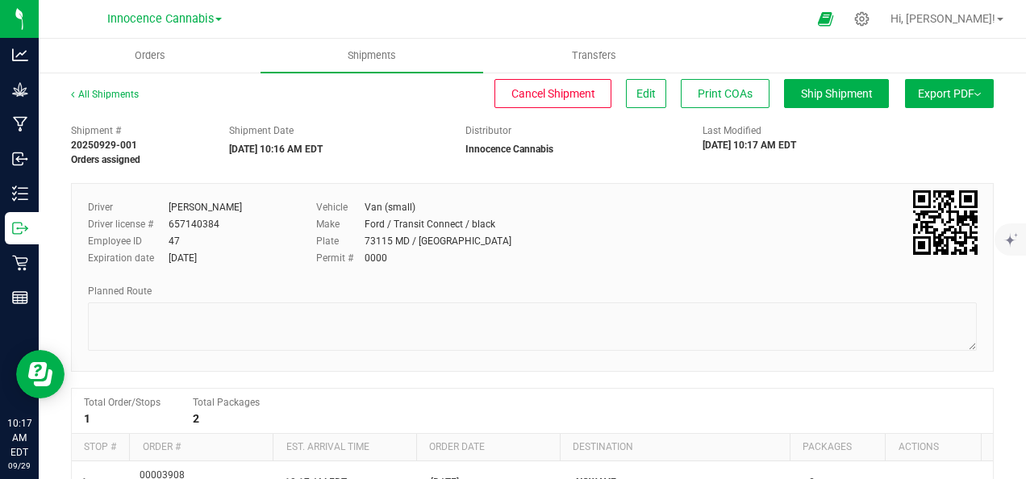
click at [918, 88] on span "Export PDF" at bounding box center [949, 93] width 63 height 13
click at [884, 123] on span "Manifest by Package ID" at bounding box center [926, 128] width 102 height 11
click at [938, 96] on span "Export PDF" at bounding box center [949, 93] width 63 height 13
click at [917, 135] on span "Manifest by Package ID" at bounding box center [926, 128] width 102 height 11
click at [954, 106] on button "Export PDF" at bounding box center [949, 93] width 89 height 29
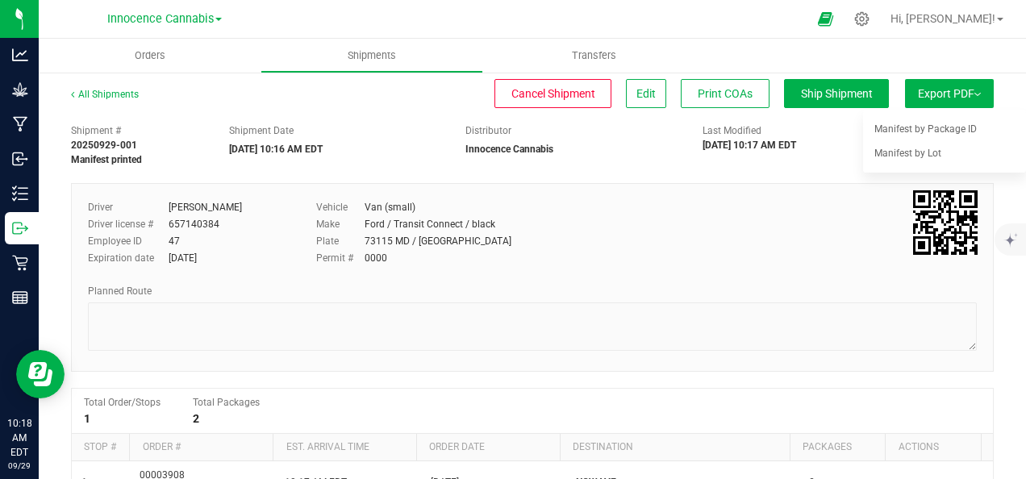
click at [913, 156] on span "Manifest by Lot" at bounding box center [908, 153] width 67 height 11
click at [944, 92] on span "Export PDF" at bounding box center [949, 93] width 63 height 13
click at [923, 131] on span "Manifest by Package ID" at bounding box center [926, 128] width 102 height 11
click at [905, 94] on button "Export PDF" at bounding box center [949, 93] width 89 height 29
click at [889, 136] on li "Manifest by Package ID" at bounding box center [944, 129] width 163 height 24
